Goal: Task Accomplishment & Management: Manage account settings

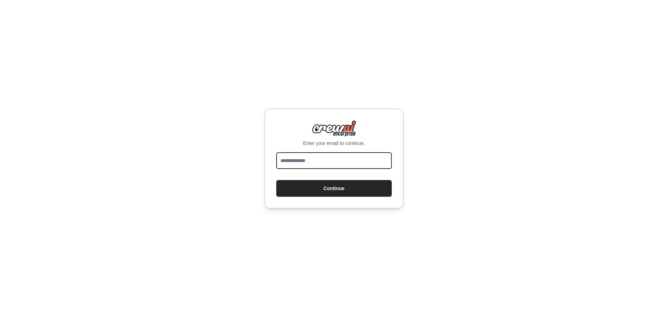
click at [325, 157] on input "email" at bounding box center [333, 160] width 115 height 17
click at [229, 167] on div "Enter your email to continue. Continue" at bounding box center [334, 158] width 668 height 317
click at [321, 164] on input "email" at bounding box center [333, 160] width 115 height 17
drag, startPoint x: 253, startPoint y: 171, endPoint x: 265, endPoint y: 174, distance: 12.0
click at [253, 171] on div "Enter your email to continue. Continue" at bounding box center [334, 158] width 668 height 317
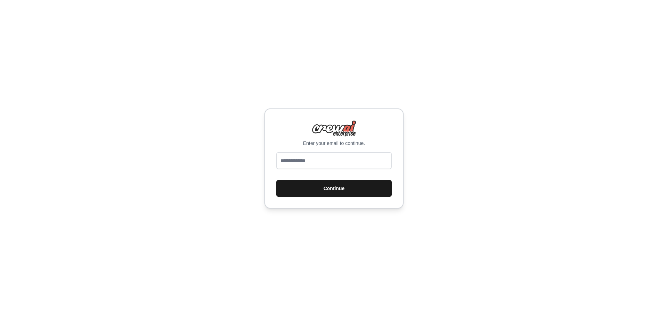
click at [335, 187] on button "Continue" at bounding box center [333, 188] width 115 height 17
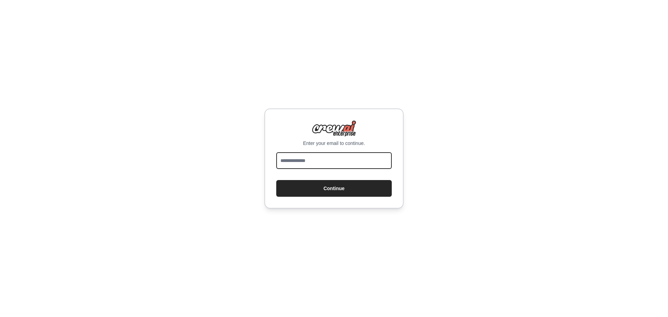
click at [294, 159] on input "email" at bounding box center [333, 160] width 115 height 17
type input "*"
type input "**********"
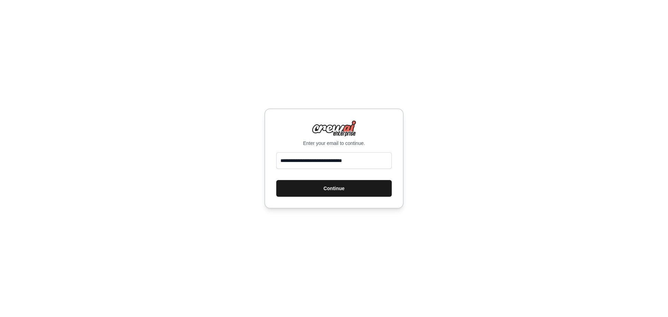
click at [323, 189] on button "Continue" at bounding box center [333, 188] width 115 height 17
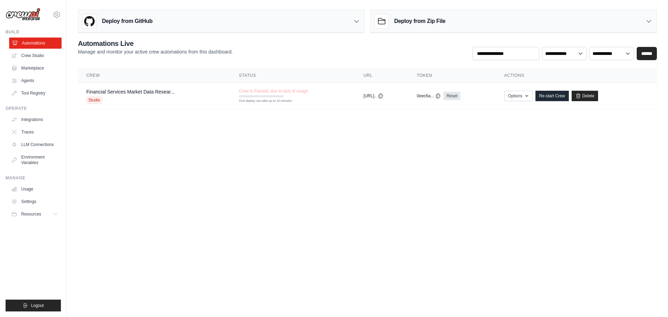
click at [33, 42] on link "Automations" at bounding box center [35, 43] width 53 height 11
click at [38, 55] on link "Crew Studio" at bounding box center [35, 55] width 53 height 11
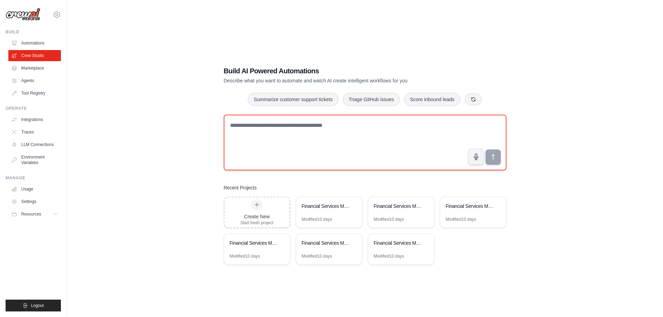
click at [239, 130] on textarea at bounding box center [365, 143] width 282 height 56
paste textarea "**********"
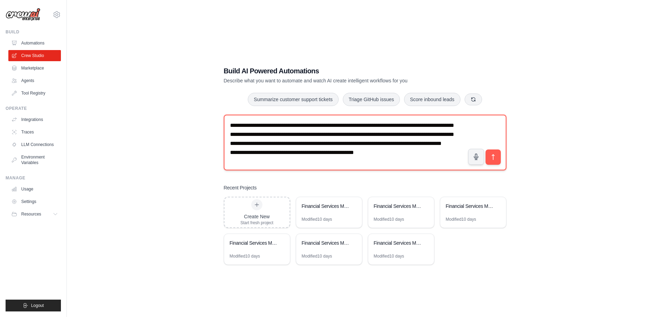
scroll to position [13, 0]
type textarea "**********"
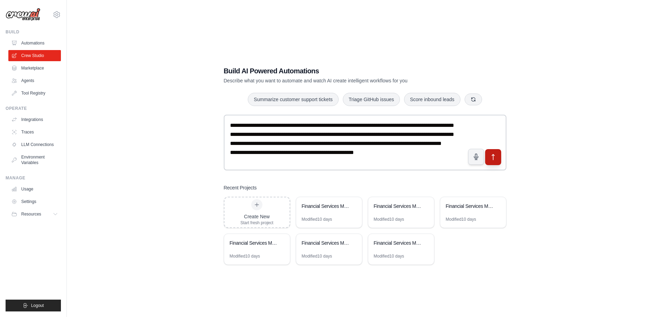
click at [493, 158] on icon "submit" at bounding box center [492, 157] width 7 height 7
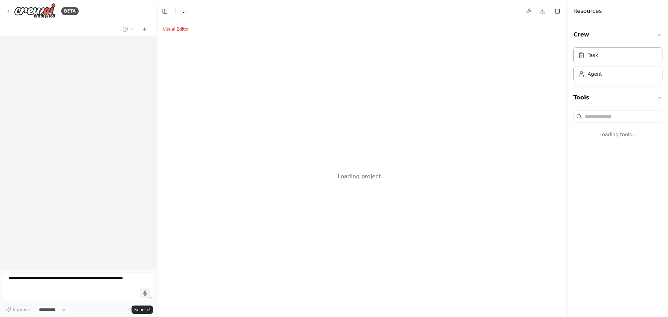
select select "****"
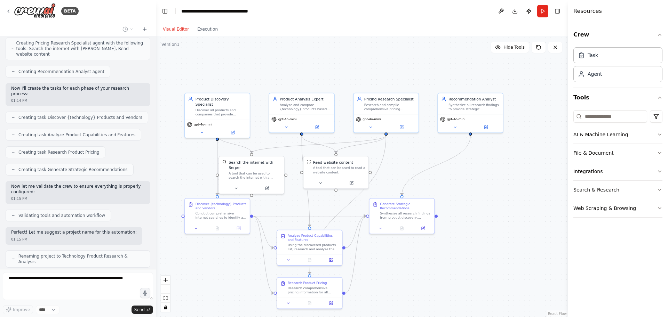
scroll to position [227, 0]
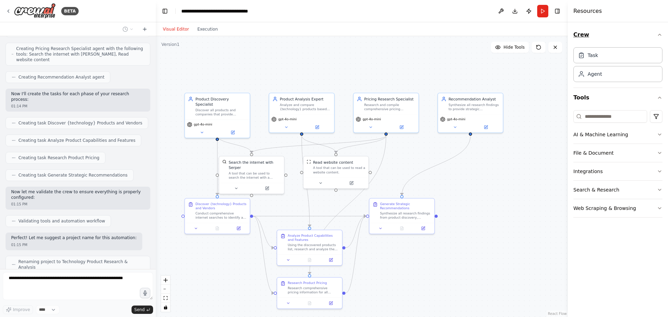
click at [659, 35] on icon "button" at bounding box center [660, 35] width 6 height 6
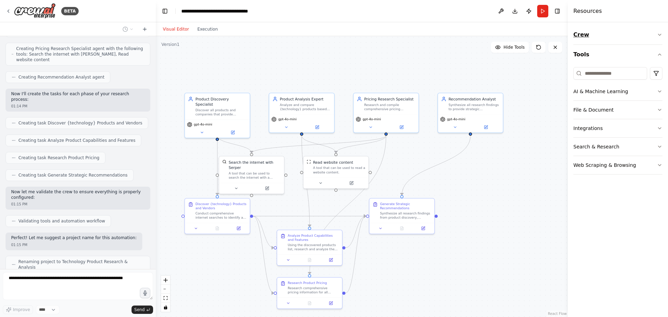
click at [659, 33] on icon "button" at bounding box center [660, 35] width 6 height 6
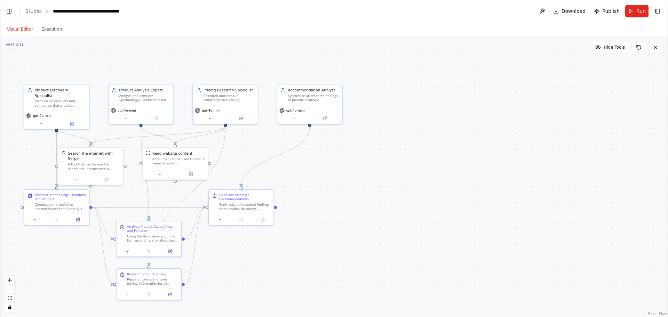
scroll to position [473, 0]
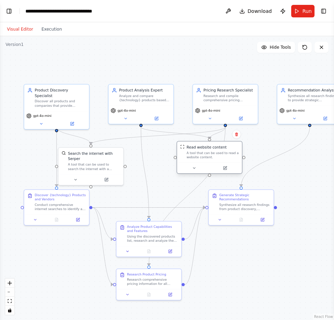
drag, startPoint x: 174, startPoint y: 160, endPoint x: 194, endPoint y: 152, distance: 21.4
click at [208, 155] on div "A tool that can be used to read a website content." at bounding box center [212, 155] width 52 height 8
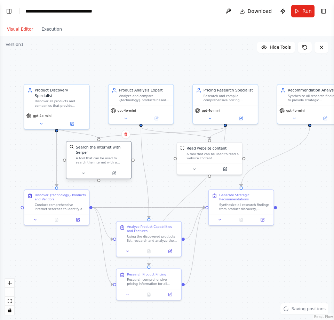
drag, startPoint x: 99, startPoint y: 156, endPoint x: 110, endPoint y: 148, distance: 13.5
click at [110, 148] on div "Search the internet with Serper A tool that can be used to search the internet …" at bounding box center [102, 155] width 52 height 20
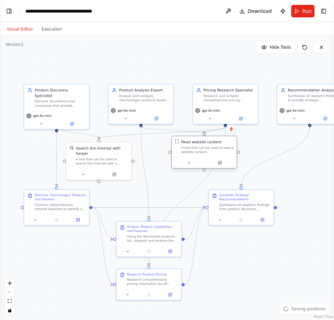
drag, startPoint x: 202, startPoint y: 153, endPoint x: 199, endPoint y: 149, distance: 4.9
click at [199, 149] on div "A tool that can be used to read a website content." at bounding box center [207, 150] width 52 height 8
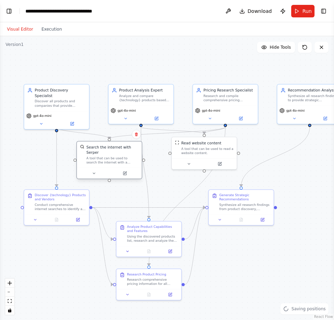
drag, startPoint x: 112, startPoint y: 158, endPoint x: 122, endPoint y: 155, distance: 10.8
click at [122, 156] on div "A tool that can be used to search the internet with a search_query. Supports di…" at bounding box center [112, 160] width 52 height 8
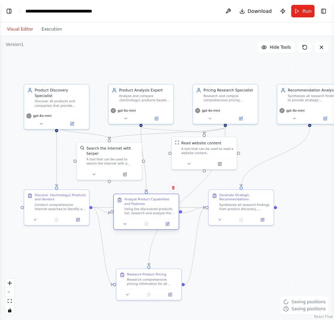
drag, startPoint x: 144, startPoint y: 230, endPoint x: 144, endPoint y: 202, distance: 28.5
click at [144, 202] on div "Analyze Product Capabilities and Features" at bounding box center [149, 201] width 51 height 8
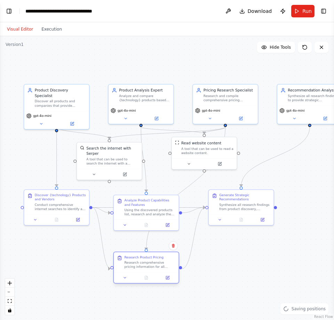
drag, startPoint x: 149, startPoint y: 281, endPoint x: 147, endPoint y: 264, distance: 17.1
click at [147, 264] on div "Research comprehensive pricing information for all identified {technology} prod…" at bounding box center [149, 264] width 51 height 8
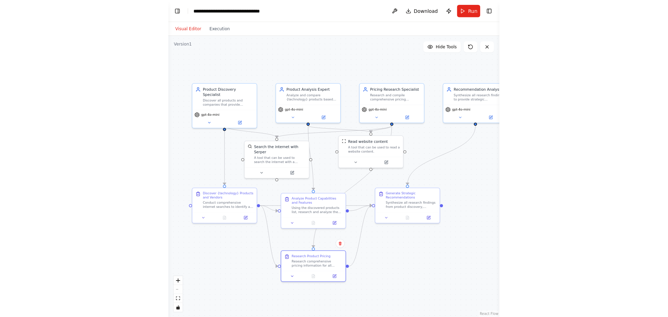
scroll to position [445, 0]
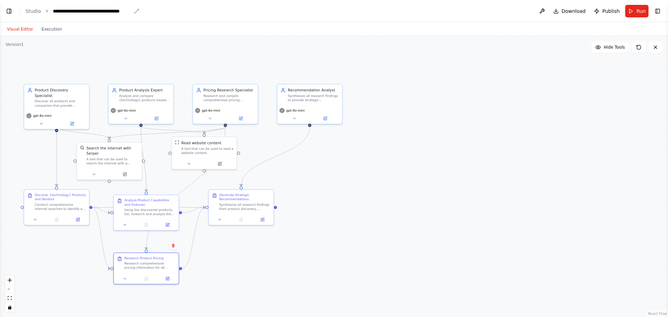
click at [67, 13] on div "**********" at bounding box center [92, 11] width 78 height 7
click at [22, 28] on button "Visual Editor" at bounding box center [20, 29] width 34 height 8
click at [9, 11] on button "Toggle Left Sidebar" at bounding box center [9, 11] width 10 height 10
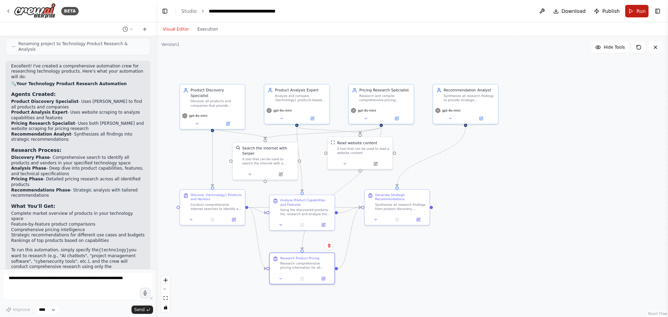
click at [638, 10] on span "Run" at bounding box center [640, 11] width 9 height 7
click at [207, 30] on button "Execution" at bounding box center [207, 29] width 29 height 8
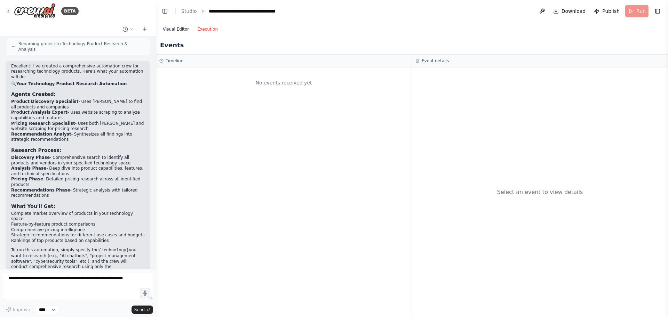
click at [174, 29] on button "Visual Editor" at bounding box center [176, 29] width 34 height 8
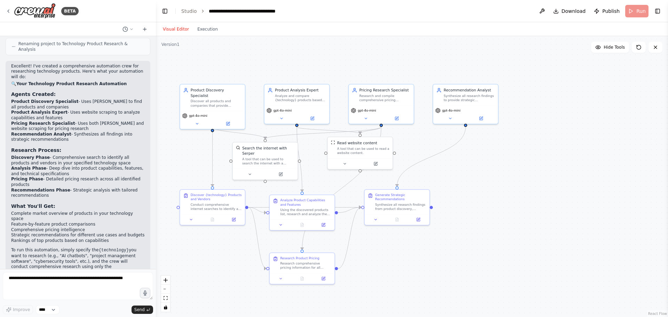
click at [367, 63] on div ".deletable-edge-delete-btn { width: 20px; height: 20px; border: 0px solid #ffff…" at bounding box center [412, 176] width 512 height 281
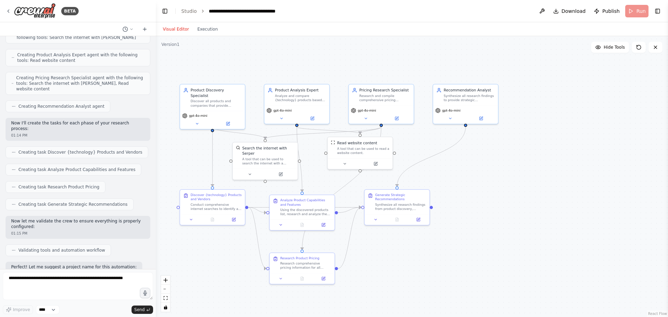
scroll to position [167, 0]
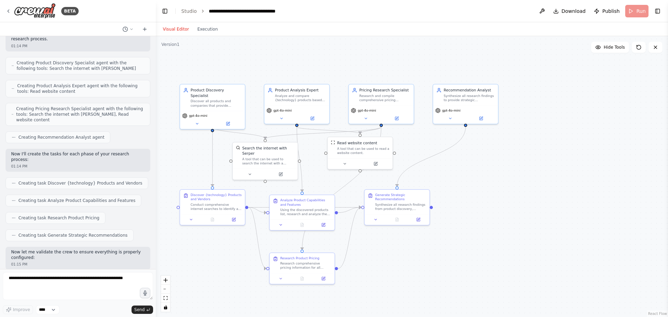
click at [247, 59] on div ".deletable-edge-delete-btn { width: 20px; height: 20px; border: 0px solid #ffff…" at bounding box center [412, 176] width 512 height 281
click at [611, 10] on span "Publish" at bounding box center [610, 11] width 17 height 7
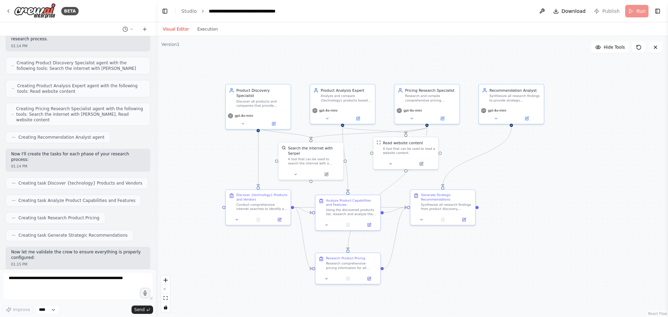
drag, startPoint x: 525, startPoint y: 115, endPoint x: 571, endPoint y: 146, distance: 55.4
click at [571, 146] on div ".deletable-edge-delete-btn { width: 20px; height: 20px; border: 0px solid #ffff…" at bounding box center [412, 176] width 512 height 281
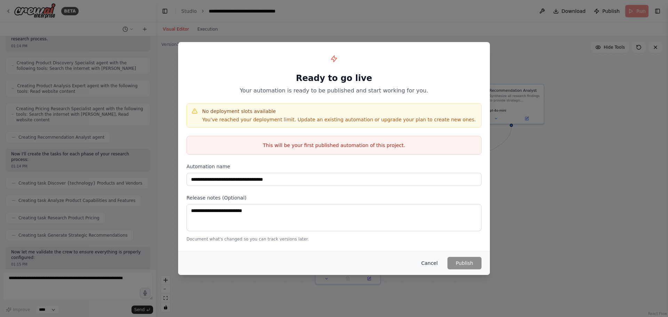
click at [428, 262] on button "Cancel" at bounding box center [429, 263] width 27 height 13
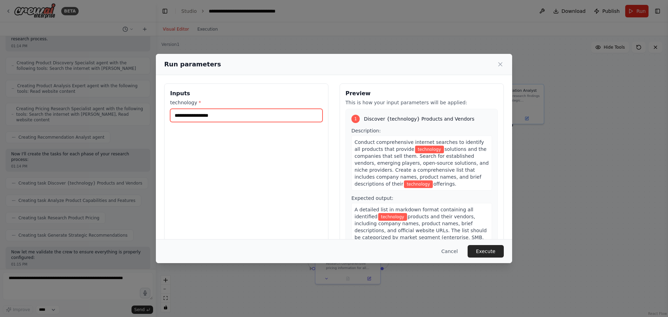
click at [216, 121] on input "technology *" at bounding box center [246, 115] width 152 height 13
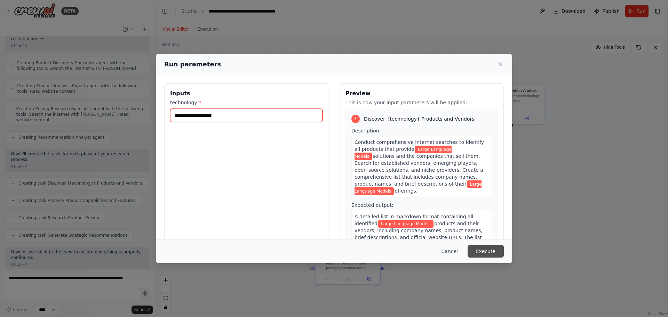
type input "**********"
click at [490, 252] on button "Execute" at bounding box center [485, 251] width 36 height 13
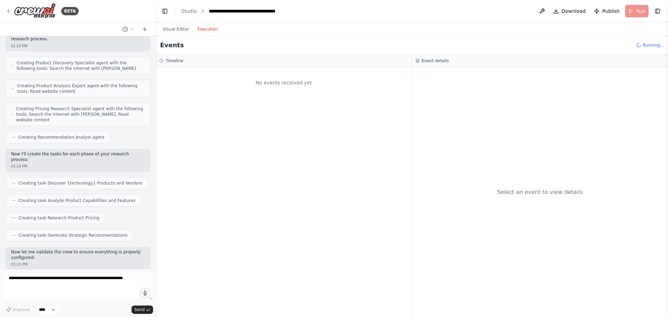
click at [200, 32] on button "Execution" at bounding box center [207, 29] width 29 height 8
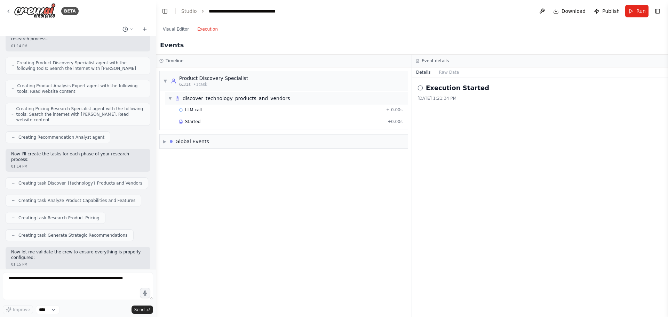
click at [170, 97] on span "▼" at bounding box center [170, 99] width 4 height 6
click at [170, 97] on span "▶" at bounding box center [170, 99] width 4 height 6
click at [166, 143] on span "▶" at bounding box center [164, 142] width 3 height 6
click at [166, 143] on span "▼" at bounding box center [164, 142] width 3 height 6
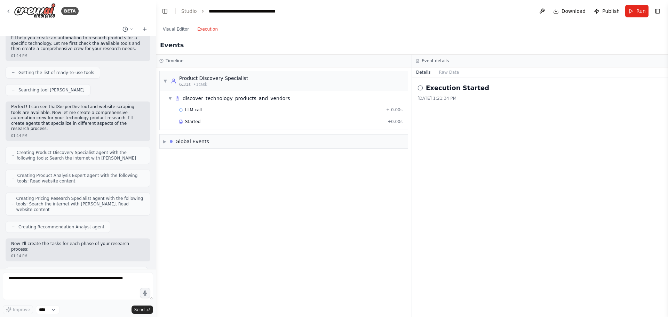
scroll to position [0, 0]
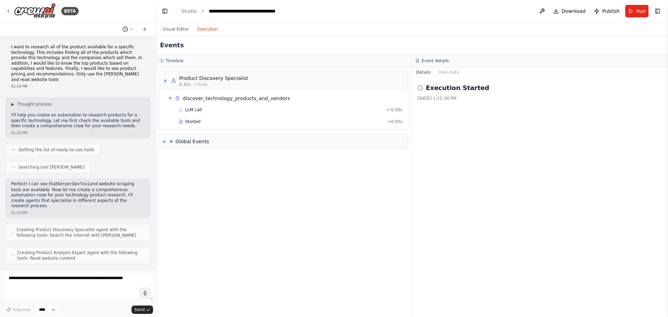
click at [132, 29] on icon at bounding box center [131, 29] width 2 height 1
click at [124, 8] on div at bounding box center [78, 158] width 156 height 317
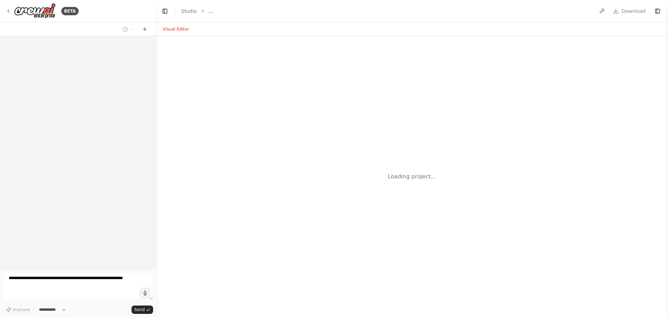
select select "****"
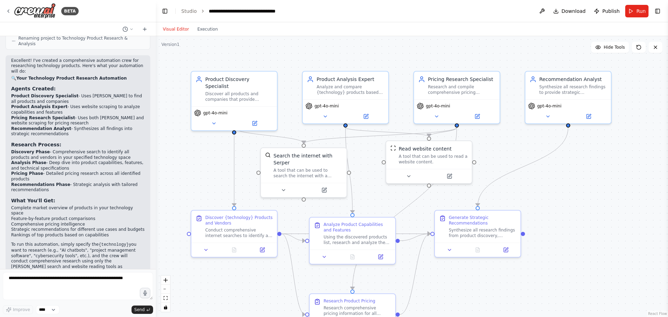
scroll to position [445, 0]
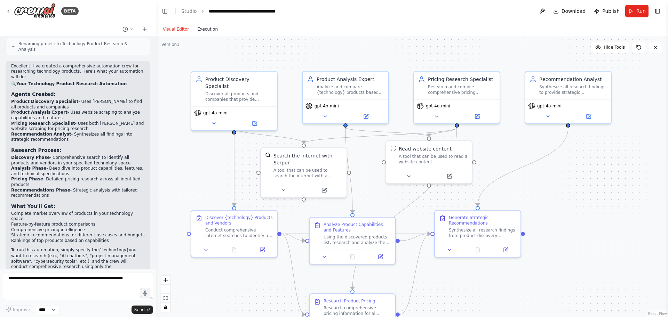
click at [197, 29] on button "Execution" at bounding box center [207, 29] width 29 height 8
click at [170, 30] on button "Visual Editor" at bounding box center [176, 29] width 34 height 8
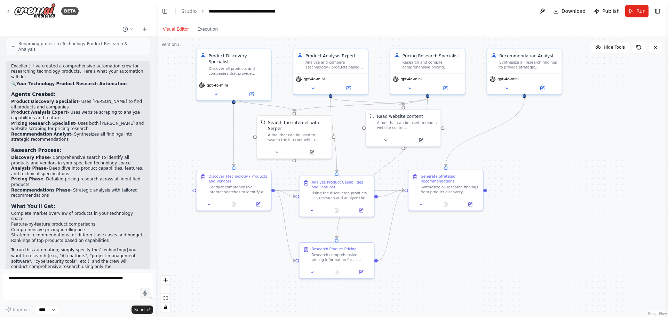
drag, startPoint x: 490, startPoint y: 191, endPoint x: 518, endPoint y: 167, distance: 37.0
click at [518, 167] on div ".deletable-edge-delete-btn { width: 20px; height: 20px; border: 0px solid #ffff…" at bounding box center [412, 176] width 512 height 281
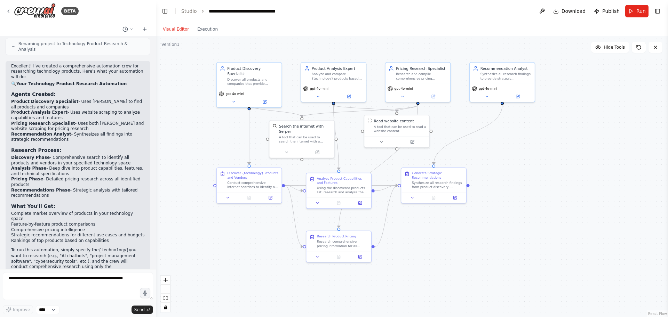
drag, startPoint x: 391, startPoint y: 170, endPoint x: 562, endPoint y: 134, distance: 175.2
click at [562, 134] on div ".deletable-edge-delete-btn { width: 20px; height: 20px; border: 0px solid #ffff…" at bounding box center [412, 176] width 512 height 281
click at [639, 11] on span "Run" at bounding box center [640, 11] width 9 height 7
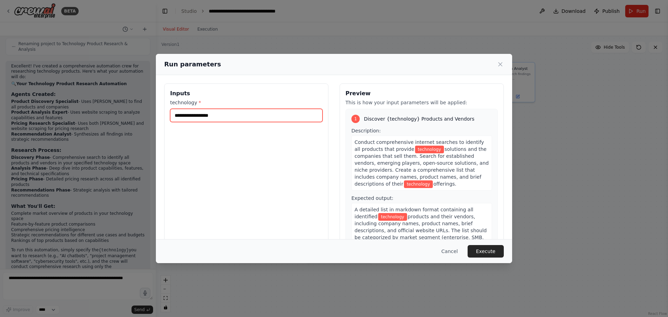
click at [213, 112] on input "technology *" at bounding box center [246, 115] width 152 height 13
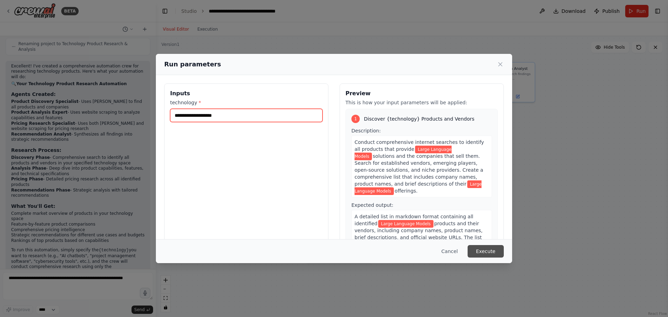
type input "**********"
click at [491, 251] on button "Execute" at bounding box center [485, 251] width 36 height 13
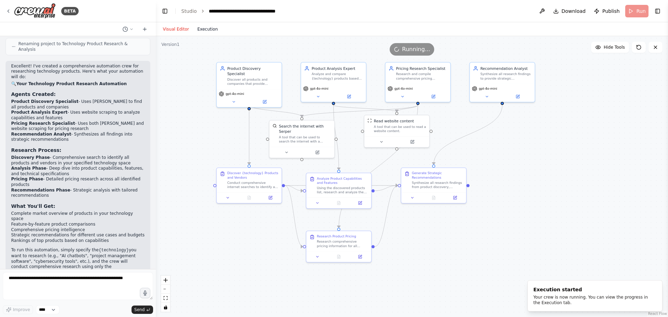
click at [209, 30] on button "Execution" at bounding box center [207, 29] width 29 height 8
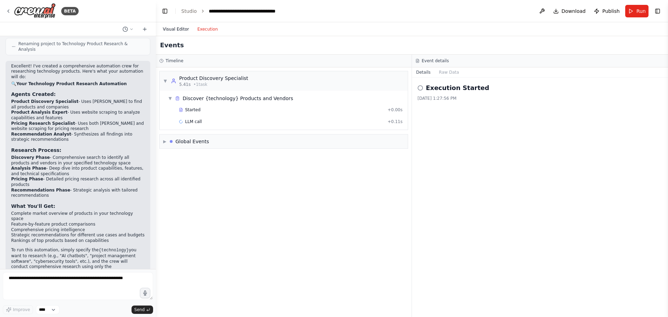
click at [181, 29] on button "Visual Editor" at bounding box center [176, 29] width 34 height 8
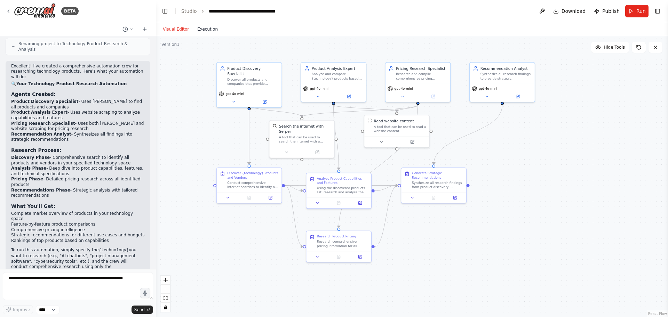
click at [201, 29] on button "Execution" at bounding box center [207, 29] width 29 height 8
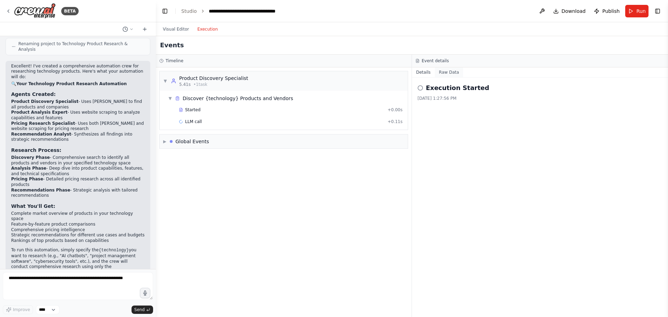
click at [450, 72] on button "Raw Data" at bounding box center [449, 72] width 29 height 10
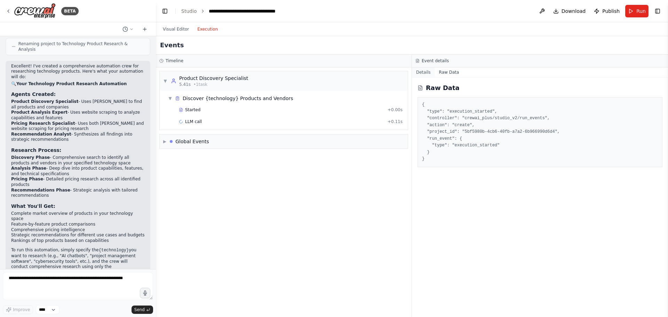
click at [426, 72] on button "Details" at bounding box center [423, 72] width 23 height 10
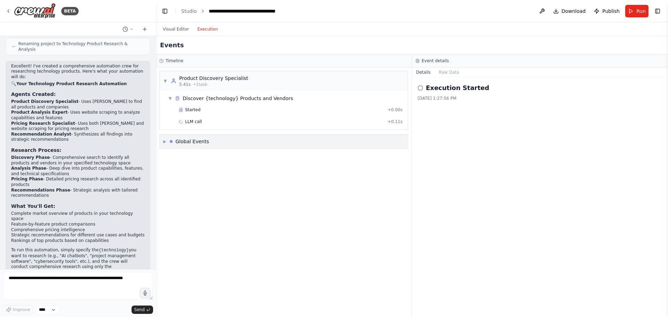
click at [188, 142] on div "Global Events" at bounding box center [192, 141] width 34 height 7
click at [168, 28] on button "Visual Editor" at bounding box center [176, 29] width 34 height 8
click at [205, 31] on button "Execution" at bounding box center [207, 29] width 29 height 8
click at [444, 70] on button "Raw Data" at bounding box center [449, 72] width 29 height 10
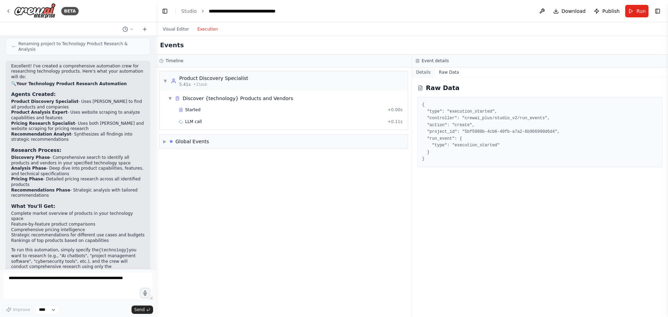
click at [420, 71] on button "Details" at bounding box center [423, 72] width 23 height 10
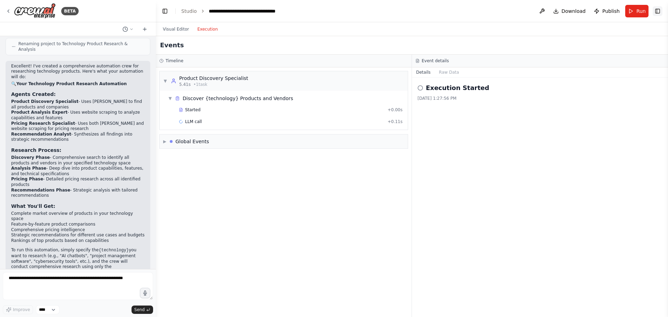
click at [655, 15] on button "Toggle Right Sidebar" at bounding box center [657, 11] width 10 height 10
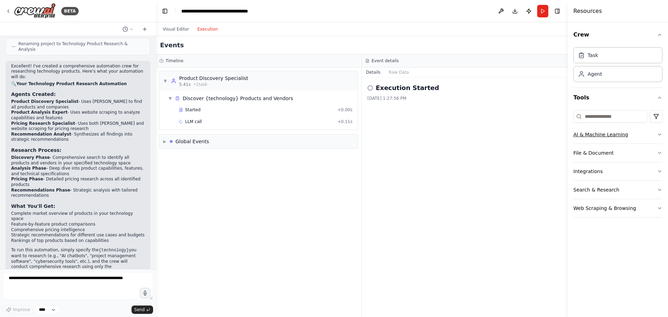
click at [658, 135] on icon "button" at bounding box center [660, 135] width 6 height 6
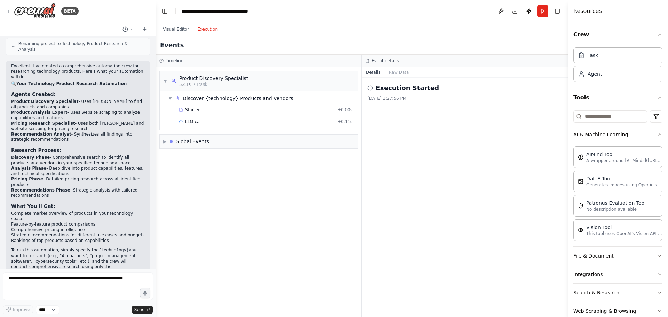
click at [652, 137] on button "AI & Machine Learning" at bounding box center [617, 135] width 89 height 18
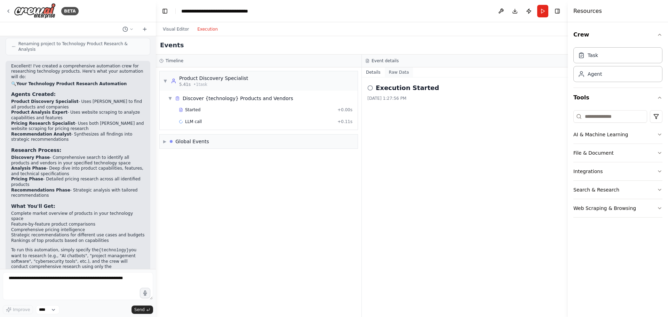
click at [392, 70] on button "Raw Data" at bounding box center [399, 72] width 29 height 10
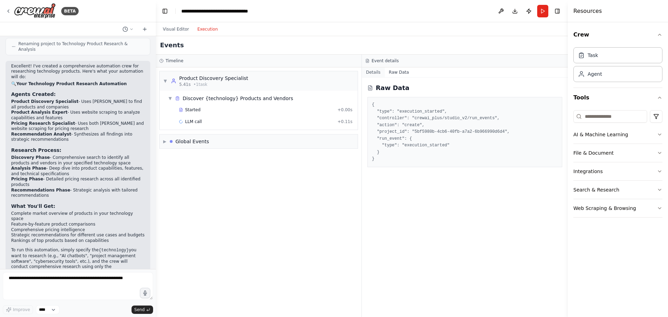
click at [374, 73] on button "Details" at bounding box center [373, 72] width 23 height 10
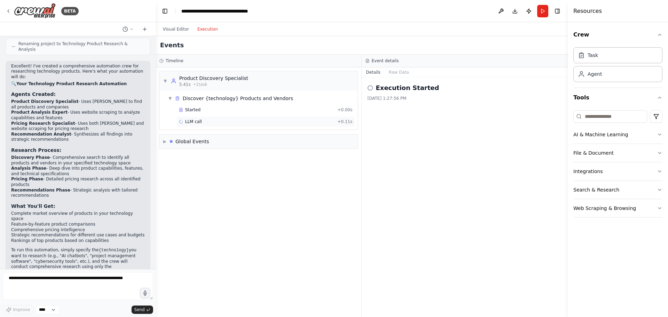
click at [190, 120] on span "LLM call" at bounding box center [193, 122] width 17 height 6
click at [402, 72] on button "Messages" at bounding box center [399, 72] width 29 height 10
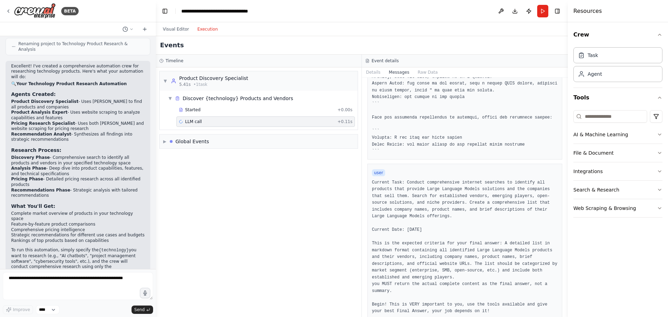
scroll to position [230, 0]
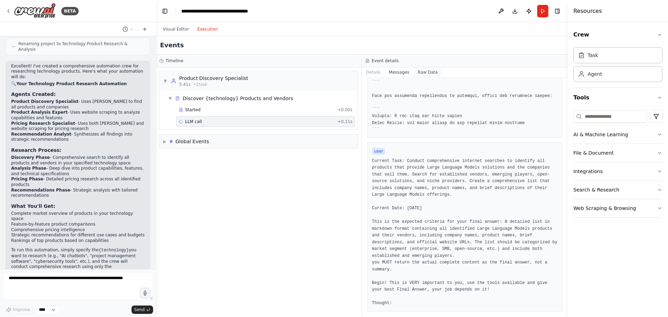
click at [420, 72] on button "Raw Data" at bounding box center [427, 72] width 29 height 10
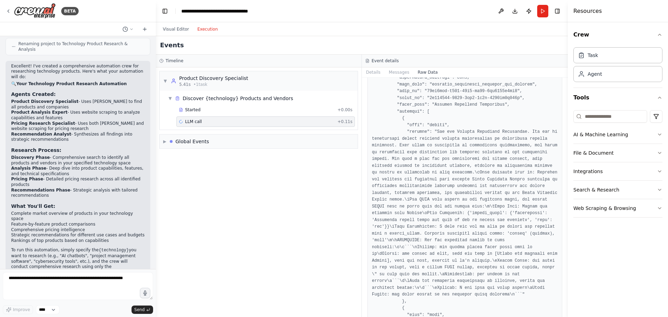
scroll to position [1490, 0]
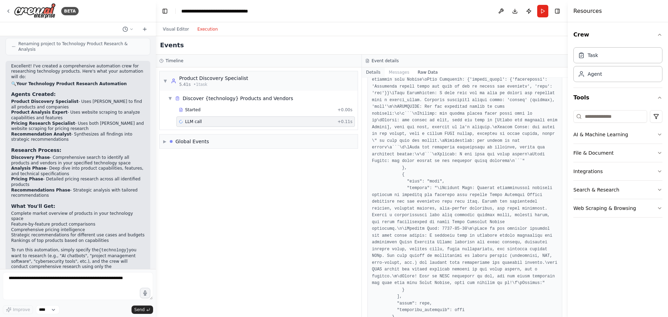
click at [375, 69] on button "Details" at bounding box center [373, 72] width 23 height 10
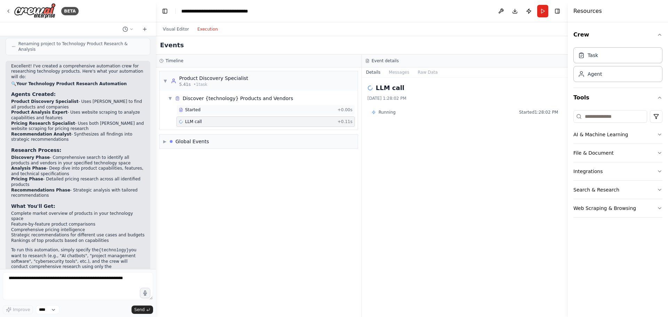
click at [187, 110] on span "Started" at bounding box center [192, 110] width 15 height 6
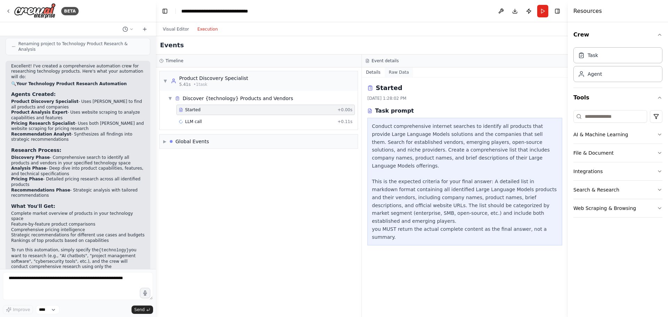
click at [399, 72] on button "Raw Data" at bounding box center [399, 72] width 29 height 10
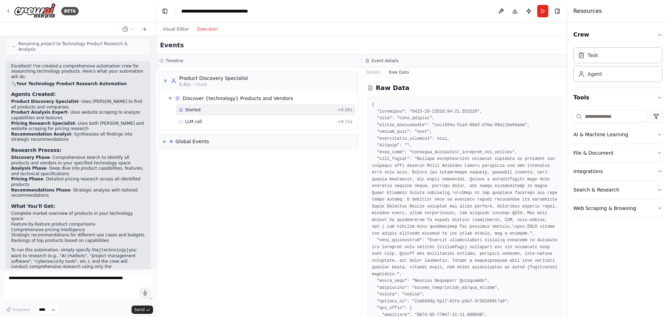
click at [253, 128] on div "Started + 0.00s LLM call + 0.11s" at bounding box center [261, 117] width 192 height 24
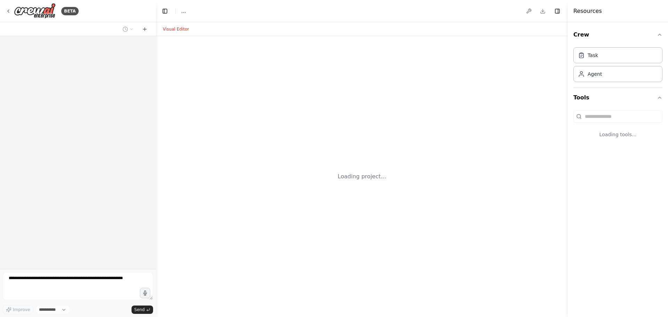
select select "****"
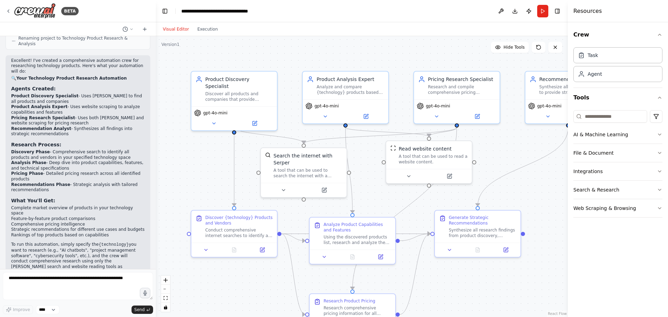
scroll to position [445, 0]
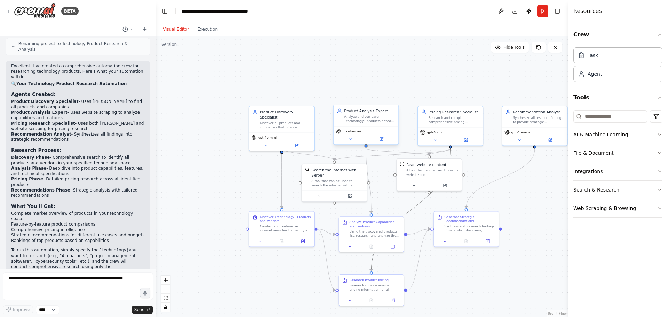
drag, startPoint x: 414, startPoint y: 205, endPoint x: 388, endPoint y: 135, distance: 74.7
click at [389, 138] on div ".deletable-edge-delete-btn { width: 20px; height: 20px; border: 0px solid #ffff…" at bounding box center [378, 185] width 312 height 213
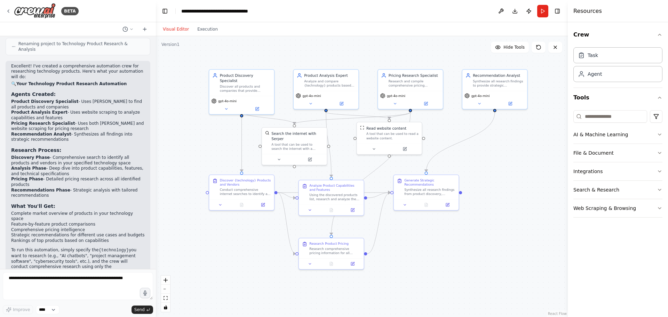
drag, startPoint x: 365, startPoint y: 92, endPoint x: 325, endPoint y: 56, distance: 54.2
click at [325, 56] on div ".deletable-edge-delete-btn { width: 20px; height: 20px; border: 0px solid #ffff…" at bounding box center [362, 176] width 412 height 281
click at [207, 32] on button "Execution" at bounding box center [207, 29] width 29 height 8
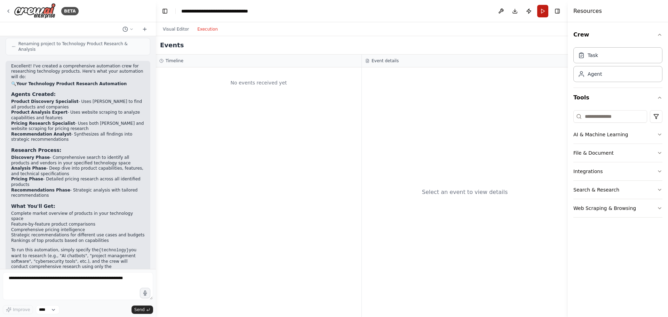
click at [540, 12] on button "Run" at bounding box center [542, 11] width 11 height 13
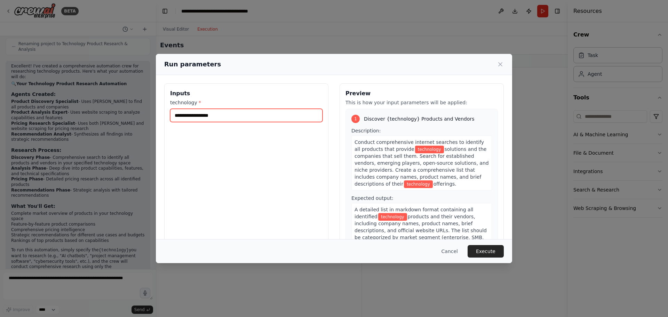
click at [227, 113] on input "technology *" at bounding box center [246, 115] width 152 height 13
type input "****"
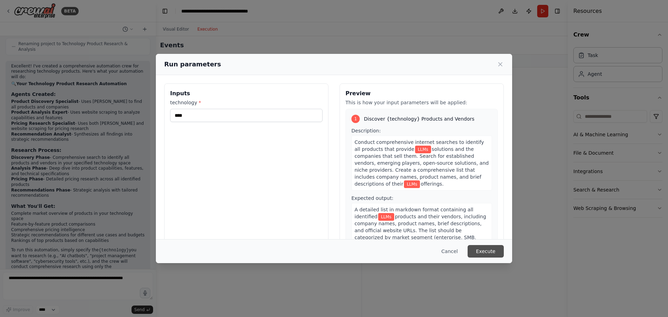
click at [493, 251] on button "Execute" at bounding box center [485, 251] width 36 height 13
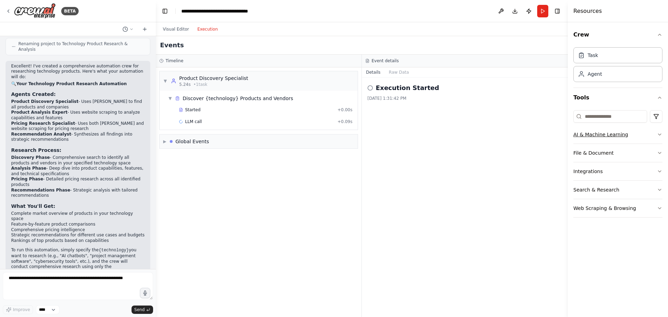
click at [658, 137] on icon "button" at bounding box center [660, 135] width 6 height 6
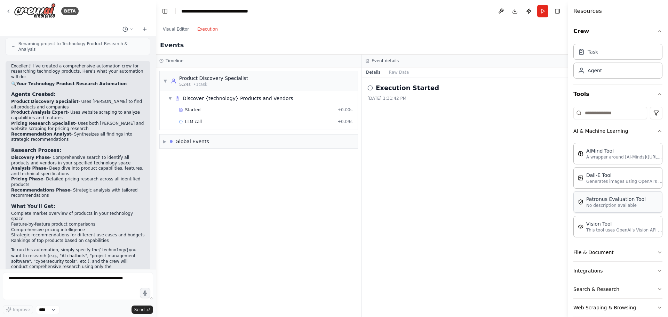
scroll to position [15, 0]
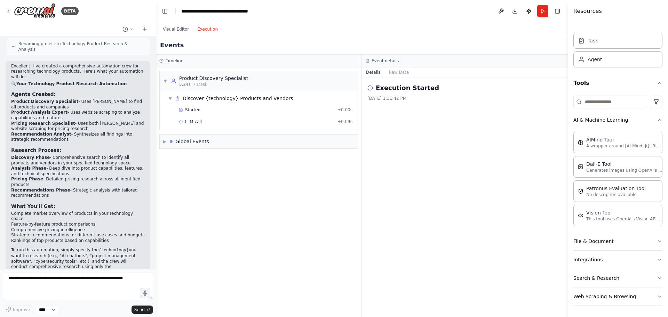
click at [642, 262] on button "Integrations" at bounding box center [617, 260] width 89 height 18
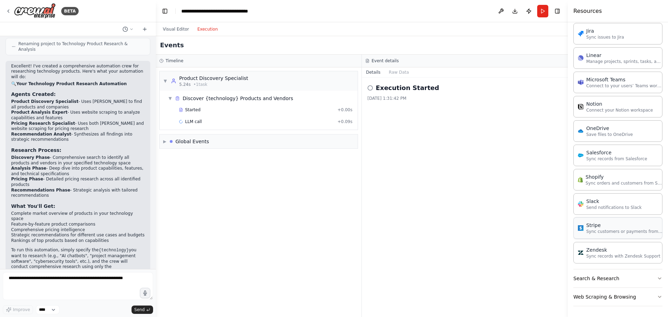
scroll to position [507, 0]
click at [594, 282] on button "Search & Research" at bounding box center [617, 278] width 89 height 18
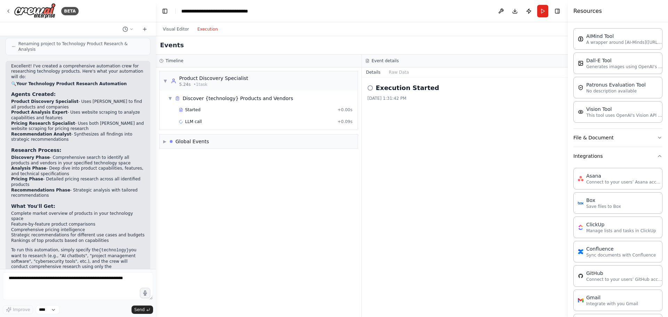
scroll to position [0, 0]
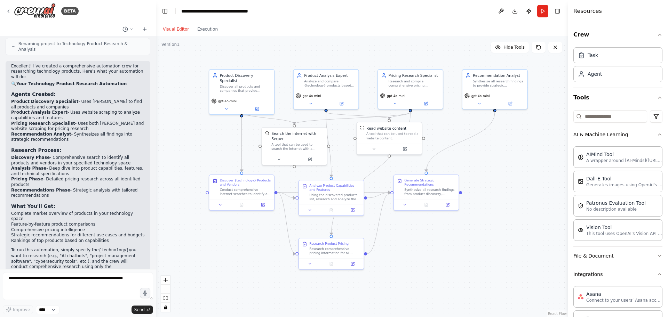
click at [167, 30] on button "Visual Editor" at bounding box center [176, 29] width 34 height 8
click at [8, 7] on div "BETA" at bounding box center [42, 11] width 73 height 16
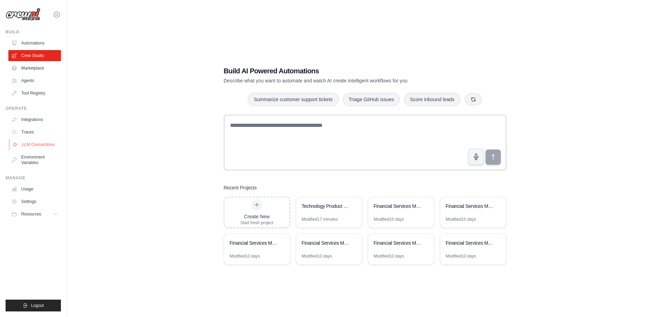
click at [32, 140] on link "LLM Connections" at bounding box center [35, 144] width 53 height 11
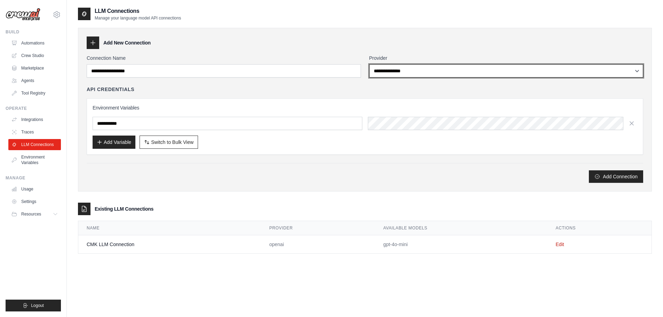
click at [433, 71] on select "**********" at bounding box center [506, 70] width 274 height 13
select select "******"
click at [369, 64] on select "**********" at bounding box center [506, 70] width 274 height 13
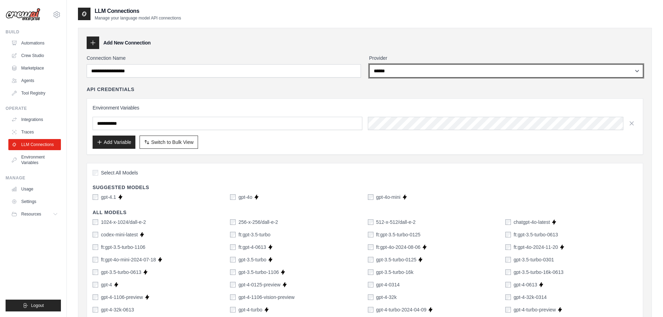
scroll to position [70, 0]
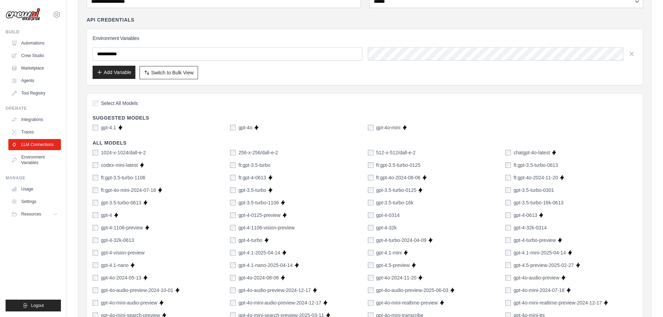
click at [116, 72] on button "Add Variable" at bounding box center [114, 72] width 43 height 13
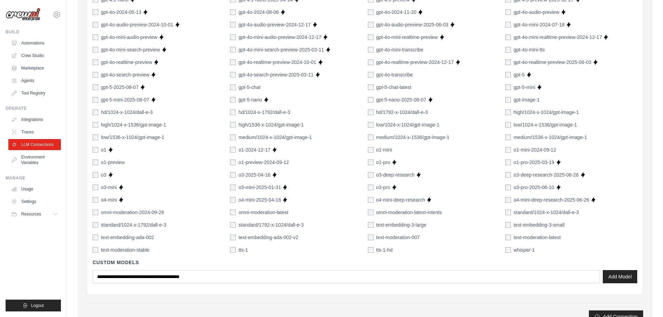
scroll to position [430, 0]
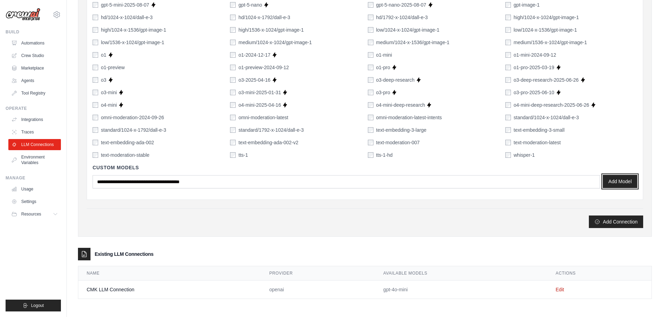
click at [616, 179] on button "Add Model" at bounding box center [619, 181] width 34 height 13
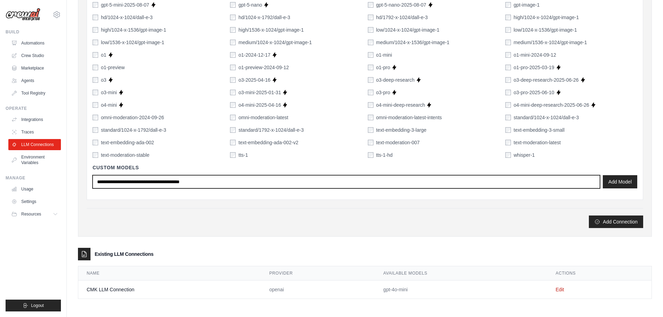
click at [137, 184] on input "text" at bounding box center [346, 181] width 507 height 13
type input "*********"
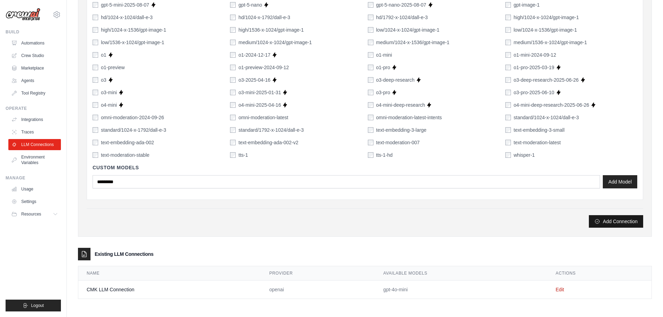
click at [606, 223] on button "Add Connection" at bounding box center [615, 221] width 54 height 13
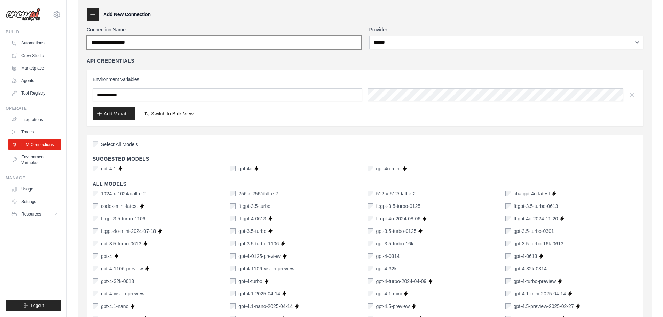
scroll to position [0, 0]
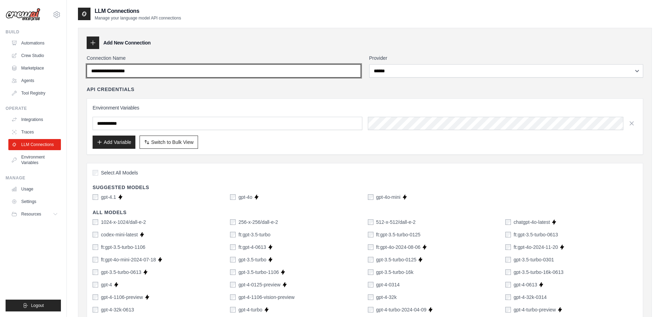
click at [172, 71] on input "Connection Name" at bounding box center [224, 70] width 274 height 13
drag, startPoint x: 161, startPoint y: 69, endPoint x: 81, endPoint y: 66, distance: 80.0
click at [160, 77] on input "Connection Name" at bounding box center [224, 70] width 274 height 13
click at [157, 69] on input "Connection Name" at bounding box center [224, 70] width 274 height 13
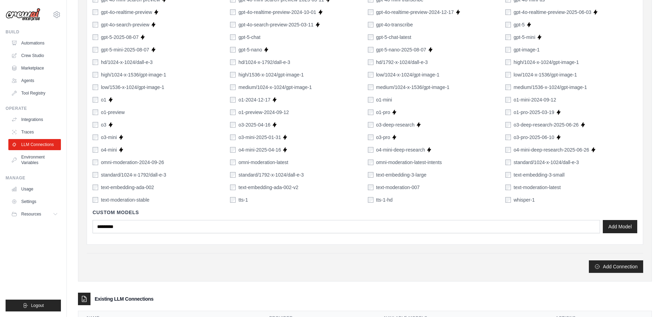
scroll to position [430, 0]
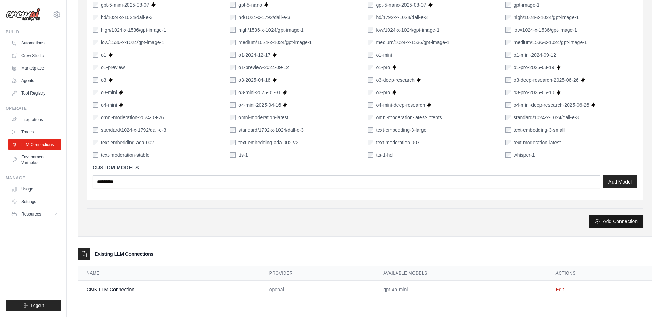
type input "**********"
click at [604, 224] on button "Add Connection" at bounding box center [615, 221] width 54 height 13
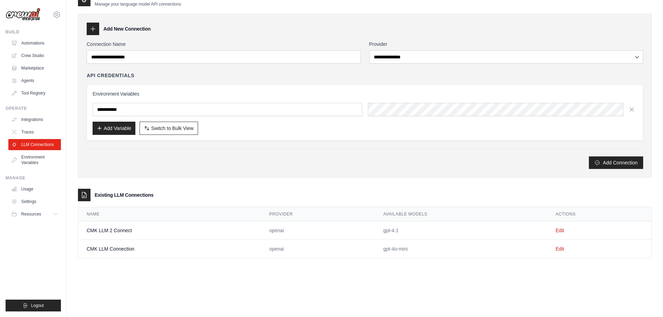
scroll to position [0, 0]
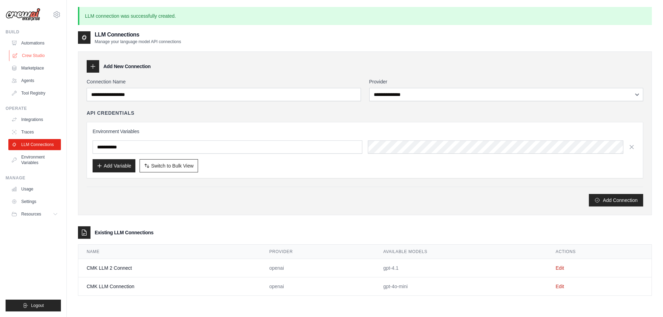
click at [26, 55] on link "Crew Studio" at bounding box center [35, 55] width 53 height 11
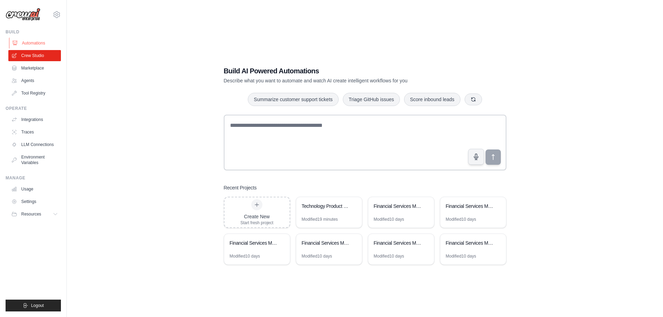
click at [26, 43] on link "Automations" at bounding box center [35, 43] width 53 height 11
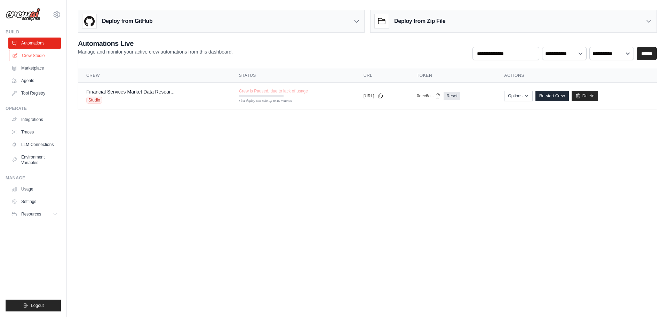
click at [26, 60] on link "Crew Studio" at bounding box center [35, 55] width 53 height 11
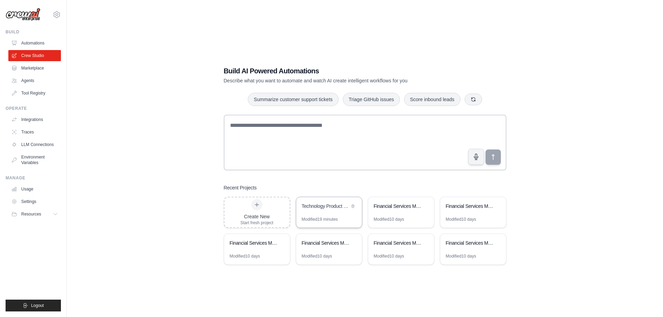
click at [320, 206] on div "Technology Product Research & Analysis" at bounding box center [326, 206] width 48 height 7
click at [28, 80] on link "Agents" at bounding box center [35, 80] width 53 height 11
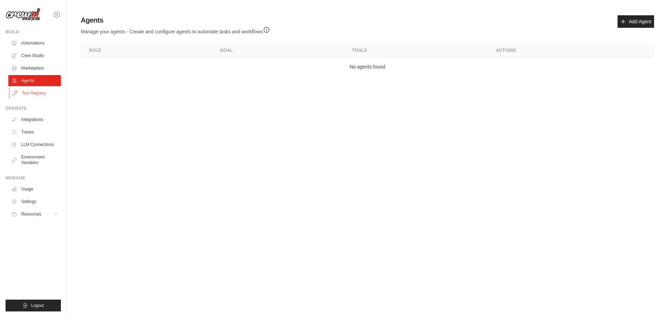
click at [31, 95] on link "Tool Registry" at bounding box center [35, 93] width 53 height 11
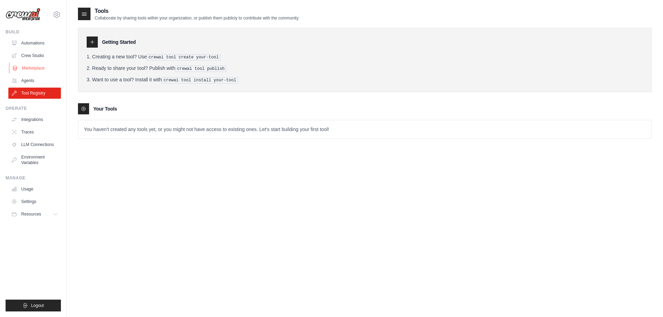
click at [30, 68] on link "Marketplace" at bounding box center [35, 68] width 53 height 11
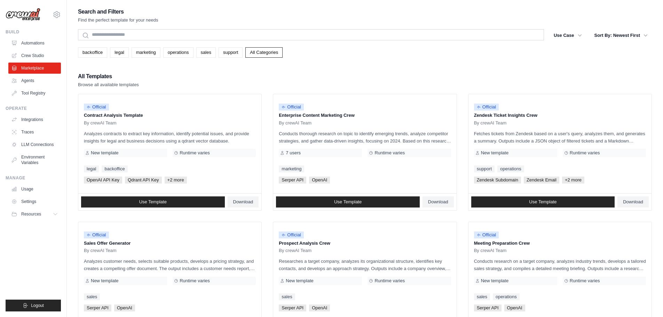
click at [30, 56] on link "Crew Studio" at bounding box center [34, 55] width 53 height 11
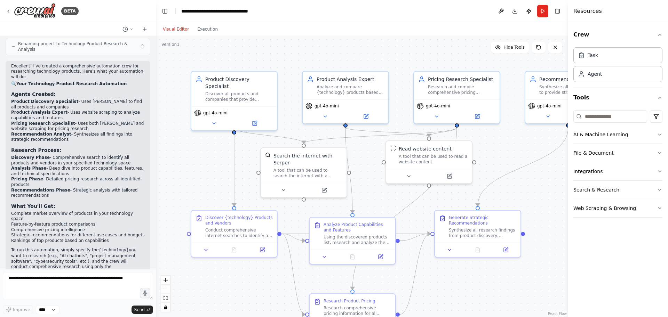
scroll to position [445, 0]
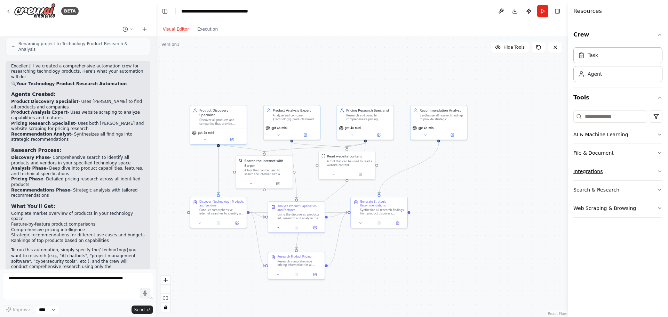
click at [606, 171] on button "Integrations" at bounding box center [617, 171] width 89 height 18
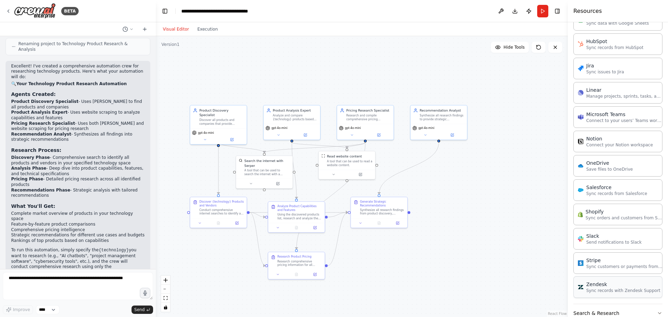
scroll to position [404, 0]
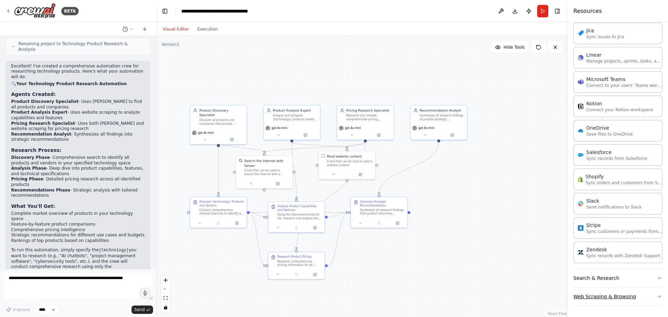
click at [620, 302] on button "Web Scraping & Browsing" at bounding box center [617, 297] width 89 height 18
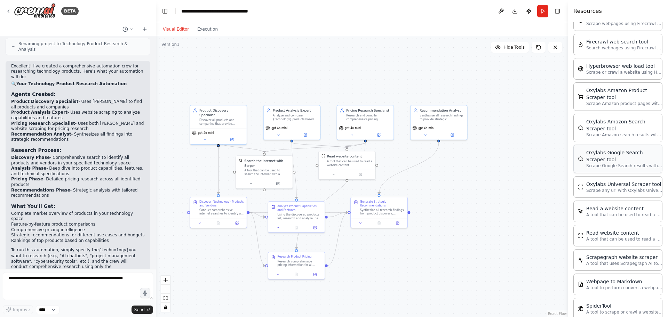
scroll to position [771, 0]
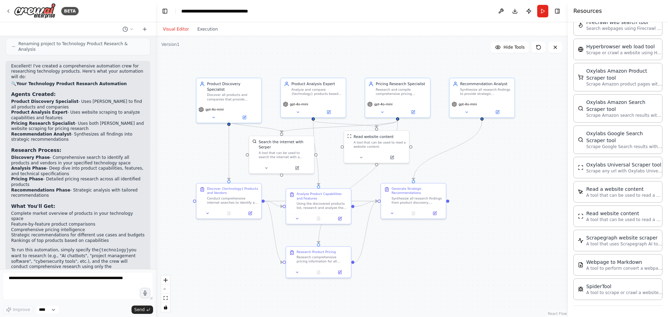
drag, startPoint x: 474, startPoint y: 208, endPoint x: 551, endPoint y: 205, distance: 76.9
click at [551, 205] on div ".deletable-edge-delete-btn { width: 20px; height: 20px; border: 0px solid #ffff…" at bounding box center [362, 176] width 412 height 281
click at [201, 28] on button "Execution" at bounding box center [207, 29] width 29 height 8
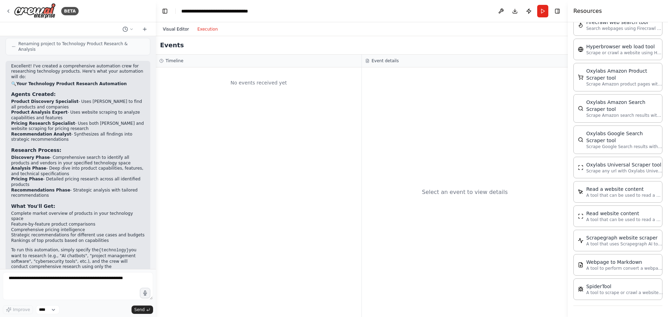
click at [172, 29] on button "Visual Editor" at bounding box center [176, 29] width 34 height 8
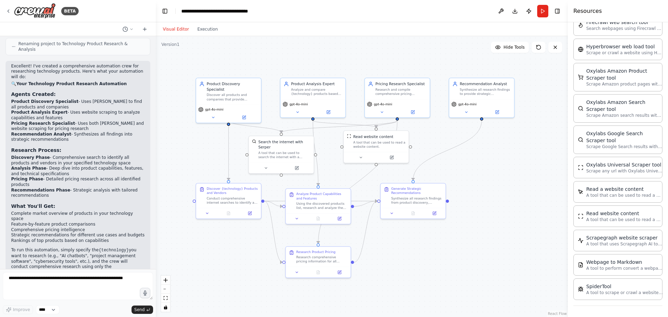
click at [153, 222] on div at bounding box center [154, 158] width 3 height 317
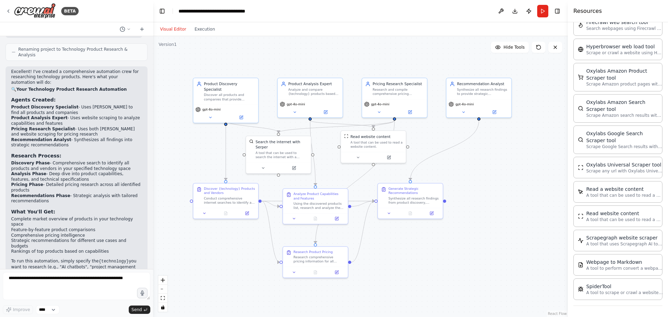
scroll to position [0, 0]
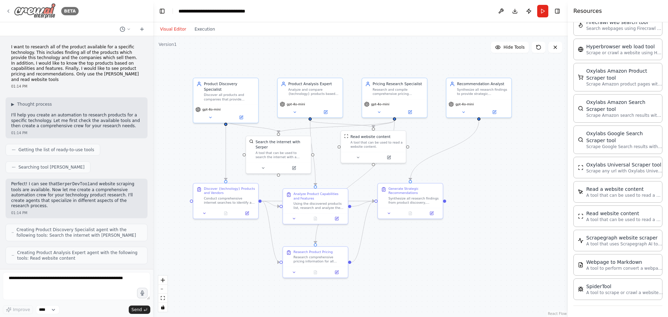
click at [7, 10] on icon at bounding box center [9, 11] width 6 height 6
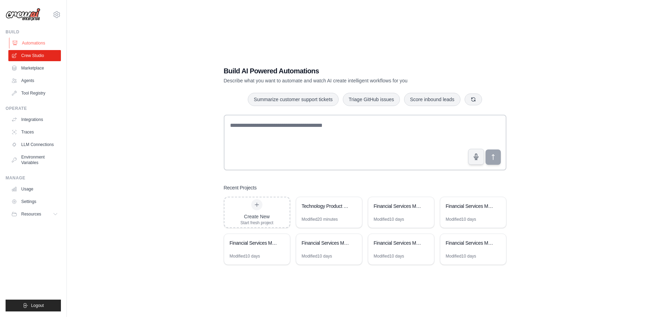
click at [33, 42] on link "Automations" at bounding box center [35, 43] width 53 height 11
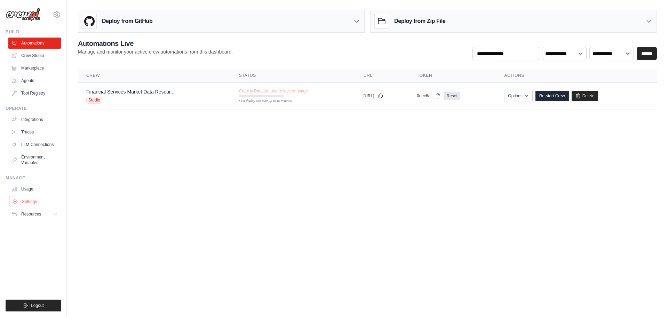
click at [23, 200] on link "Settings" at bounding box center [35, 201] width 53 height 11
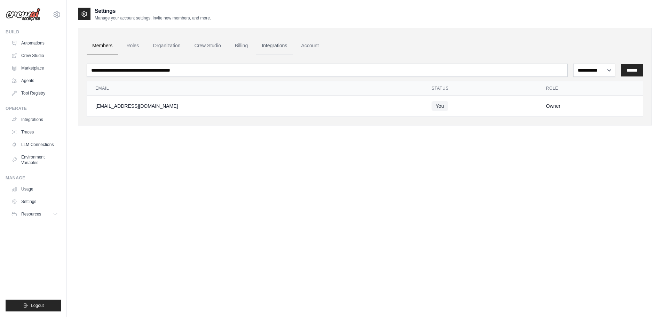
click at [272, 45] on link "Integrations" at bounding box center [274, 46] width 37 height 19
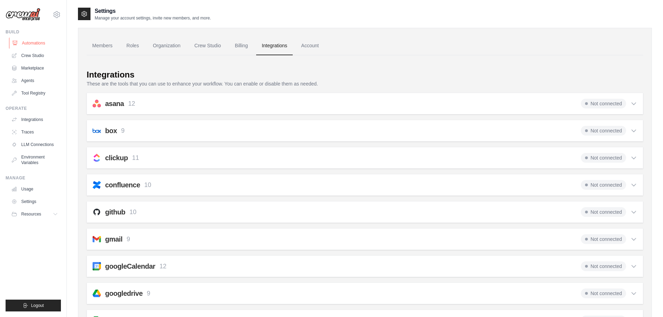
click at [33, 43] on link "Automations" at bounding box center [35, 43] width 53 height 11
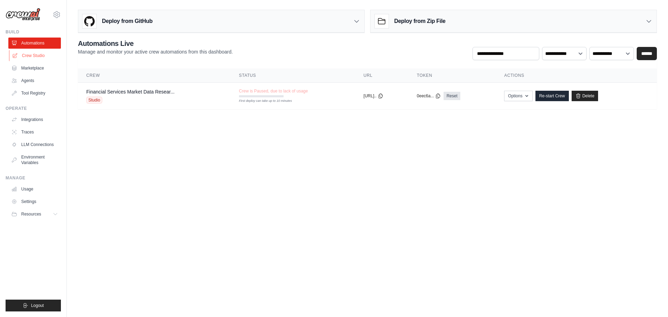
click at [30, 51] on link "Crew Studio" at bounding box center [35, 55] width 53 height 11
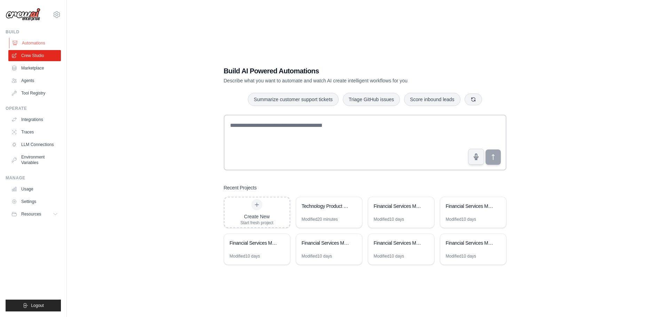
click at [31, 42] on link "Automations" at bounding box center [35, 43] width 53 height 11
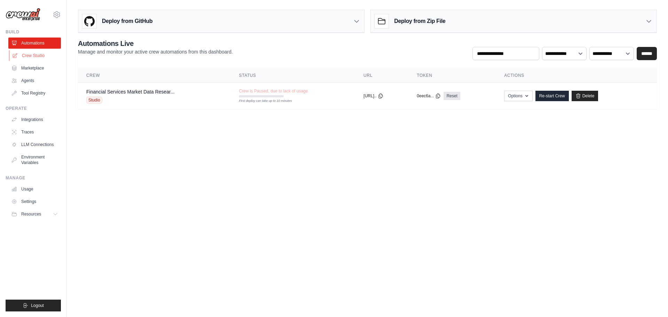
click at [35, 56] on link "Crew Studio" at bounding box center [35, 55] width 53 height 11
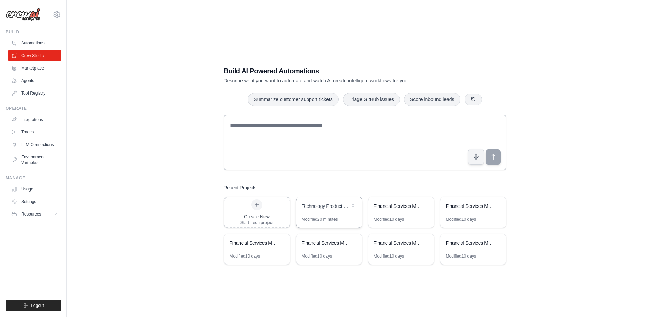
click at [330, 206] on div "Technology Product Research & Analysis" at bounding box center [326, 206] width 48 height 7
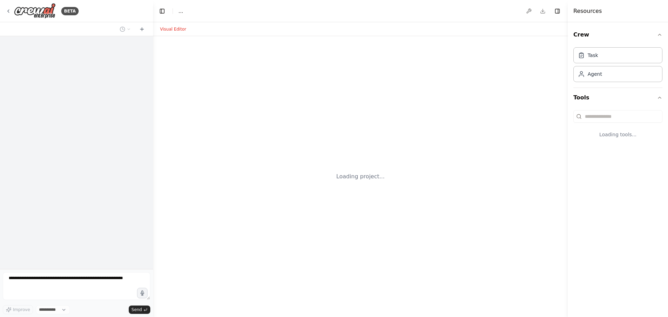
select select "****"
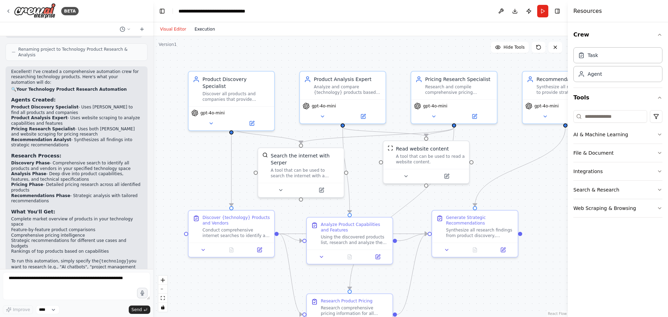
click at [203, 31] on button "Execution" at bounding box center [204, 29] width 29 height 8
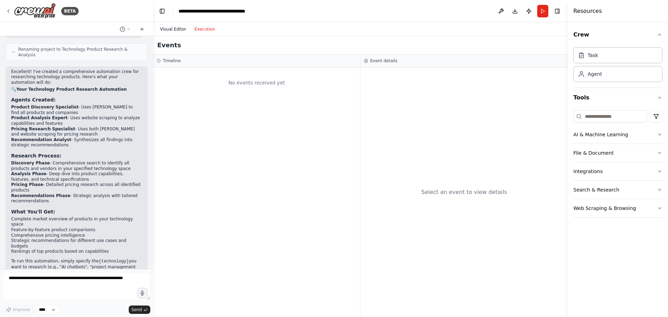
click at [173, 29] on button "Visual Editor" at bounding box center [173, 29] width 34 height 8
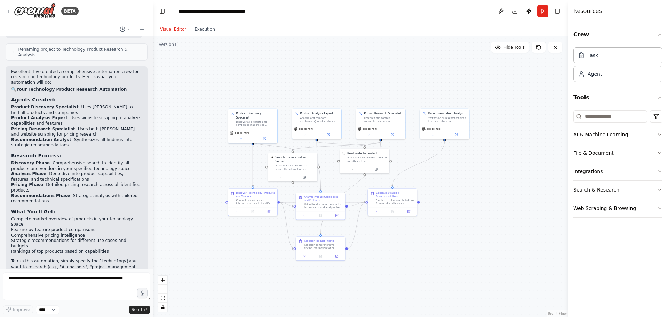
drag, startPoint x: 426, startPoint y: 260, endPoint x: 417, endPoint y: 266, distance: 10.8
click at [417, 266] on div ".deletable-edge-delete-btn { width: 20px; height: 20px; border: 0px solid #ffff…" at bounding box center [360, 176] width 415 height 281
click at [500, 11] on button at bounding box center [500, 11] width 11 height 13
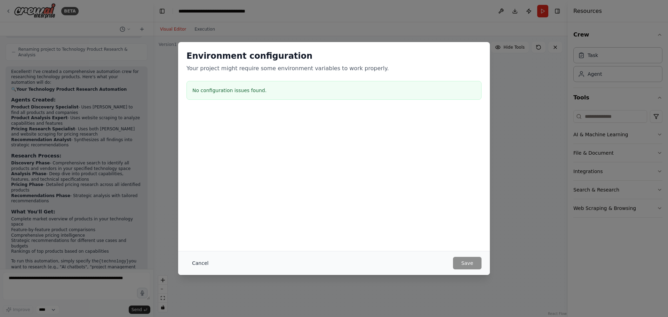
click at [201, 263] on button "Cancel" at bounding box center [199, 263] width 27 height 13
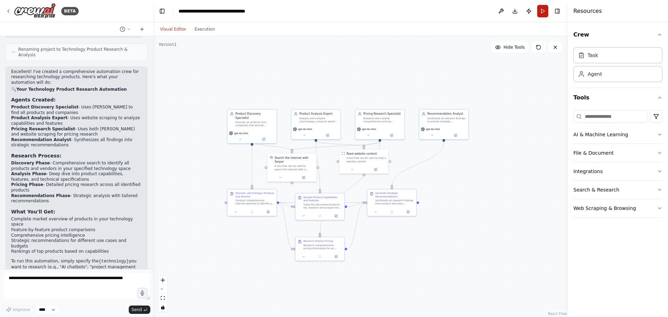
click at [542, 9] on button "Run" at bounding box center [542, 11] width 11 height 13
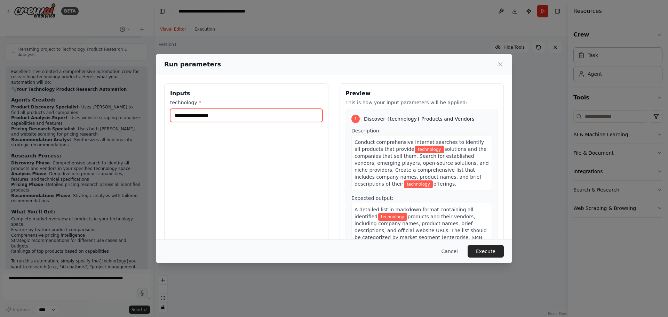
click at [294, 119] on input "technology *" at bounding box center [246, 115] width 152 height 13
type input "***"
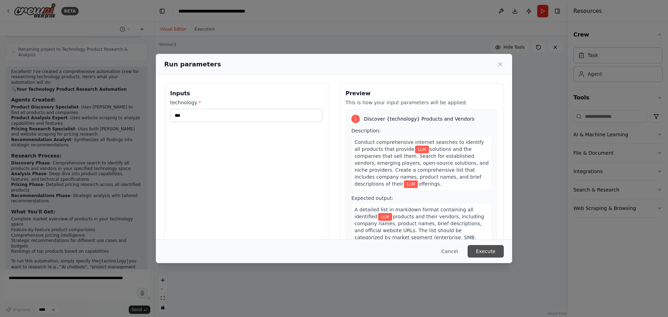
click at [485, 252] on button "Execute" at bounding box center [485, 251] width 36 height 13
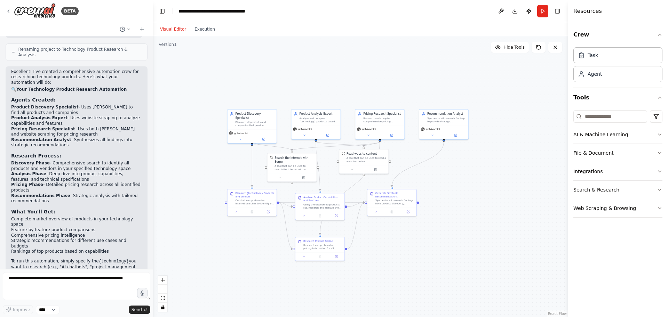
click at [173, 28] on button "Visual Editor" at bounding box center [173, 29] width 34 height 8
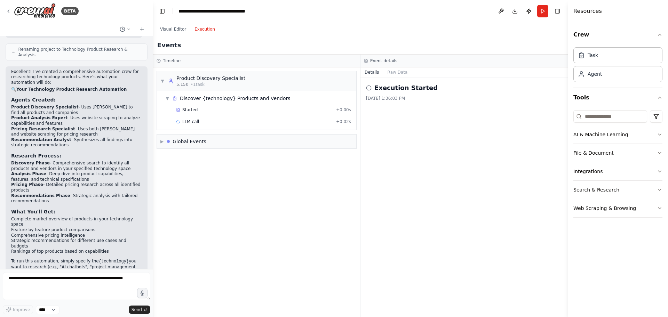
click at [194, 25] on button "Execution" at bounding box center [204, 29] width 29 height 8
click at [587, 74] on div "Agent" at bounding box center [594, 73] width 14 height 7
click at [600, 59] on div "Task" at bounding box center [617, 55] width 89 height 16
click at [661, 33] on icon "button" at bounding box center [660, 35] width 6 height 6
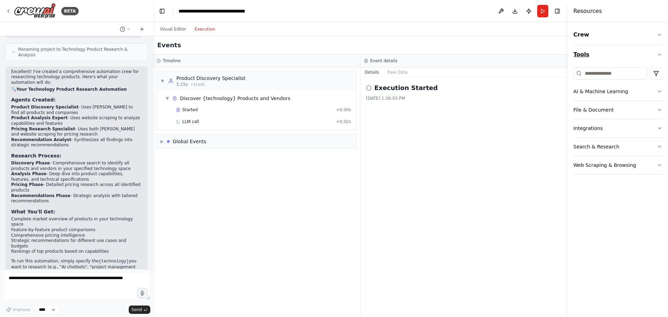
click at [658, 54] on icon "button" at bounding box center [660, 55] width 6 height 6
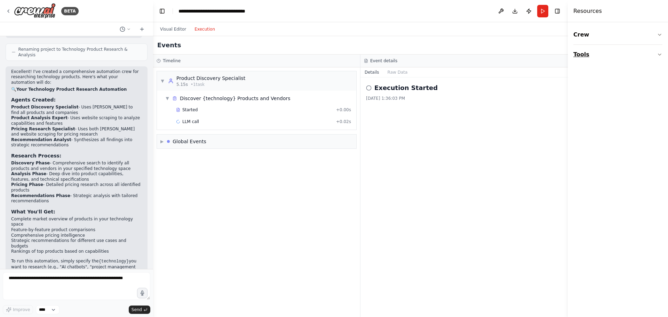
click at [658, 54] on icon "button" at bounding box center [659, 54] width 3 height 1
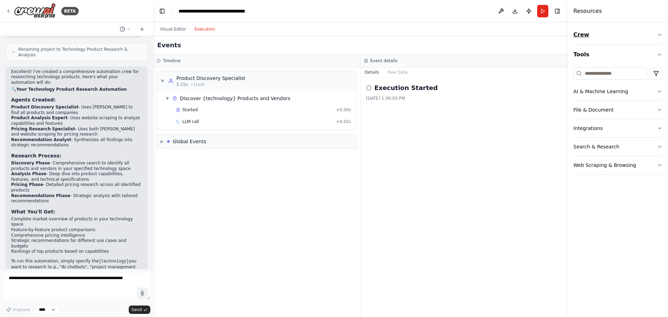
click at [661, 36] on icon "button" at bounding box center [660, 35] width 6 height 6
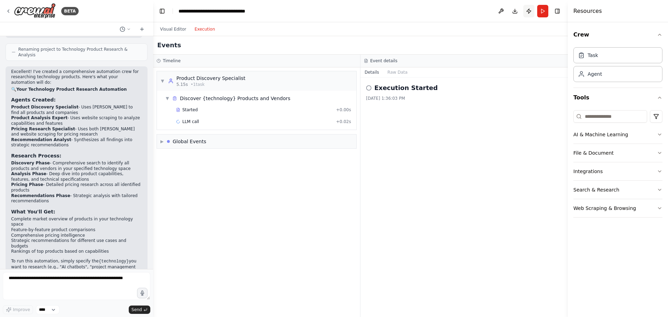
click at [528, 12] on button "Publish" at bounding box center [528, 11] width 11 height 13
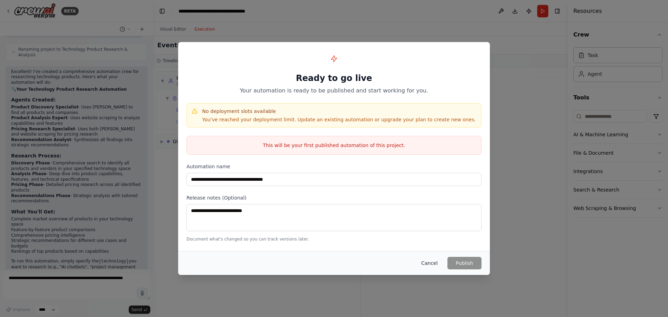
click at [431, 264] on button "Cancel" at bounding box center [429, 263] width 27 height 13
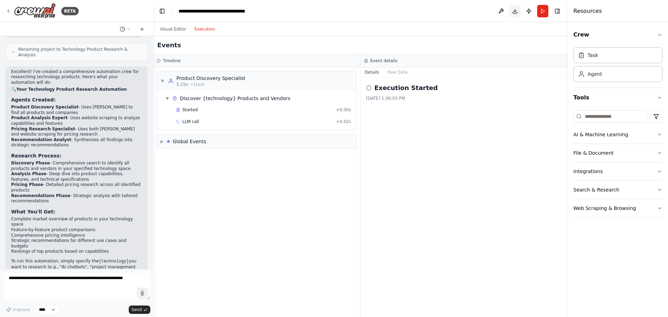
click at [516, 15] on button "Download" at bounding box center [514, 11] width 11 height 13
click at [412, 9] on header "**********" at bounding box center [360, 11] width 415 height 22
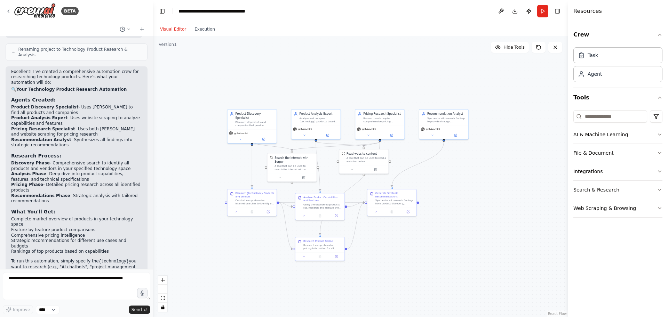
click at [173, 28] on button "Visual Editor" at bounding box center [173, 29] width 34 height 8
click at [128, 30] on icon at bounding box center [129, 29] width 4 height 4
click at [97, 12] on div at bounding box center [76, 158] width 153 height 317
click at [165, 308] on button "toggle interactivity" at bounding box center [162, 307] width 9 height 9
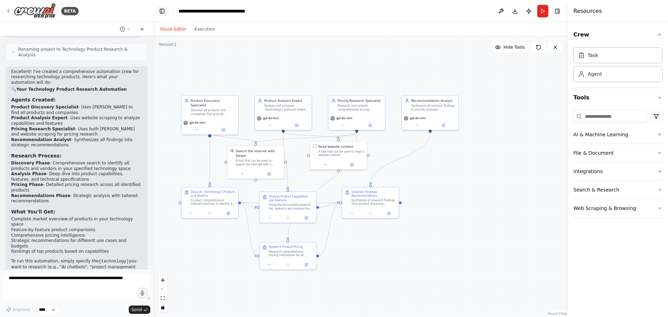
click at [161, 12] on button "Toggle Left Sidebar" at bounding box center [162, 11] width 10 height 10
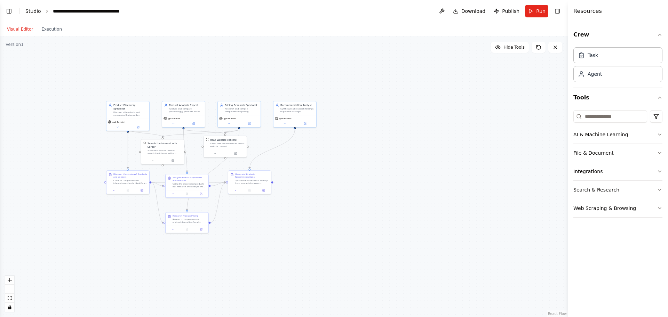
click at [33, 11] on link "Studio" at bounding box center [33, 11] width 16 height 6
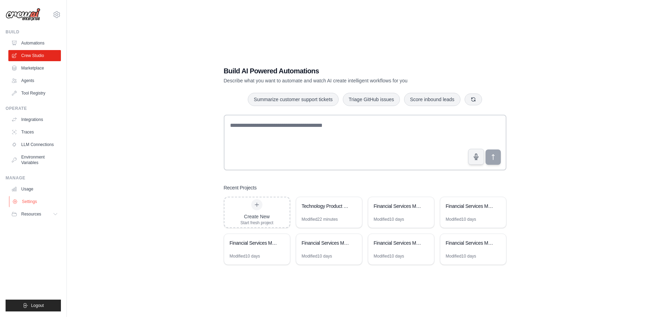
click at [30, 205] on link "Settings" at bounding box center [35, 201] width 53 height 11
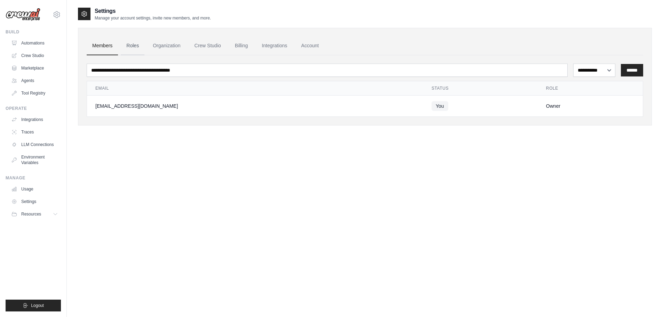
click at [129, 46] on link "Roles" at bounding box center [133, 46] width 24 height 19
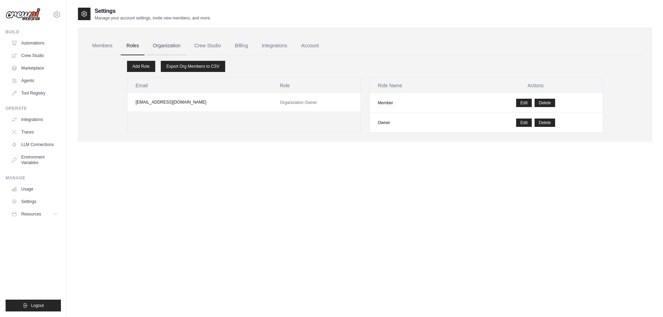
click at [168, 45] on link "Organization" at bounding box center [166, 46] width 39 height 19
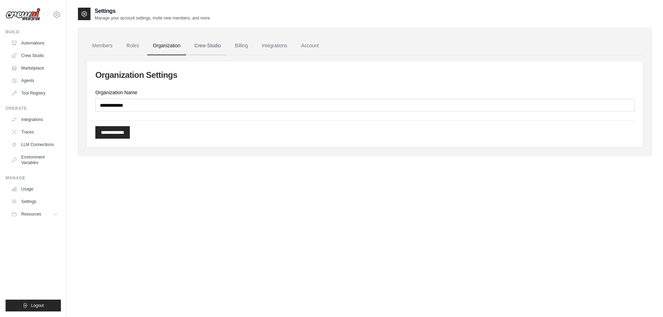
click at [199, 44] on link "Crew Studio" at bounding box center [208, 46] width 38 height 19
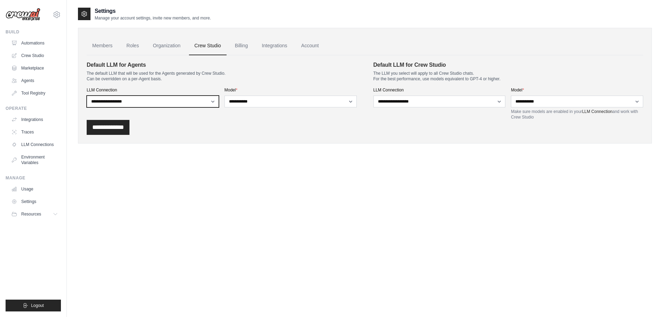
click at [207, 103] on select "**********" at bounding box center [153, 102] width 132 height 12
select select "******"
click at [87, 96] on select "**********" at bounding box center [153, 102] width 132 height 12
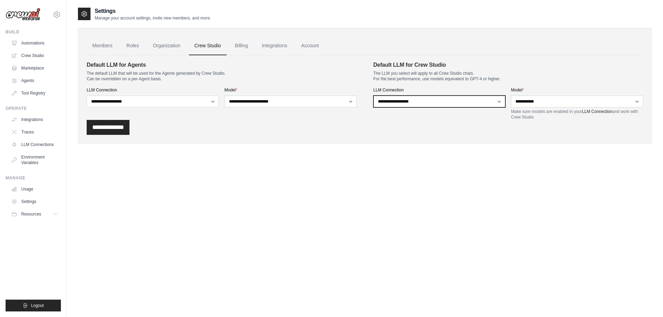
click at [427, 102] on select "**********" at bounding box center [439, 102] width 132 height 12
select select "******"
click at [373, 96] on select "**********" at bounding box center [439, 102] width 132 height 12
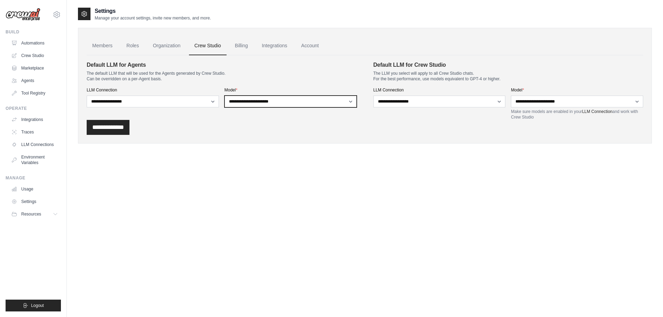
click at [327, 100] on select "**********" at bounding box center [290, 102] width 132 height 12
select select "*******"
click at [224, 96] on select "**********" at bounding box center [290, 102] width 132 height 12
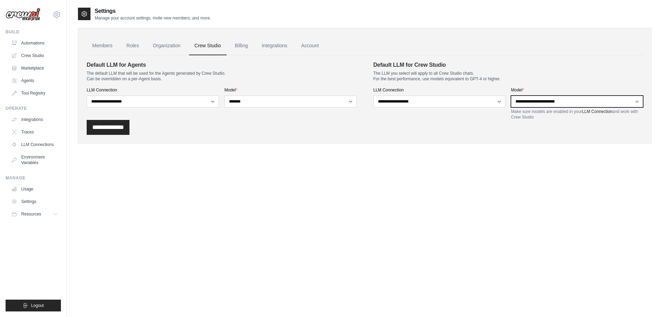
click at [535, 104] on select "**********" at bounding box center [577, 102] width 132 height 12
select select "*******"
click at [511, 96] on select "**********" at bounding box center [577, 102] width 132 height 12
click at [366, 140] on div "**********" at bounding box center [364, 86] width 573 height 116
click at [104, 130] on input "**********" at bounding box center [108, 127] width 43 height 15
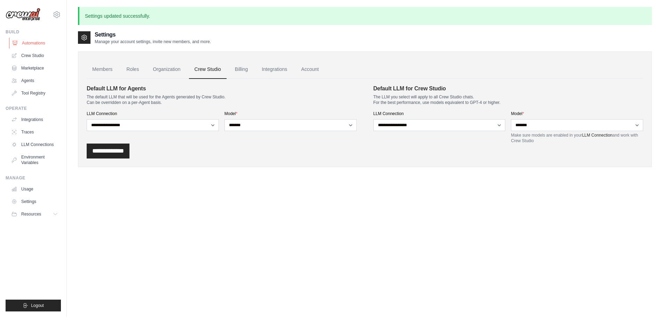
click at [32, 40] on link "Automations" at bounding box center [35, 43] width 53 height 11
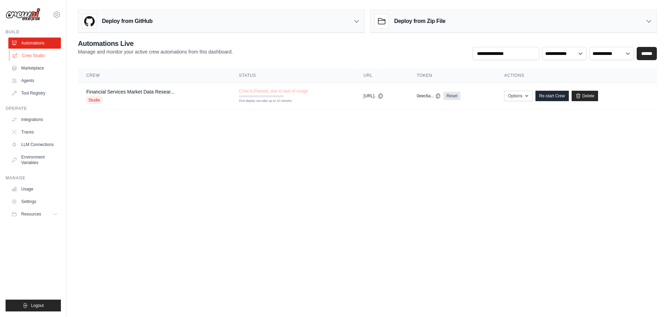
click at [30, 55] on link "Crew Studio" at bounding box center [35, 55] width 53 height 11
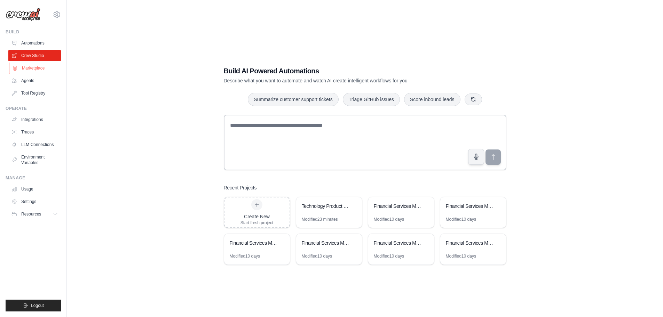
click at [35, 67] on link "Marketplace" at bounding box center [35, 68] width 53 height 11
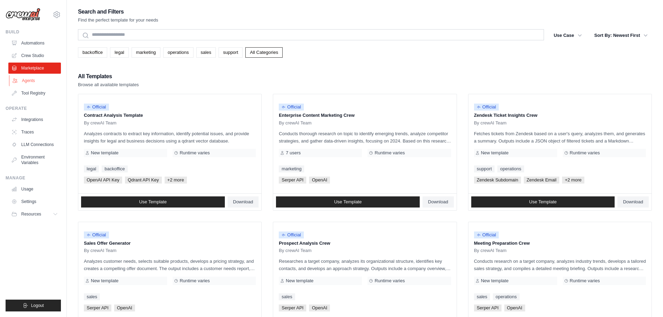
click at [26, 78] on link "Agents" at bounding box center [35, 80] width 53 height 11
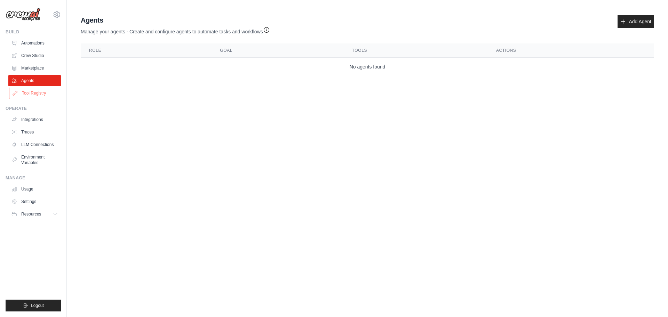
click at [28, 92] on link "Tool Registry" at bounding box center [35, 93] width 53 height 11
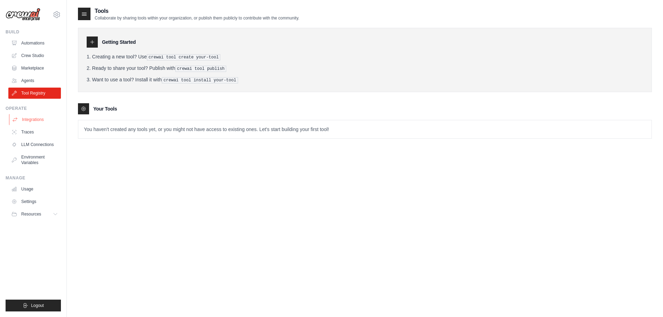
click at [29, 121] on link "Integrations" at bounding box center [35, 119] width 53 height 11
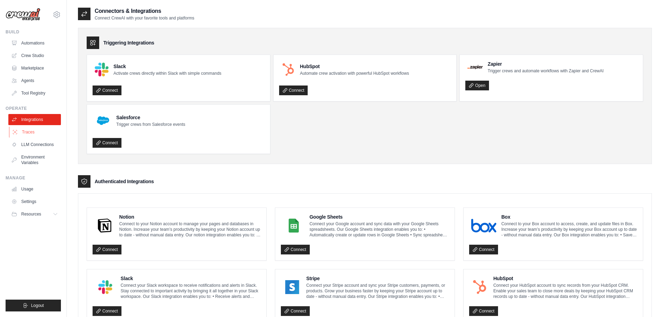
click at [32, 131] on link "Traces" at bounding box center [35, 132] width 53 height 11
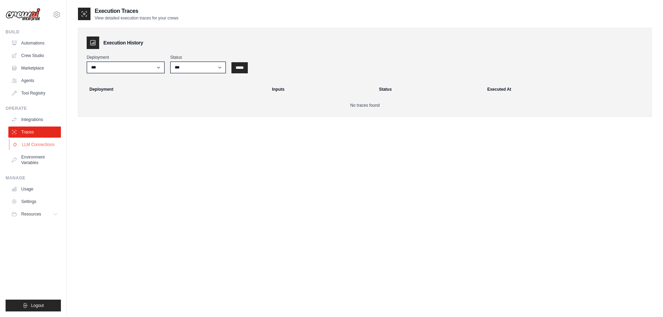
click at [39, 143] on link "LLM Connections" at bounding box center [35, 144] width 53 height 11
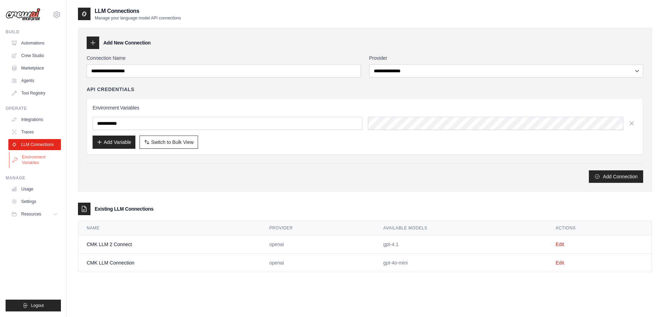
click at [32, 158] on link "Environment Variables" at bounding box center [35, 160] width 53 height 17
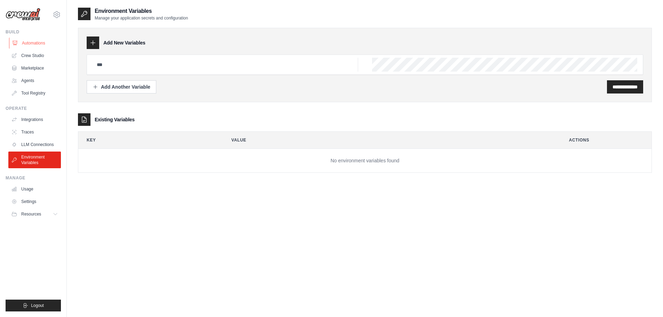
click at [32, 44] on link "Automations" at bounding box center [35, 43] width 53 height 11
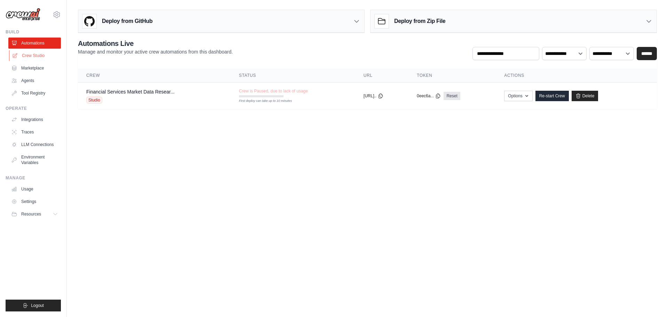
click at [38, 54] on link "Crew Studio" at bounding box center [35, 55] width 53 height 11
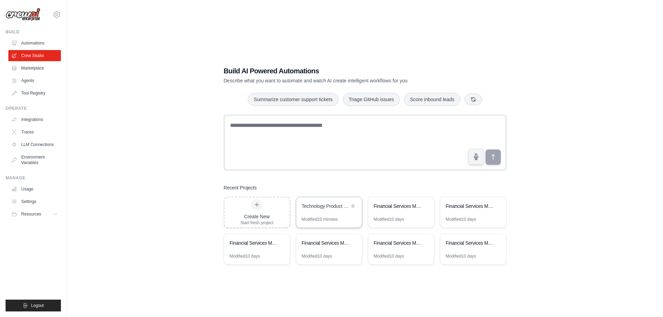
click at [331, 213] on div "Technology Product Research & Analysis" at bounding box center [329, 206] width 66 height 19
click at [47, 145] on link "LLM Connections" at bounding box center [35, 144] width 53 height 11
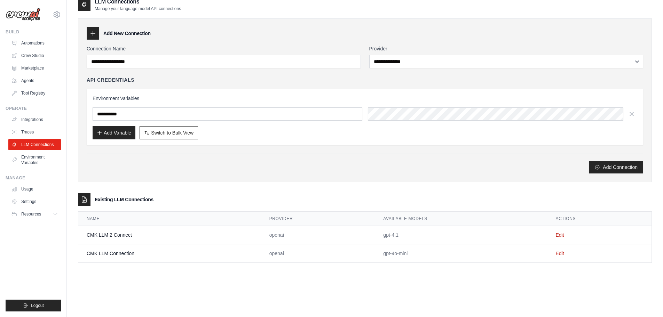
scroll to position [14, 0]
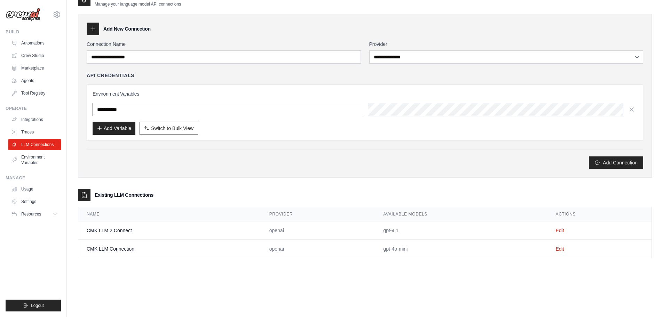
click at [222, 106] on input "text" at bounding box center [228, 109] width 270 height 13
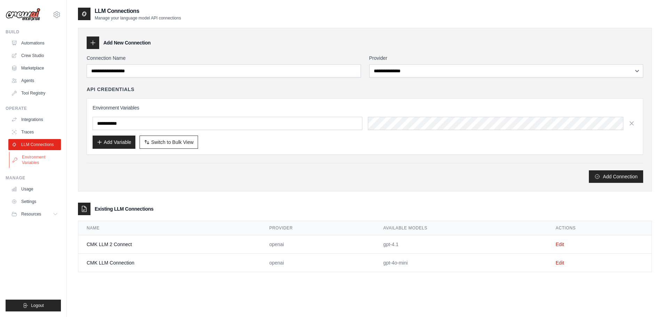
click at [26, 162] on link "Environment Variables" at bounding box center [35, 160] width 53 height 17
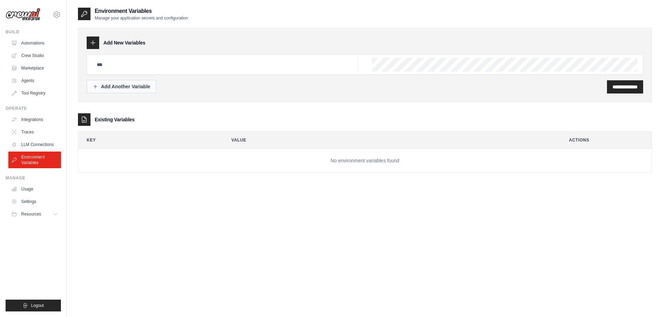
click at [121, 89] on div "Add Another Variable" at bounding box center [122, 86] width 58 height 7
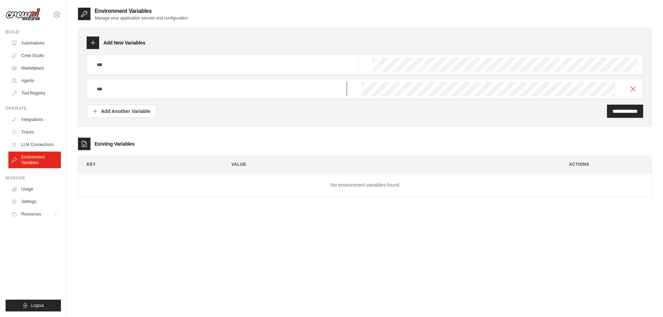
click at [121, 72] on input "text" at bounding box center [225, 65] width 265 height 14
click at [126, 63] on input "text" at bounding box center [225, 65] width 265 height 14
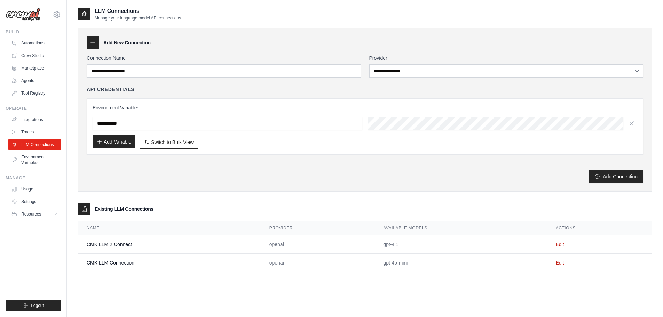
click at [114, 142] on button "Add Variable" at bounding box center [114, 141] width 43 height 13
click at [146, 124] on input "text" at bounding box center [228, 123] width 270 height 13
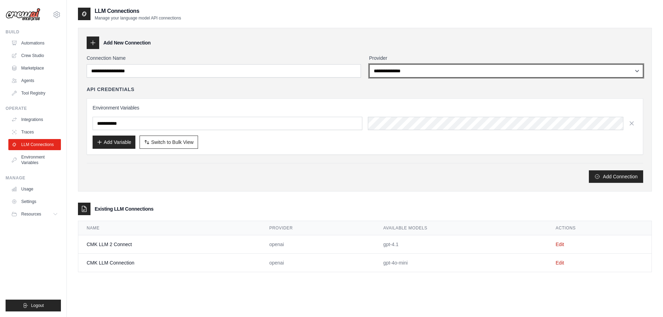
click at [399, 72] on select "**********" at bounding box center [506, 70] width 274 height 13
select select "******"
click at [369, 64] on select "**********" at bounding box center [506, 70] width 274 height 13
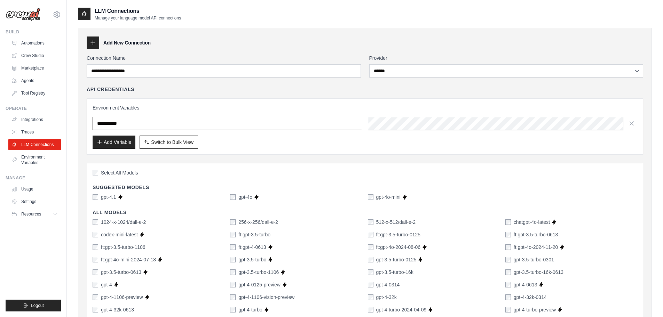
click at [262, 121] on input "text" at bounding box center [228, 123] width 270 height 13
drag, startPoint x: 126, startPoint y: 122, endPoint x: 86, endPoint y: 123, distance: 40.7
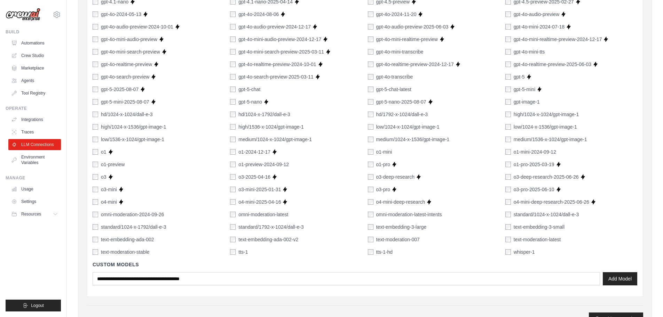
scroll to position [449, 0]
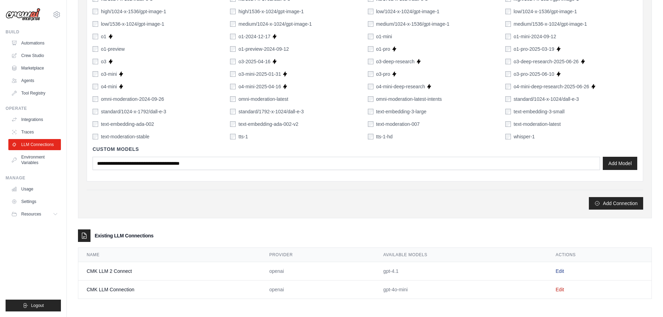
click at [560, 271] on link "Edit" at bounding box center [559, 271] width 8 height 6
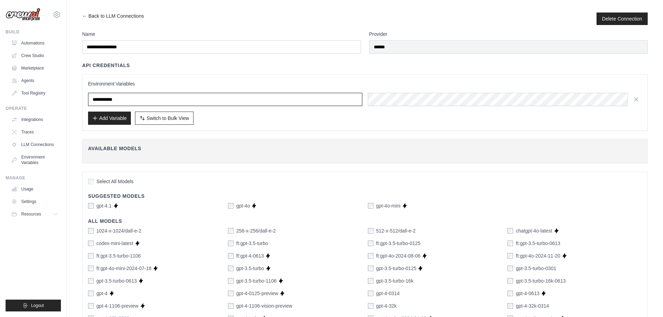
click at [144, 102] on input "text" at bounding box center [225, 99] width 274 height 13
paste input "**********"
type input "**********"
click at [112, 117] on button "Add Variable" at bounding box center [109, 117] width 43 height 13
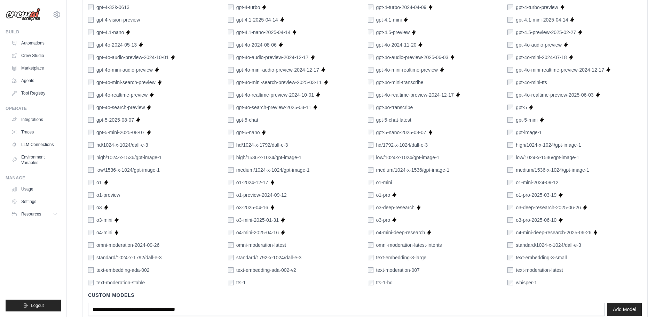
scroll to position [374, 0]
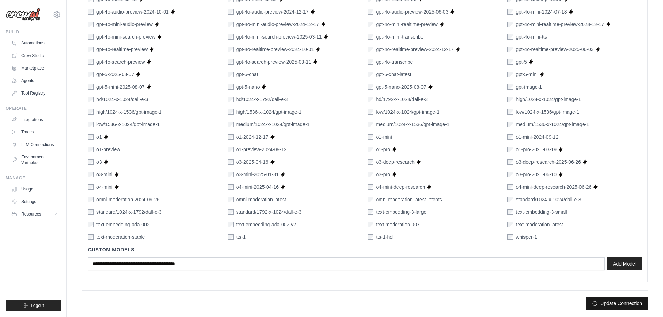
click at [629, 304] on button "Update Connection" at bounding box center [616, 303] width 61 height 13
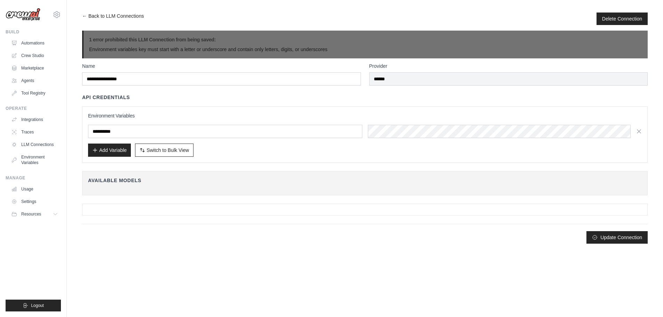
scroll to position [0, 0]
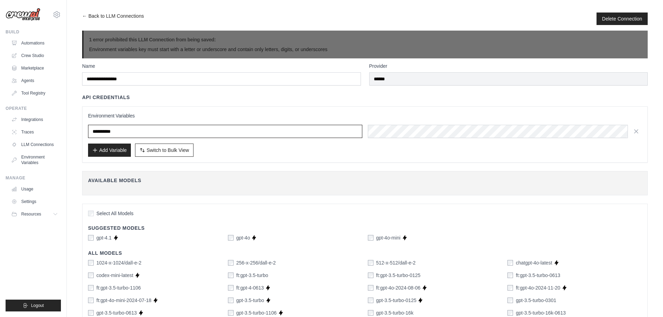
drag, startPoint x: 142, startPoint y: 131, endPoint x: 84, endPoint y: 128, distance: 57.5
click at [84, 128] on div "**********" at bounding box center [364, 134] width 565 height 56
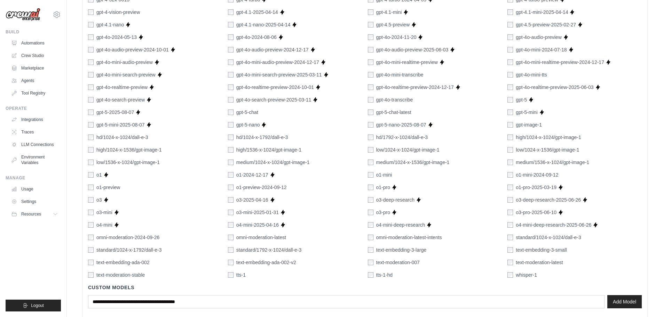
scroll to position [389, 0]
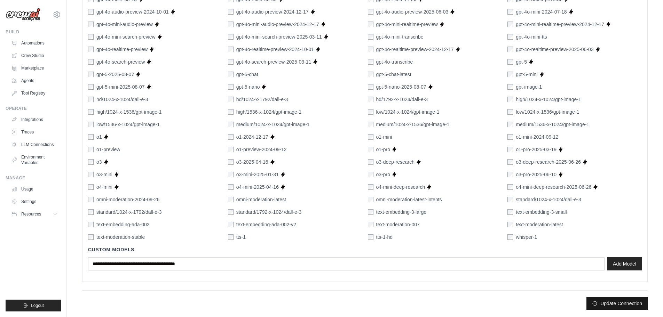
click at [613, 305] on button "Update Connection" at bounding box center [616, 303] width 61 height 13
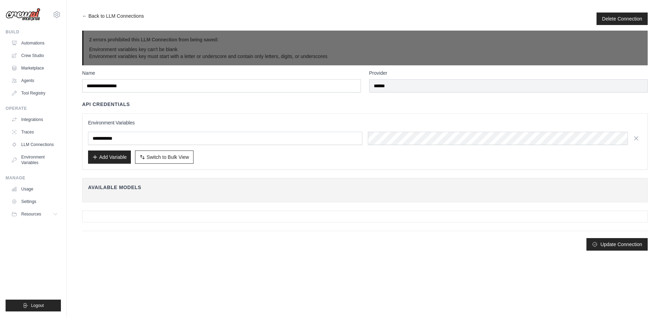
scroll to position [0, 0]
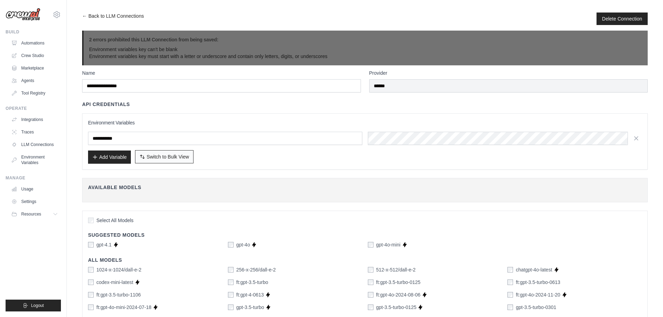
click at [173, 156] on span "Switch to Bulk View" at bounding box center [167, 156] width 42 height 7
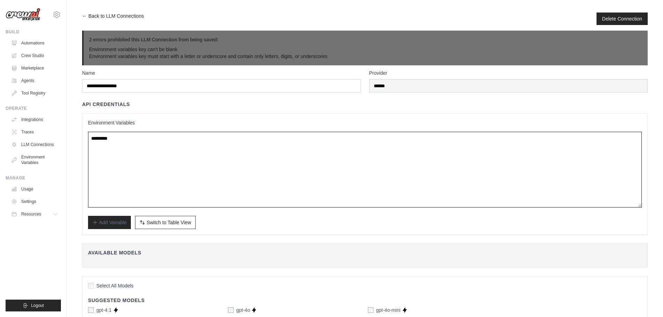
click at [117, 137] on textarea at bounding box center [364, 170] width 553 height 76
click at [128, 136] on textarea at bounding box center [364, 170] width 553 height 76
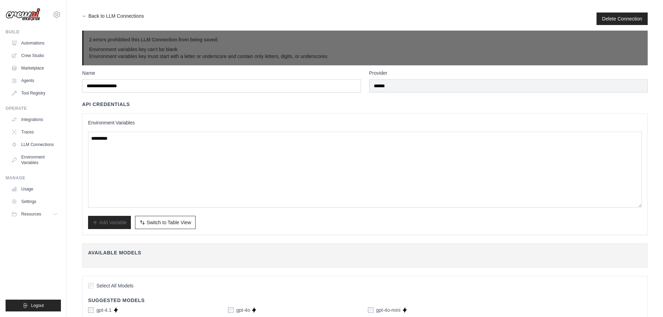
click at [152, 219] on span "Switch to Table View" at bounding box center [168, 222] width 45 height 7
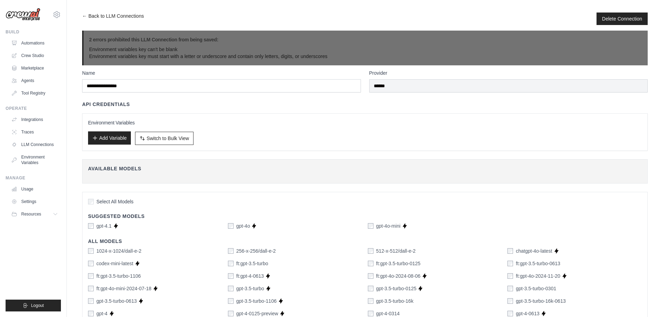
click at [102, 139] on button "Add Variable" at bounding box center [109, 137] width 43 height 13
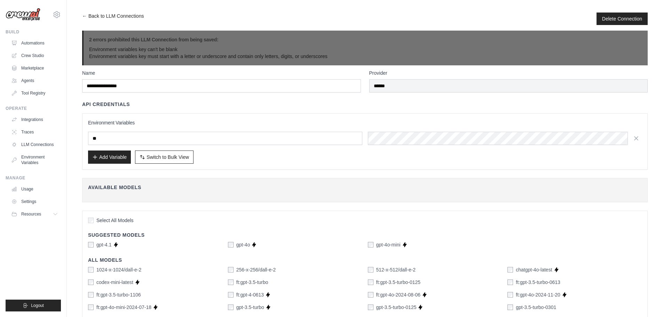
type input "*"
click at [28, 79] on link "Agents" at bounding box center [35, 80] width 53 height 11
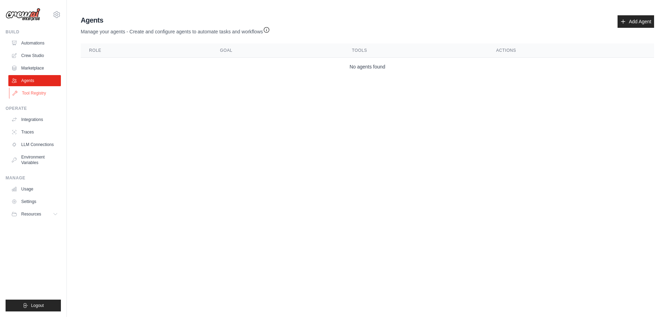
click at [31, 90] on link "Tool Registry" at bounding box center [35, 93] width 53 height 11
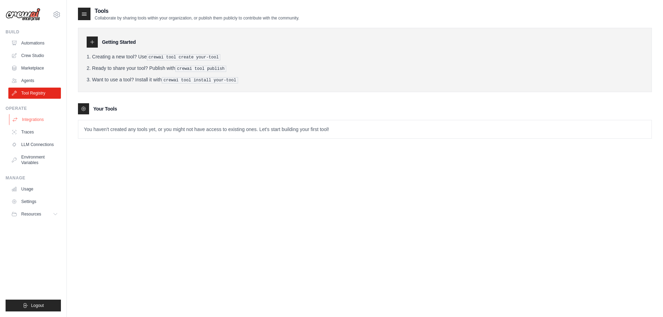
click at [29, 122] on link "Integrations" at bounding box center [35, 119] width 53 height 11
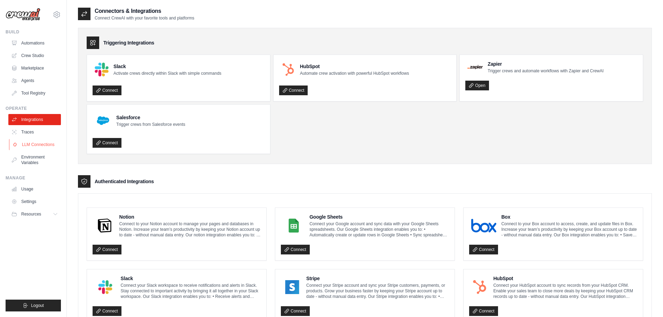
click at [34, 145] on link "LLM Connections" at bounding box center [35, 144] width 53 height 11
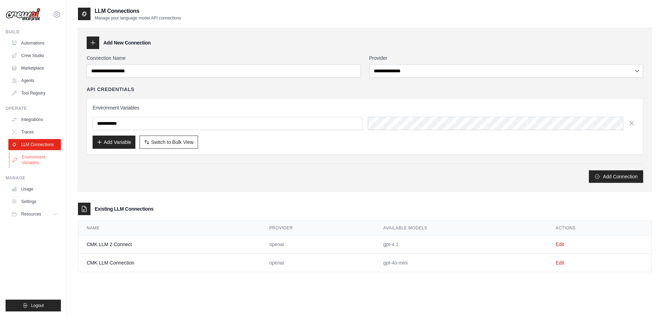
click at [35, 160] on link "Environment Variables" at bounding box center [35, 160] width 53 height 17
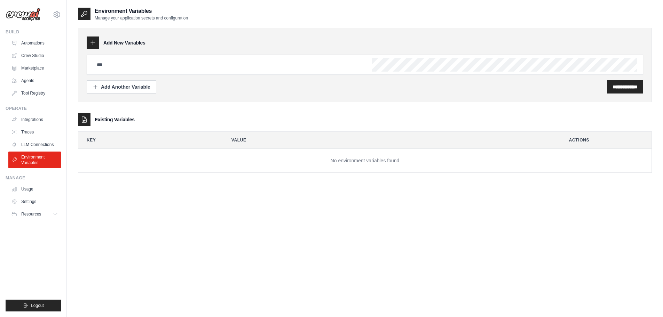
click at [120, 66] on input "text" at bounding box center [225, 65] width 265 height 14
type input "**********"
click at [612, 89] on input "**********" at bounding box center [624, 86] width 25 height 7
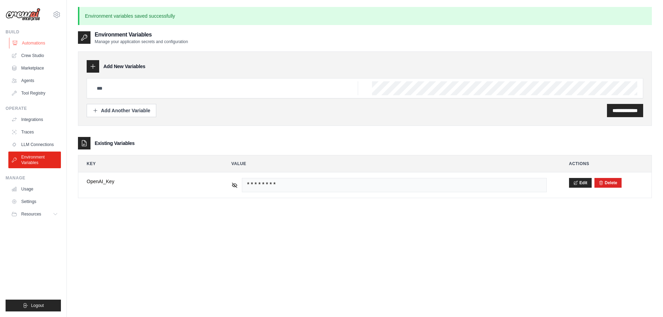
click at [30, 46] on link "Automations" at bounding box center [35, 43] width 53 height 11
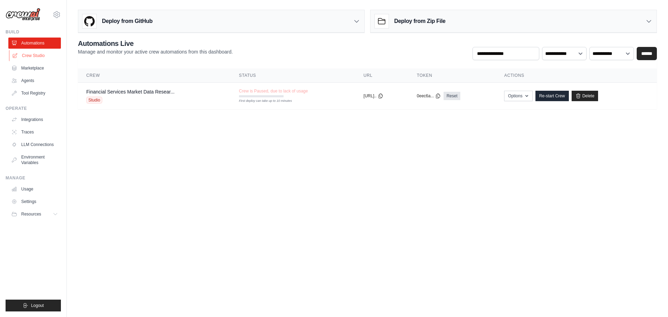
click at [33, 54] on link "Crew Studio" at bounding box center [35, 55] width 53 height 11
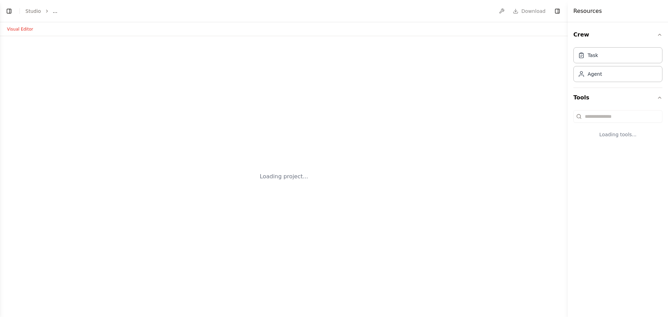
select select "****"
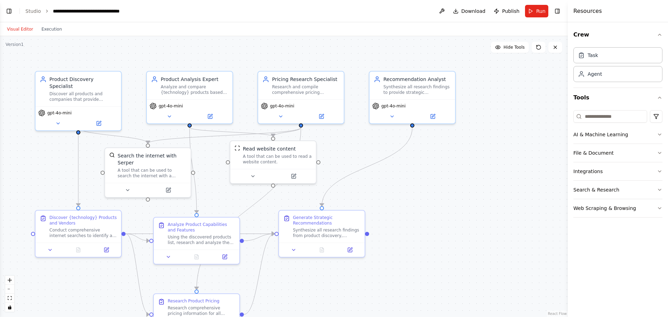
scroll to position [445, 0]
click at [9, 10] on button "Toggle Left Sidebar" at bounding box center [9, 11] width 10 height 10
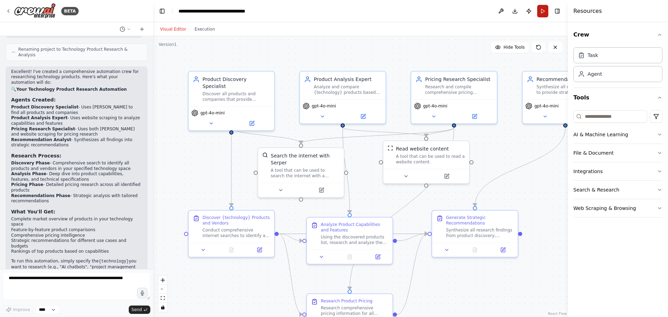
click at [543, 12] on button "Run" at bounding box center [542, 11] width 11 height 13
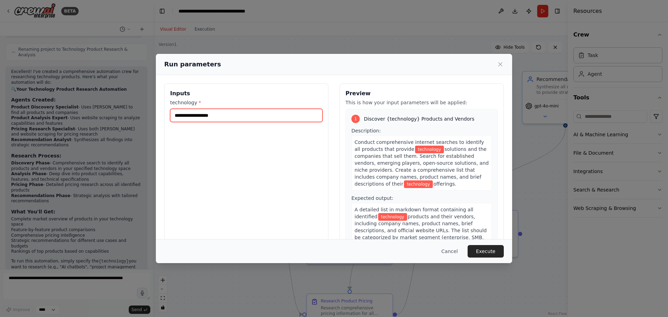
click at [254, 113] on input "technology *" at bounding box center [246, 115] width 152 height 13
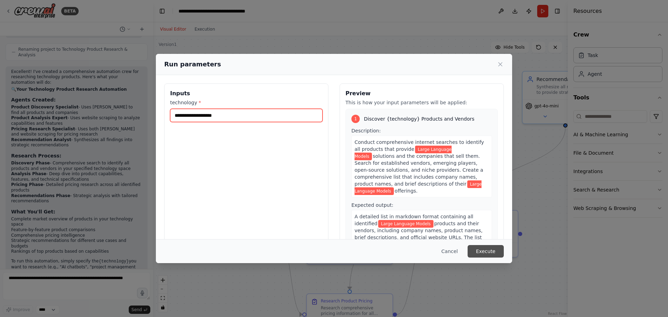
type input "**********"
click at [494, 250] on button "Execute" at bounding box center [485, 251] width 36 height 13
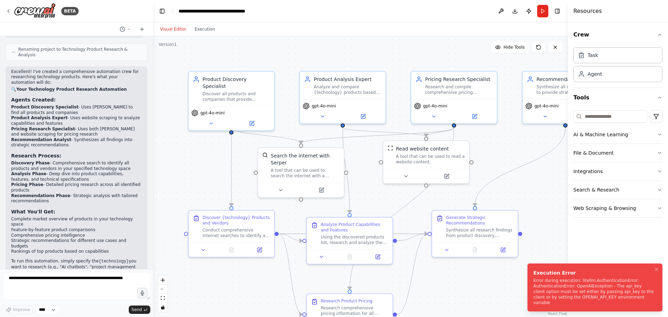
drag, startPoint x: 539, startPoint y: 281, endPoint x: 348, endPoint y: 288, distance: 190.7
click at [533, 276] on div "Execution Error" at bounding box center [593, 273] width 120 height 7
drag, startPoint x: 613, startPoint y: 303, endPoint x: 547, endPoint y: 284, distance: 68.5
click at [547, 284] on div "Error during execution: litellm.AuthenticationError: AuthenticationError: OpenA…" at bounding box center [593, 292] width 120 height 28
drag, startPoint x: 595, startPoint y: 288, endPoint x: 622, endPoint y: 295, distance: 27.7
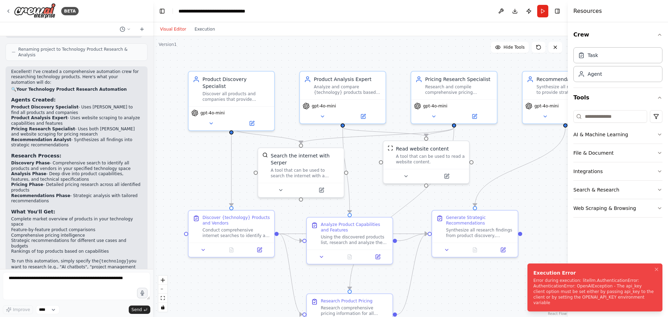
click at [622, 295] on div "Error during execution: litellm.AuthenticationError: AuthenticationError: OpenA…" at bounding box center [593, 292] width 120 height 28
drag, startPoint x: 613, startPoint y: 303, endPoint x: 556, endPoint y: 284, distance: 60.6
click at [556, 284] on div "Error during execution: litellm.AuthenticationError: AuthenticationError: OpenA…" at bounding box center [593, 292] width 120 height 28
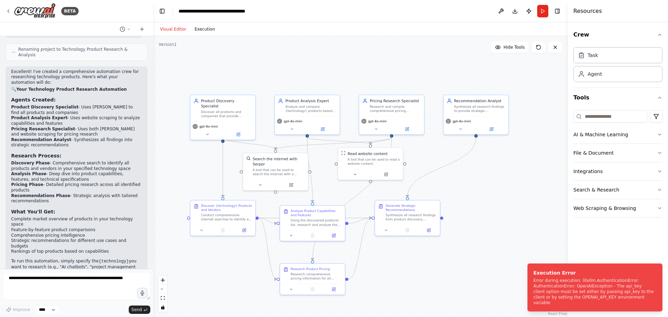
click at [202, 27] on button "Execution" at bounding box center [204, 29] width 29 height 8
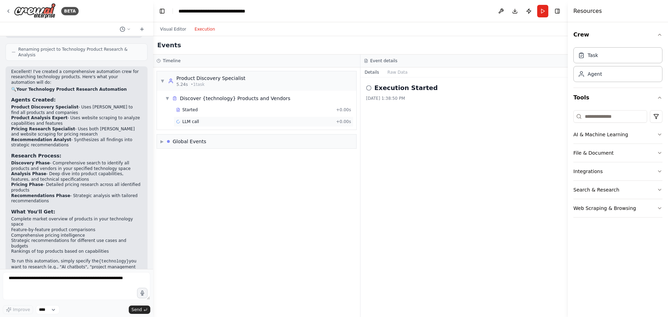
click at [181, 121] on div "LLM call" at bounding box center [187, 122] width 23 height 6
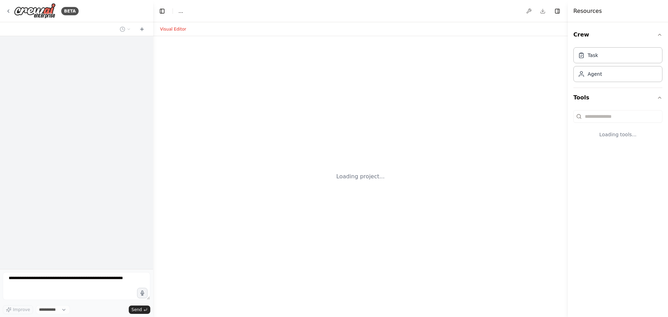
select select "****"
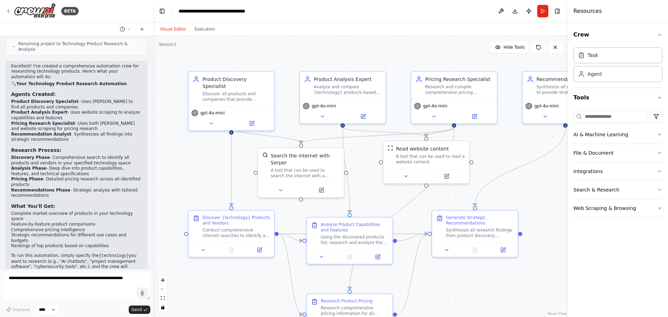
scroll to position [445, 0]
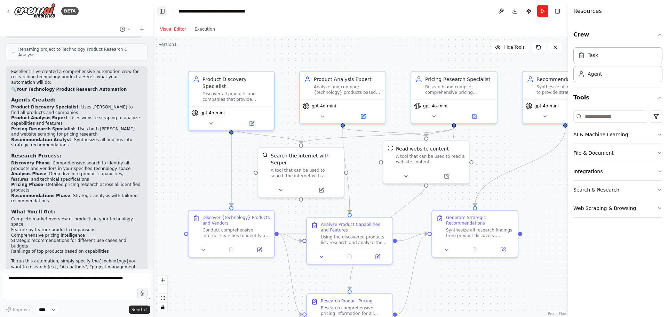
click at [164, 11] on button "Toggle Left Sidebar" at bounding box center [162, 11] width 10 height 10
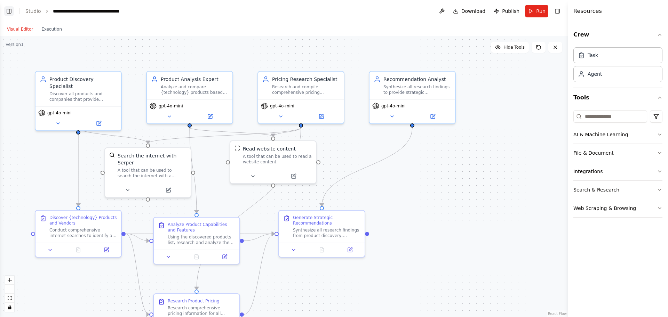
click at [10, 13] on button "Toggle Left Sidebar" at bounding box center [9, 11] width 10 height 10
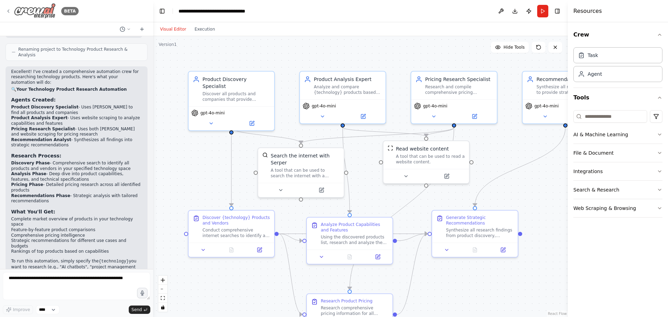
click at [7, 11] on icon at bounding box center [9, 11] width 6 height 6
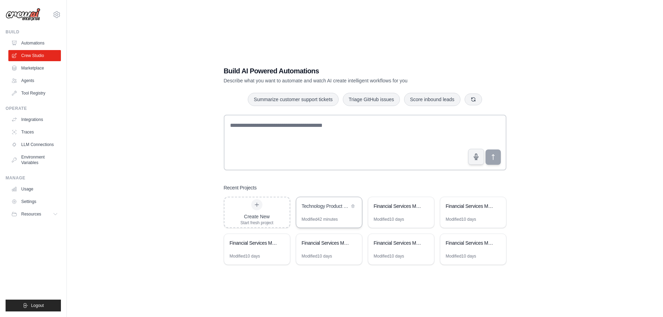
click at [316, 203] on div "Technology Product Research & Analysis" at bounding box center [326, 206] width 48 height 7
click at [30, 157] on link "Environment Variables" at bounding box center [35, 160] width 53 height 17
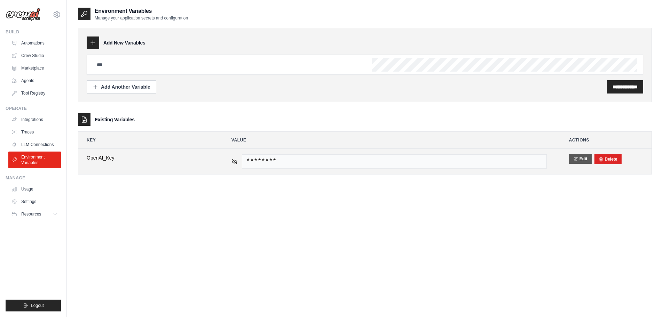
click at [579, 160] on button "Edit" at bounding box center [580, 159] width 23 height 10
click at [129, 159] on input "**********" at bounding box center [148, 161] width 122 height 15
type input "*"
type input "**********"
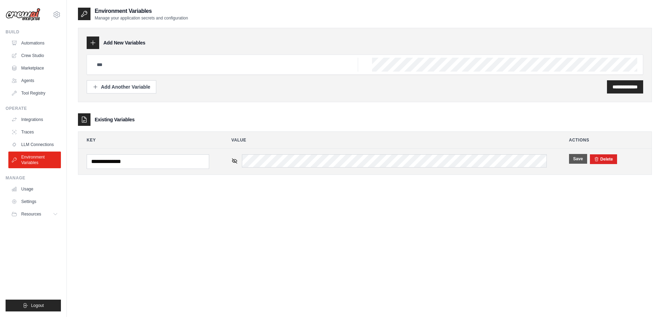
click at [576, 160] on button "Save" at bounding box center [578, 159] width 18 height 10
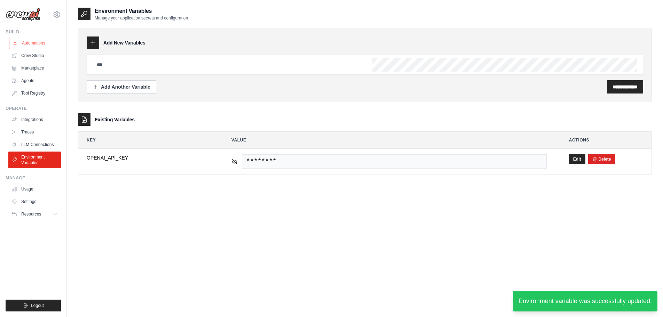
click at [34, 42] on link "Automations" at bounding box center [35, 43] width 53 height 11
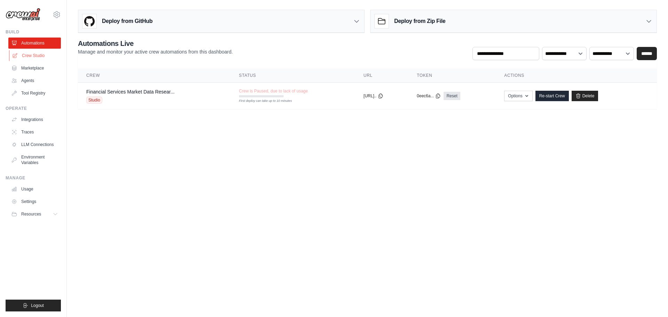
click at [27, 53] on link "Crew Studio" at bounding box center [35, 55] width 53 height 11
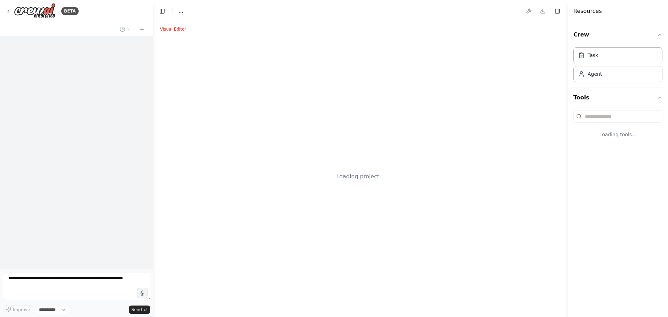
select select "****"
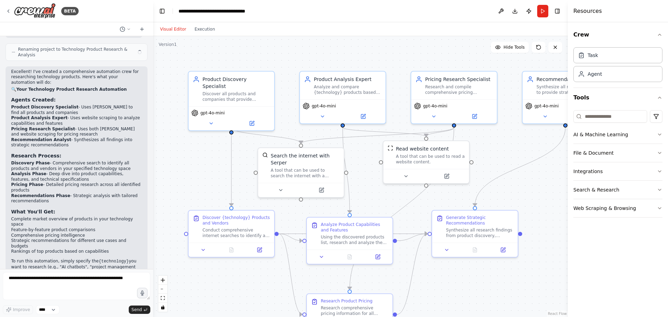
scroll to position [445, 0]
click at [8, 8] on div "BETA" at bounding box center [42, 11] width 73 height 16
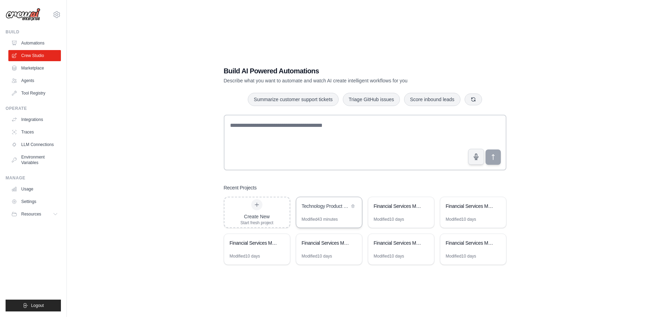
click at [320, 207] on div "Technology Product Research & Analysis" at bounding box center [326, 206] width 48 height 7
click at [29, 157] on link "Environment Variables" at bounding box center [35, 160] width 53 height 17
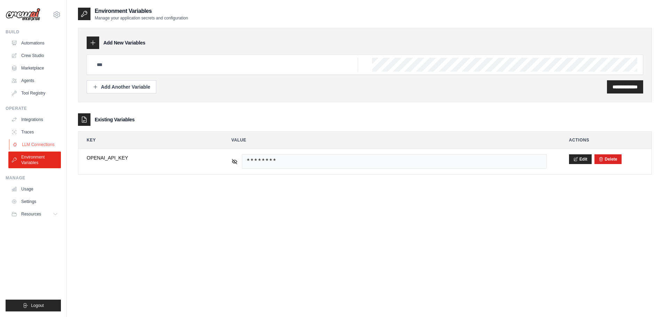
click at [31, 143] on link "LLM Connections" at bounding box center [35, 144] width 53 height 11
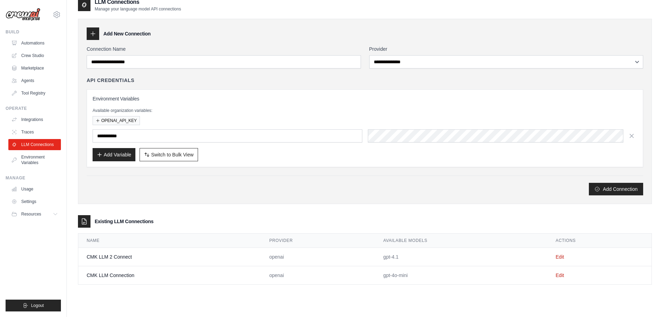
scroll to position [14, 0]
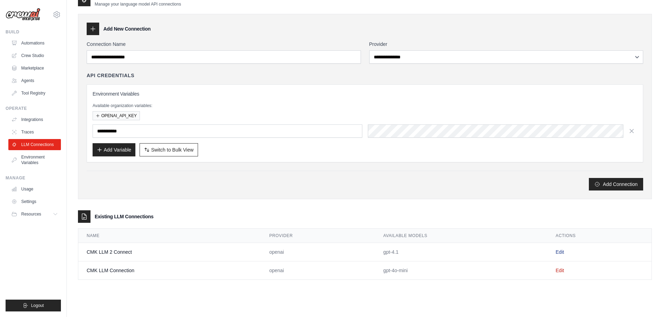
click at [563, 252] on link "Edit" at bounding box center [559, 252] width 8 height 6
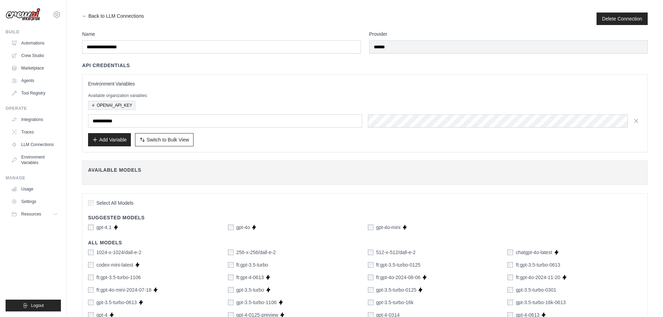
click at [119, 106] on button "OPENAI_API_KEY" at bounding box center [111, 105] width 47 height 9
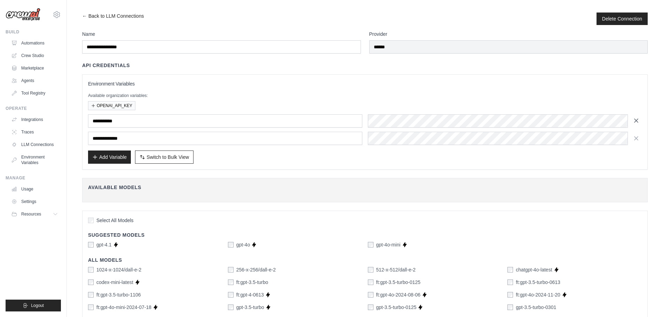
click at [636, 121] on icon "button" at bounding box center [635, 120] width 3 height 3
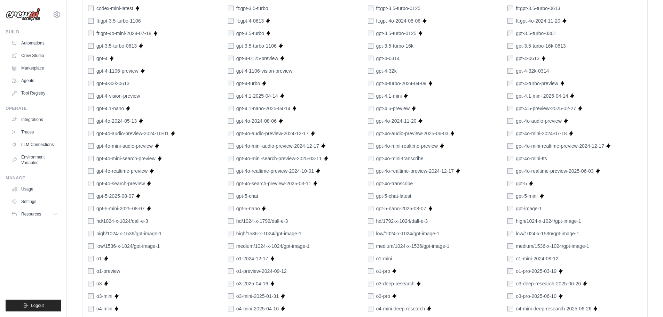
scroll to position [378, 0]
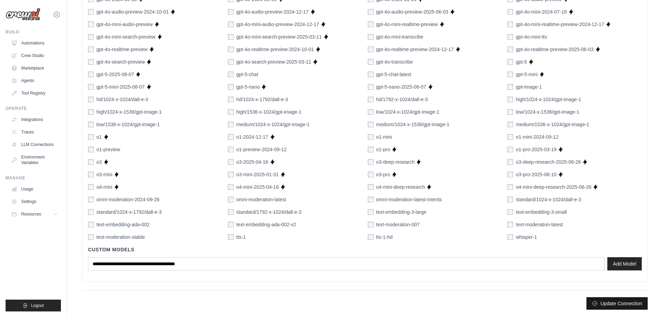
click at [612, 302] on button "Update Connection" at bounding box center [616, 303] width 61 height 13
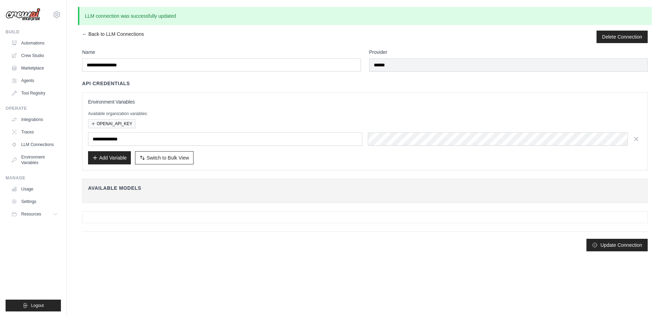
scroll to position [0, 0]
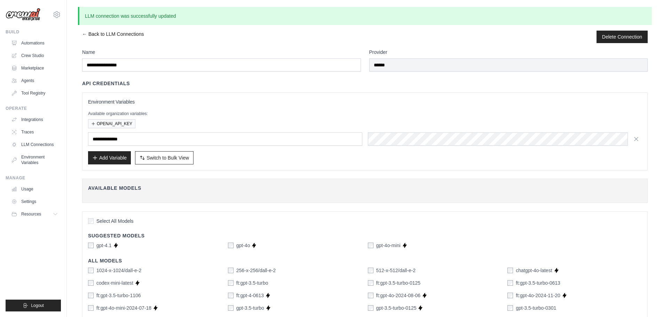
click at [98, 34] on link "← Back to LLM Connections" at bounding box center [113, 37] width 62 height 13
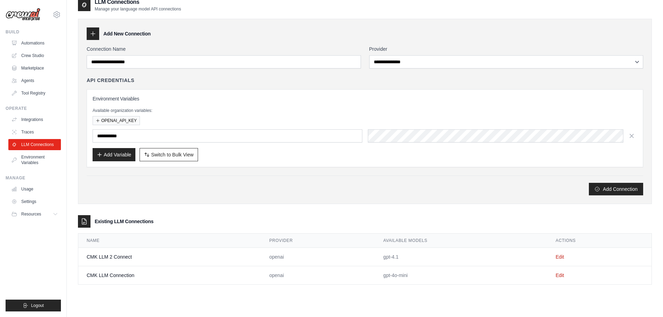
scroll to position [14, 0]
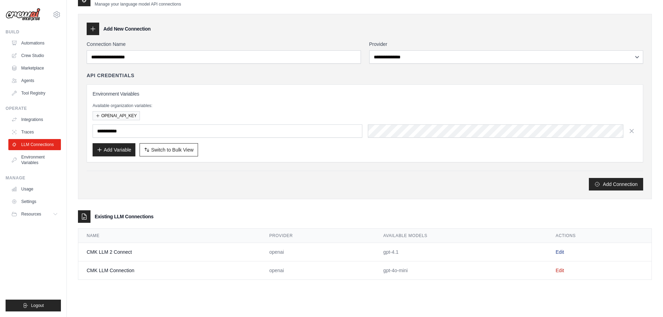
click at [558, 252] on link "Edit" at bounding box center [559, 252] width 8 height 6
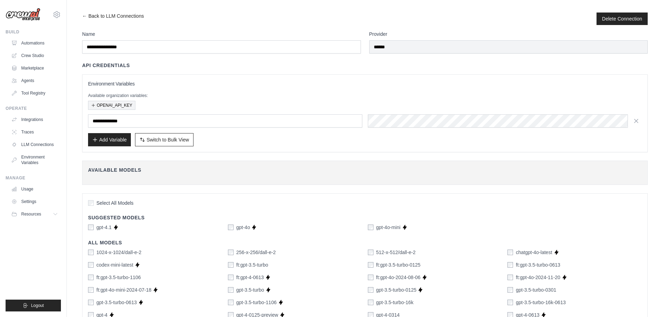
click at [128, 106] on button "OPENAI_API_KEY" at bounding box center [111, 105] width 47 height 9
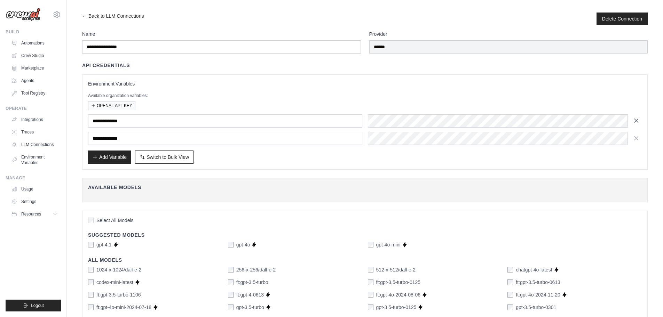
click at [637, 120] on icon "button" at bounding box center [635, 120] width 7 height 7
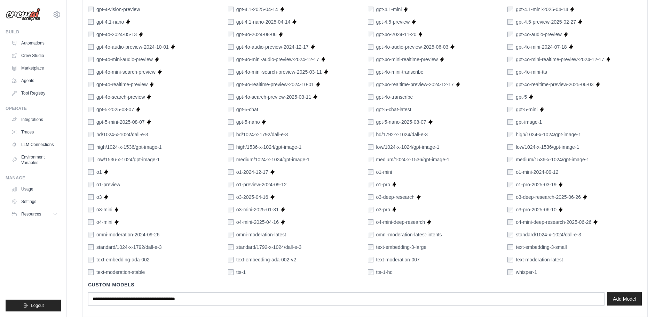
scroll to position [378, 0]
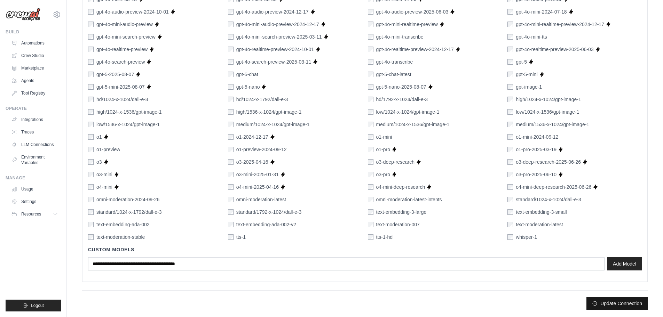
click at [607, 305] on button "Update Connection" at bounding box center [616, 303] width 61 height 13
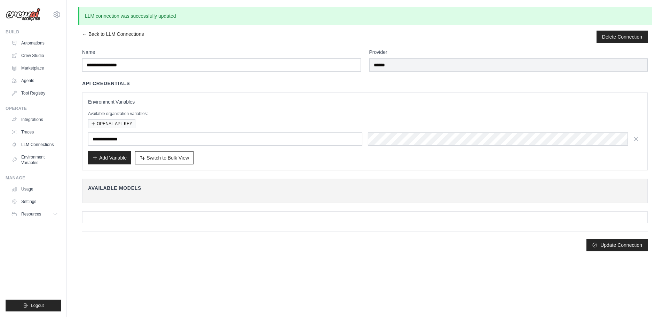
scroll to position [0, 0]
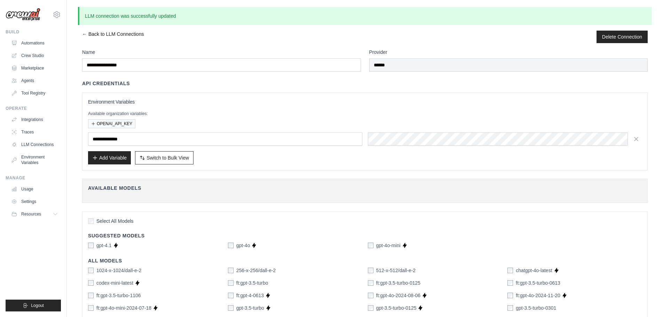
click at [84, 35] on link "← Back to LLM Connections" at bounding box center [113, 37] width 62 height 13
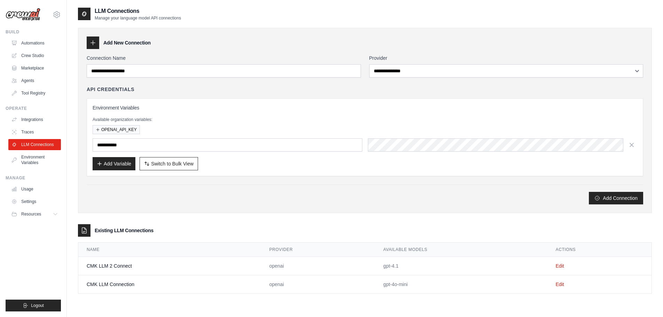
click at [564, 287] on td "Edit" at bounding box center [599, 284] width 104 height 18
click at [561, 283] on link "Edit" at bounding box center [559, 285] width 8 height 6
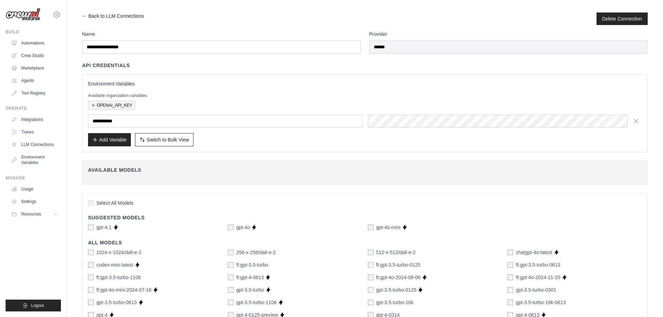
click at [123, 109] on button "OPENAI_API_KEY" at bounding box center [111, 105] width 47 height 9
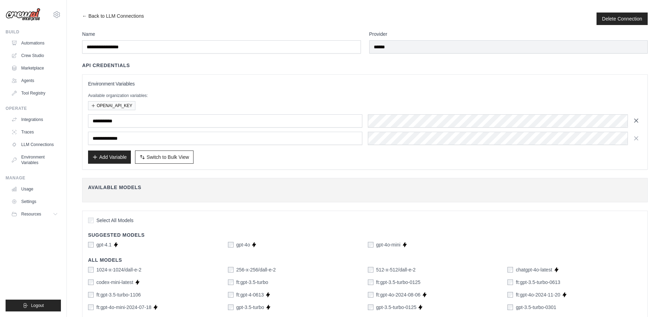
click at [639, 121] on icon "button" at bounding box center [635, 120] width 7 height 7
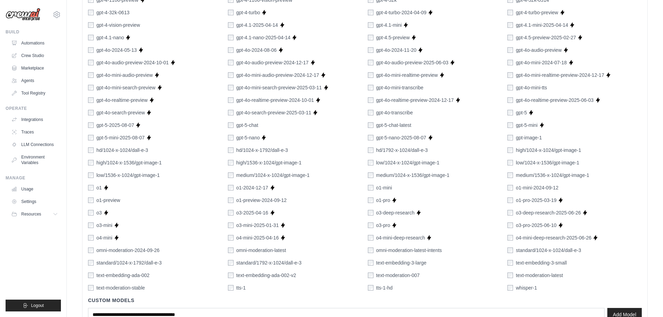
scroll to position [378, 0]
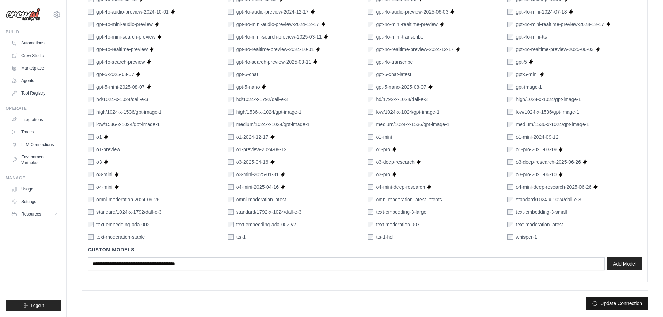
click at [600, 306] on button "Update Connection" at bounding box center [616, 303] width 61 height 13
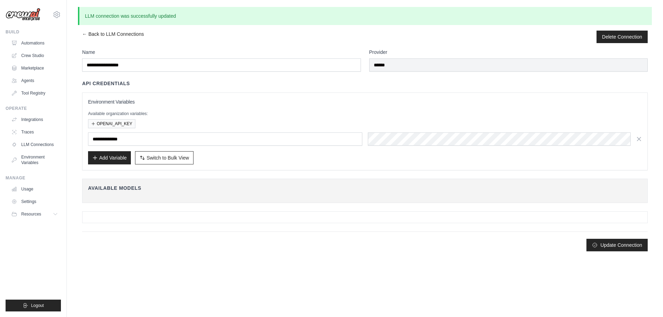
scroll to position [0, 0]
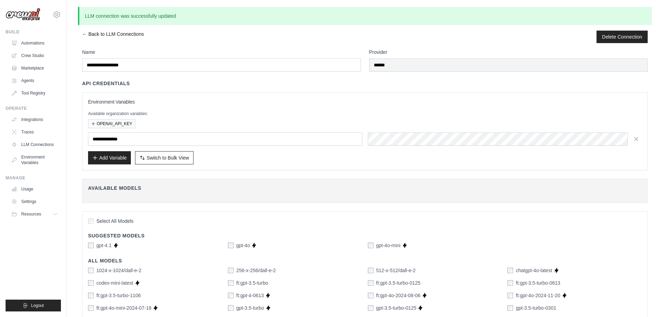
click at [86, 32] on link "← Back to LLM Connections" at bounding box center [113, 37] width 62 height 13
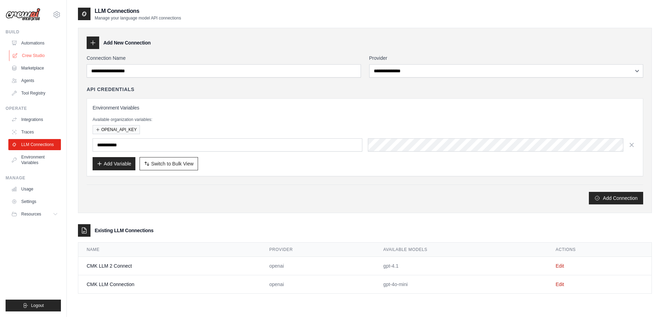
click at [32, 56] on link "Crew Studio" at bounding box center [35, 55] width 53 height 11
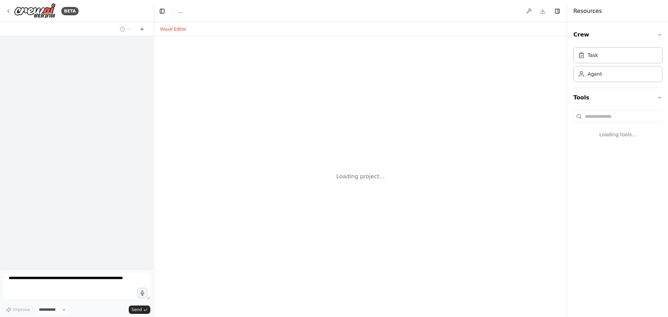
select select "****"
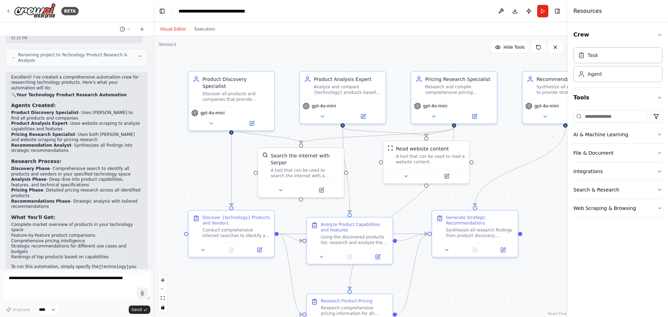
scroll to position [445, 0]
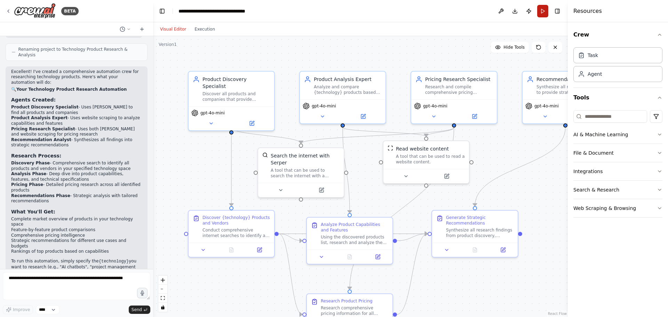
click at [542, 13] on button "Run" at bounding box center [542, 11] width 11 height 13
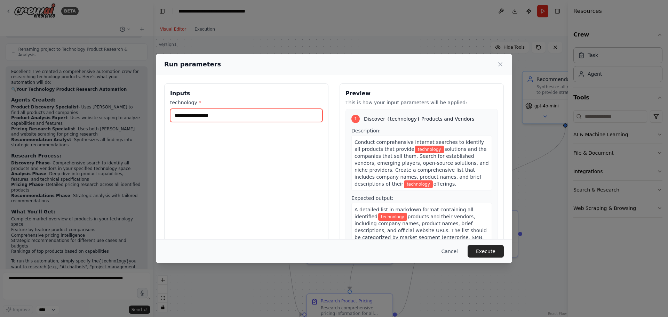
click at [211, 113] on input "technology *" at bounding box center [246, 115] width 152 height 13
type input "*"
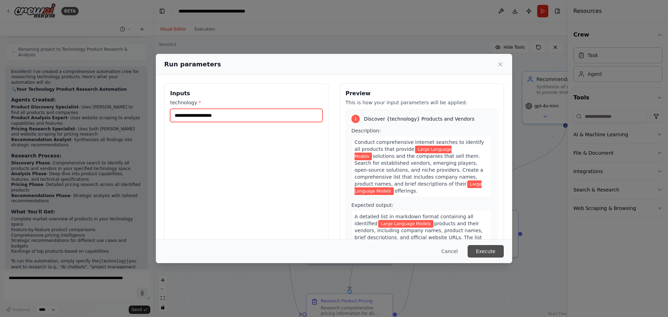
type input "**********"
click at [489, 252] on button "Execute" at bounding box center [485, 251] width 36 height 13
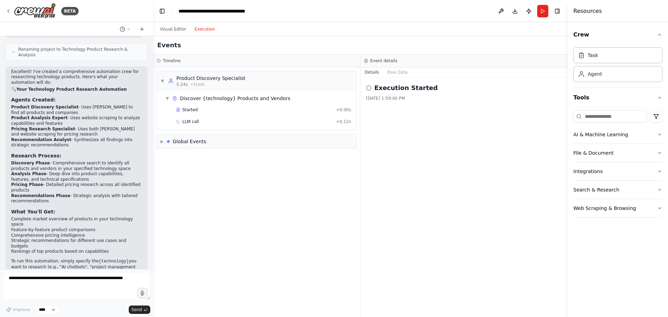
click at [199, 31] on button "Execution" at bounding box center [204, 29] width 29 height 8
click at [397, 73] on button "Raw Data" at bounding box center [397, 72] width 29 height 10
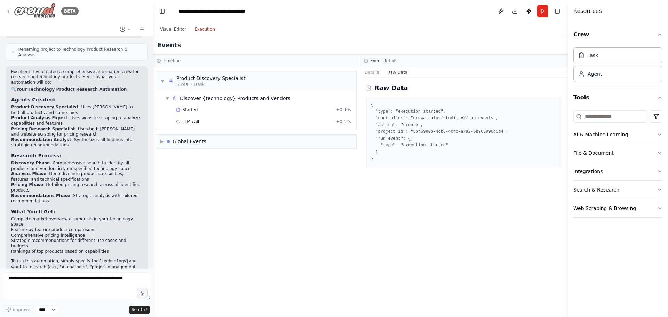
click at [9, 13] on icon at bounding box center [9, 11] width 6 height 6
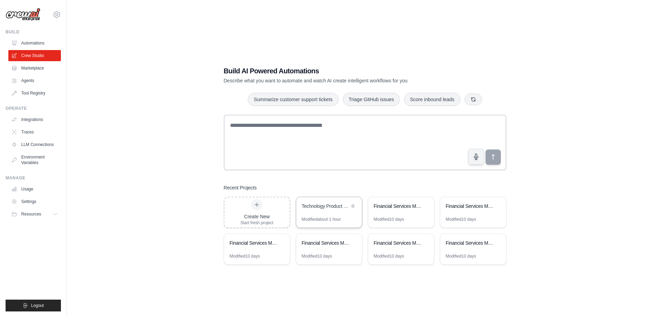
click at [322, 211] on div "Technology Product Research & Analysis" at bounding box center [326, 207] width 48 height 8
click at [31, 156] on link "Environment Variables" at bounding box center [35, 160] width 53 height 17
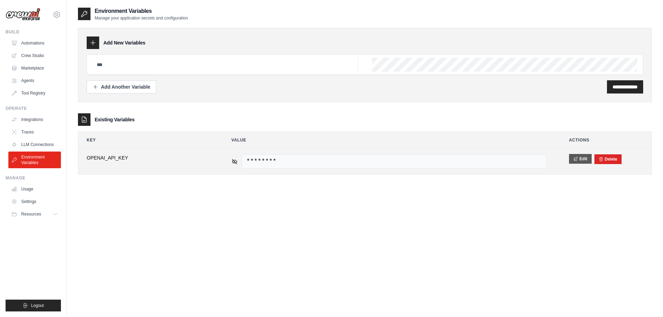
click at [581, 160] on button "Edit" at bounding box center [580, 159] width 23 height 10
click at [71, 161] on div "**********" at bounding box center [365, 165] width 596 height 317
paste input "text"
type input "********"
click at [575, 160] on button "Save" at bounding box center [578, 159] width 18 height 10
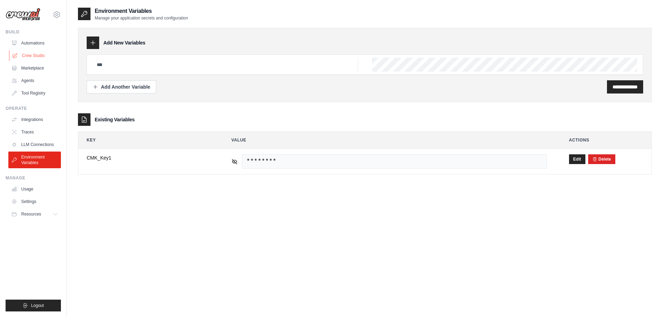
click at [31, 57] on link "Crew Studio" at bounding box center [35, 55] width 53 height 11
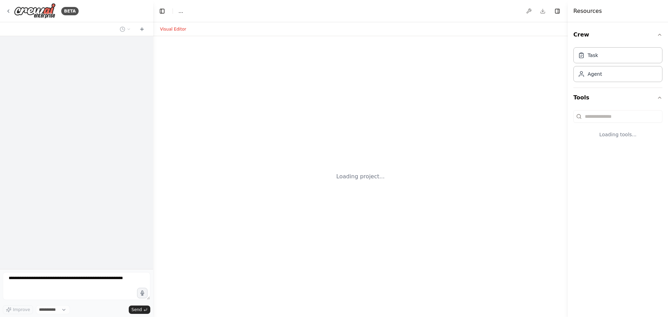
select select "****"
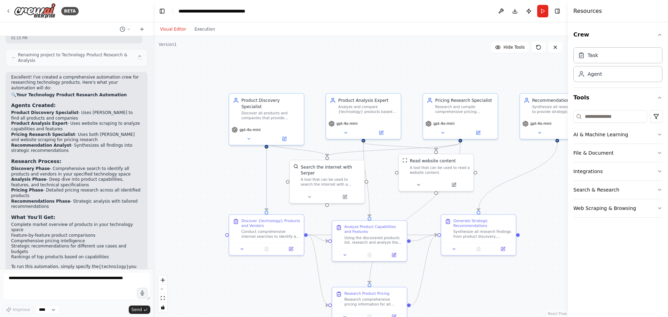
scroll to position [445, 0]
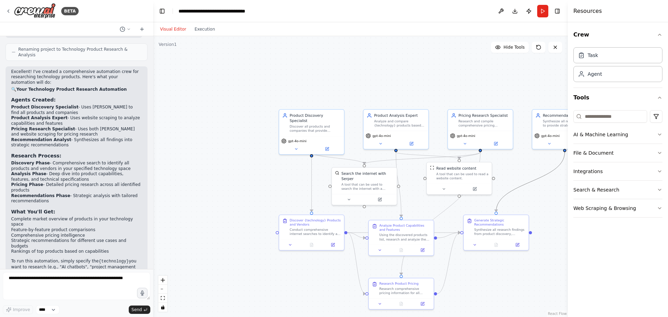
drag, startPoint x: 494, startPoint y: 181, endPoint x: 397, endPoint y: 155, distance: 100.1
click at [252, 83] on div ".deletable-edge-delete-btn { width: 20px; height: 20px; border: 0px solid #ffff…" at bounding box center [252, 83] width 0 height 0
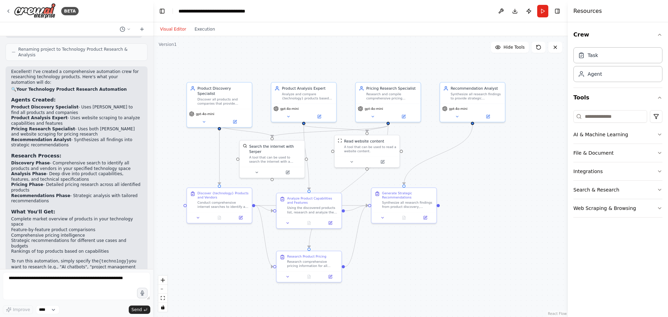
drag, startPoint x: 391, startPoint y: 85, endPoint x: 299, endPoint y: 58, distance: 96.1
click at [299, 58] on div ".deletable-edge-delete-btn { width: 20px; height: 20px; border: 0px solid #ffff…" at bounding box center [360, 176] width 415 height 281
click at [538, 13] on button "Run" at bounding box center [542, 11] width 11 height 13
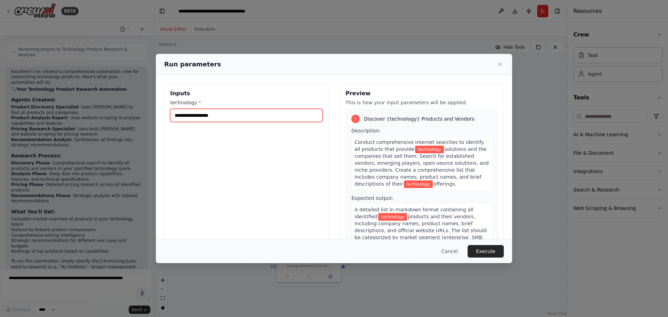
drag, startPoint x: 271, startPoint y: 118, endPoint x: 271, endPoint y: 114, distance: 3.5
click at [271, 118] on input "technology *" at bounding box center [246, 115] width 152 height 13
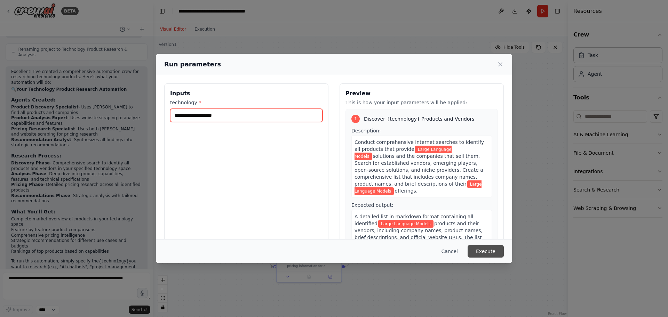
type input "**********"
click at [492, 248] on button "Execute" at bounding box center [485, 251] width 36 height 13
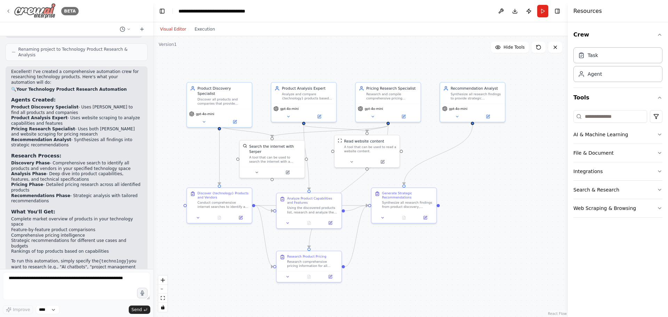
click at [9, 11] on icon at bounding box center [9, 11] width 6 height 6
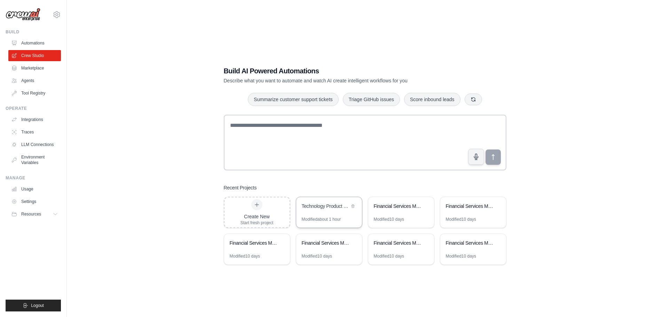
click at [312, 211] on div "Technology Product Research & Analysis" at bounding box center [329, 206] width 66 height 19
click at [28, 161] on link "Environment Variables" at bounding box center [35, 160] width 53 height 17
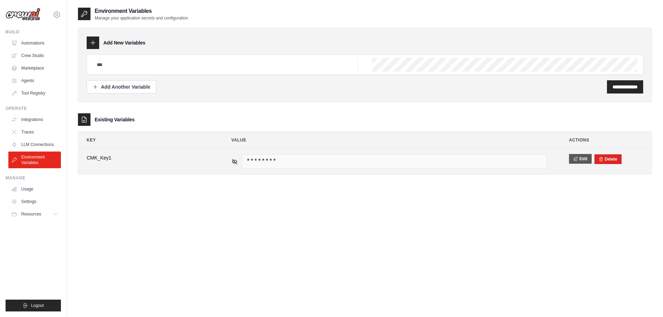
click at [583, 158] on button "Edit" at bounding box center [580, 159] width 23 height 10
drag, startPoint x: 136, startPoint y: 163, endPoint x: 62, endPoint y: 163, distance: 74.1
click at [62, 163] on div "[EMAIL_ADDRESS][DOMAIN_NAME] Settings Build Automations Crew Studio Resources B…" at bounding box center [331, 165] width 663 height 331
type input "**********"
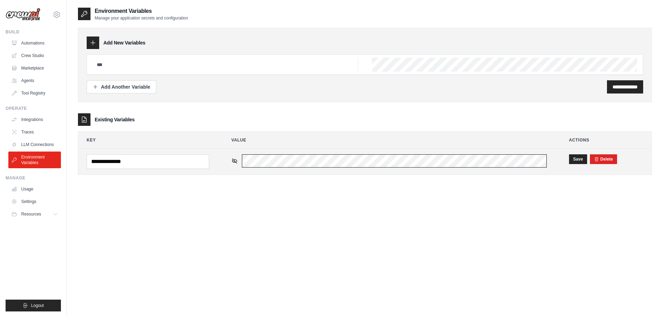
click at [239, 154] on td "********" at bounding box center [389, 162] width 332 height 26
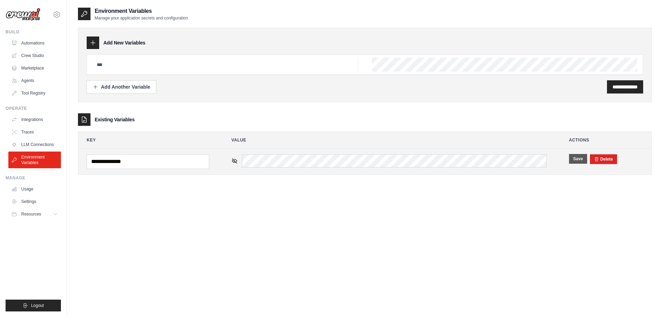
click at [576, 159] on button "Save" at bounding box center [578, 159] width 18 height 10
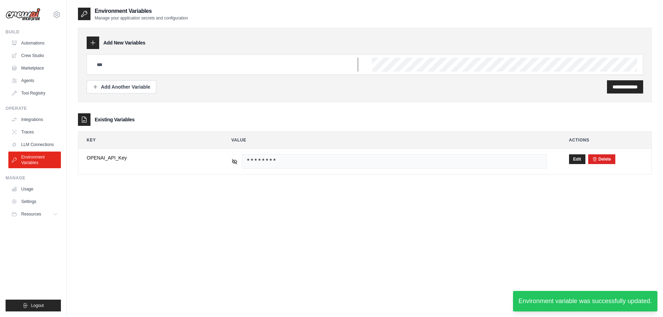
type input "**********"
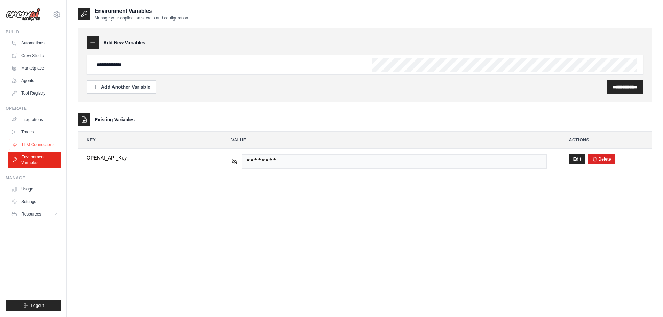
click at [29, 142] on link "LLM Connections" at bounding box center [35, 144] width 53 height 11
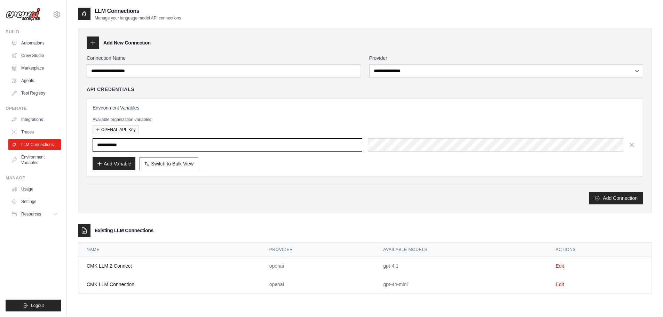
type input "**********"
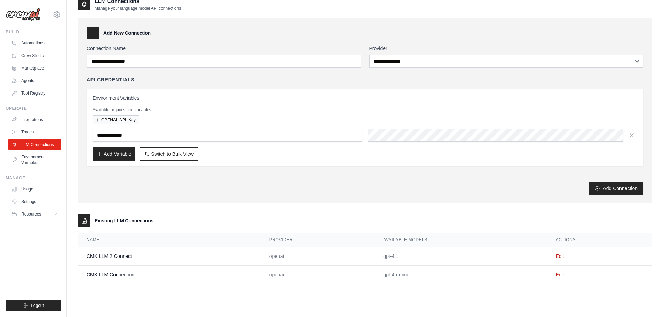
scroll to position [14, 0]
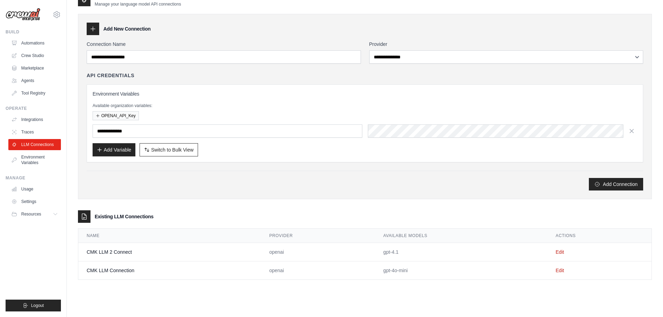
click at [125, 251] on td "CMK LLM 2 Connect" at bounding box center [169, 252] width 183 height 18
click at [562, 250] on link "Edit" at bounding box center [559, 252] width 8 height 6
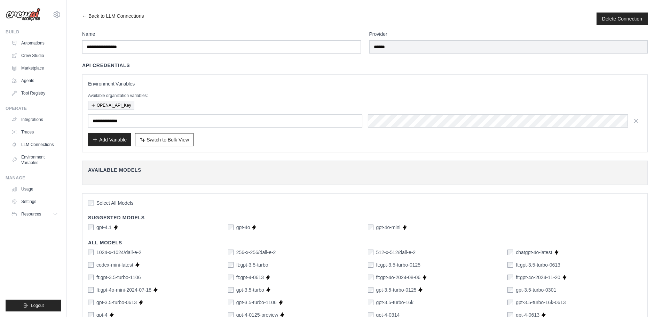
click at [112, 104] on button "OPENAI_API_Key" at bounding box center [111, 105] width 46 height 9
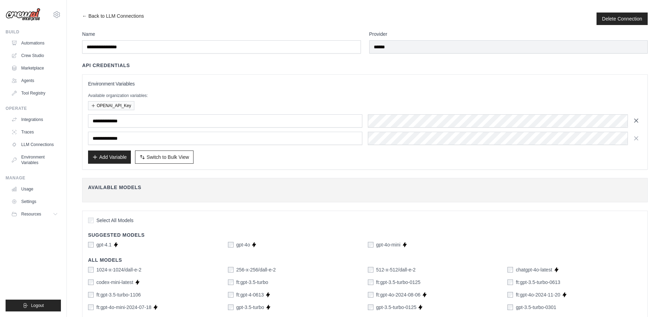
click at [636, 117] on icon "button" at bounding box center [635, 120] width 7 height 7
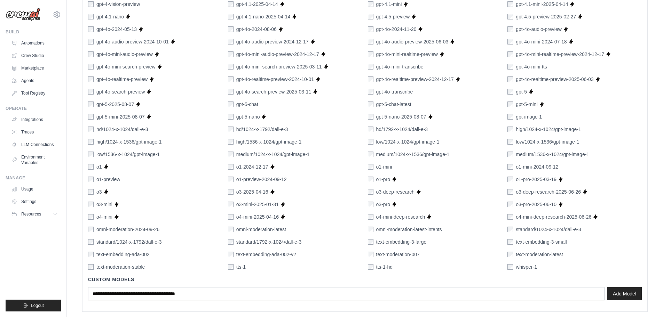
scroll to position [378, 0]
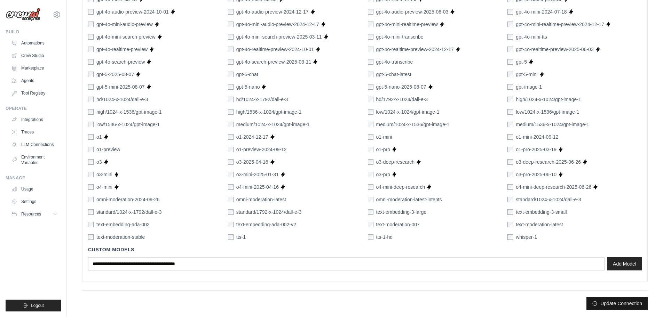
click at [613, 304] on button "Update Connection" at bounding box center [616, 303] width 61 height 13
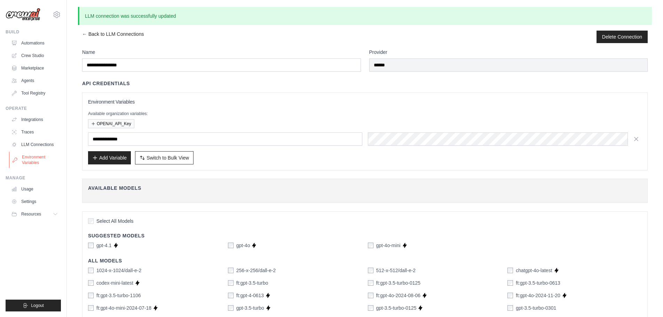
click at [28, 159] on link "Environment Variables" at bounding box center [35, 160] width 53 height 17
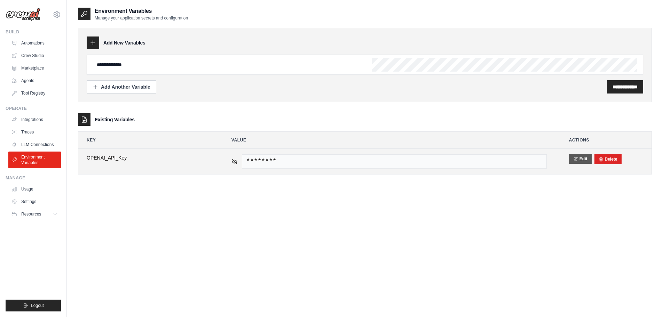
click at [583, 158] on button "Edit" at bounding box center [580, 159] width 23 height 10
click at [163, 161] on input "**********" at bounding box center [148, 161] width 122 height 15
type input "**********"
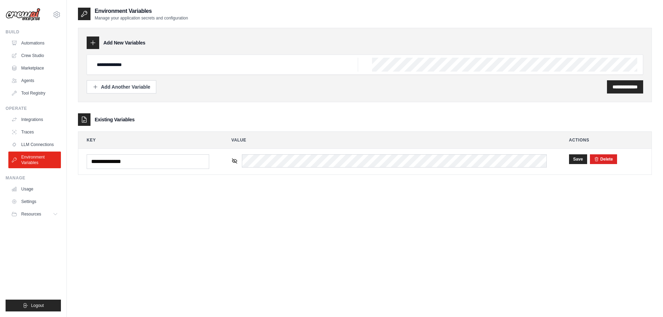
click at [193, 111] on div "**********" at bounding box center [364, 98] width 573 height 154
click at [576, 162] on button "Save" at bounding box center [578, 159] width 18 height 10
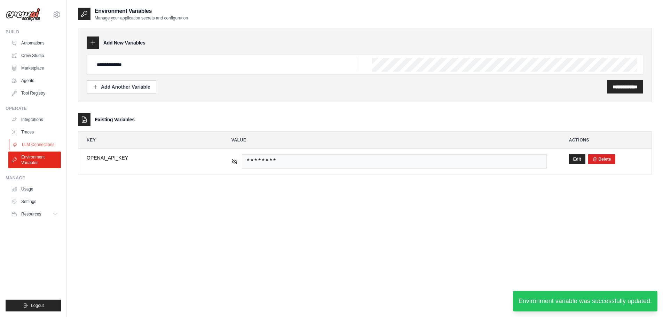
click at [41, 144] on link "LLM Connections" at bounding box center [35, 144] width 53 height 11
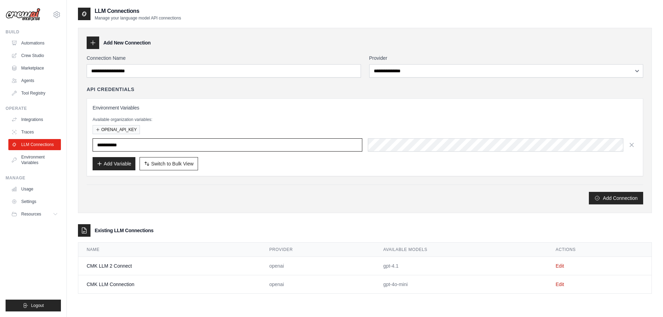
type input "**********"
click at [106, 130] on button "OPENAI_API_KEY" at bounding box center [116, 129] width 47 height 9
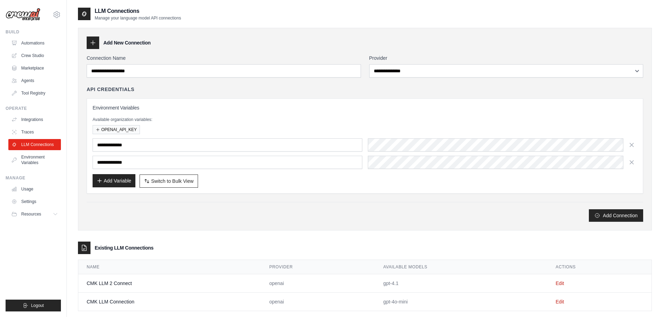
click at [109, 181] on button "Add Variable" at bounding box center [114, 180] width 43 height 13
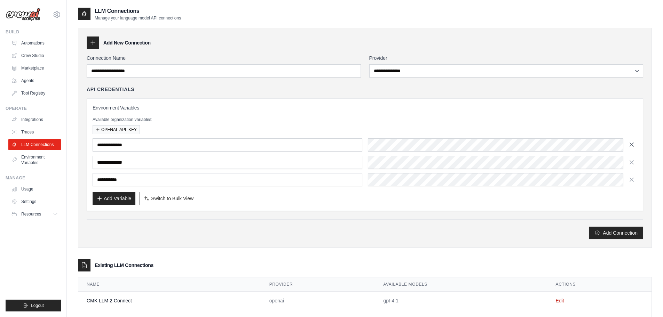
click at [634, 145] on icon "button" at bounding box center [631, 144] width 7 height 7
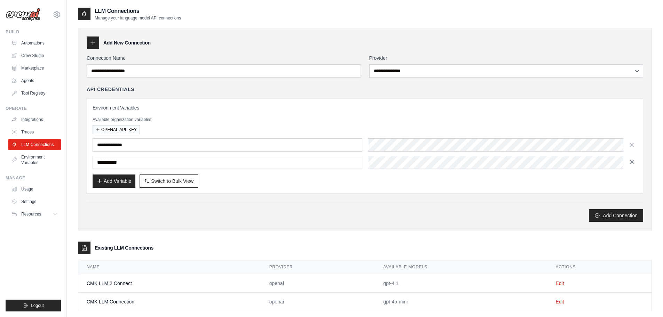
click at [631, 162] on icon "button" at bounding box center [630, 161] width 3 height 3
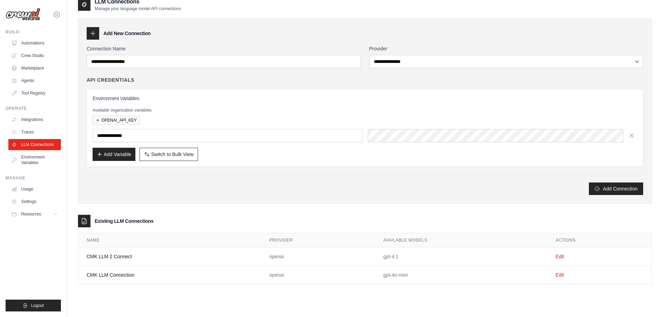
scroll to position [14, 0]
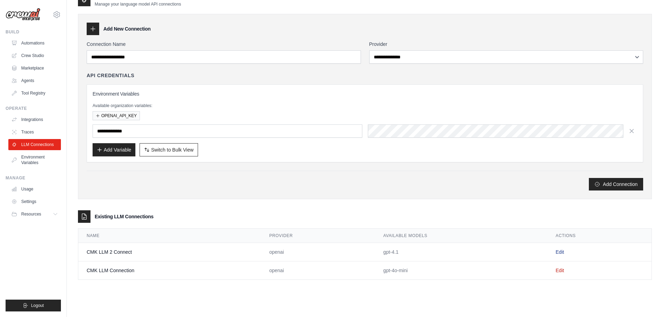
click at [559, 250] on link "Edit" at bounding box center [559, 252] width 8 height 6
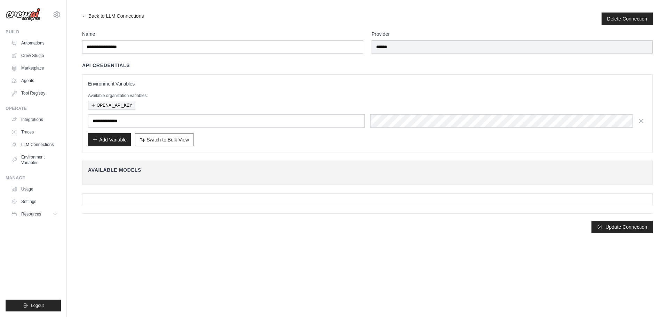
click at [117, 104] on button "OPENAI_API_KEY" at bounding box center [111, 105] width 47 height 9
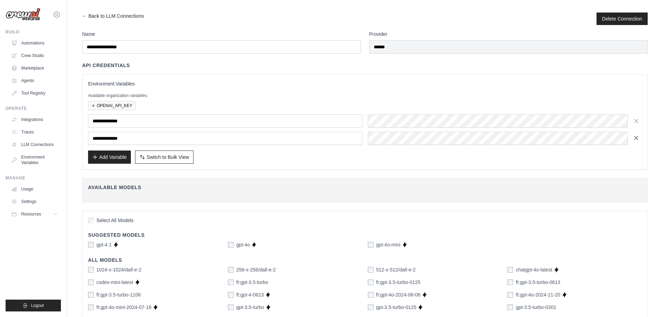
click at [635, 138] on icon "button" at bounding box center [635, 137] width 3 height 3
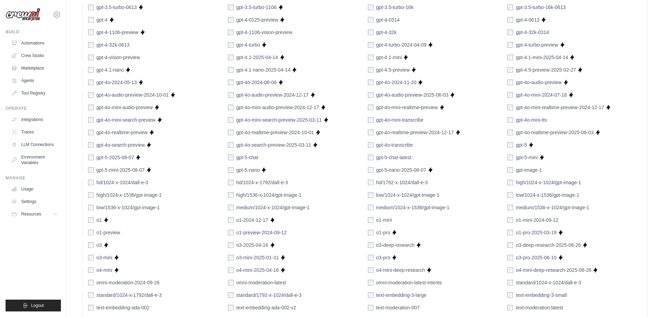
scroll to position [378, 0]
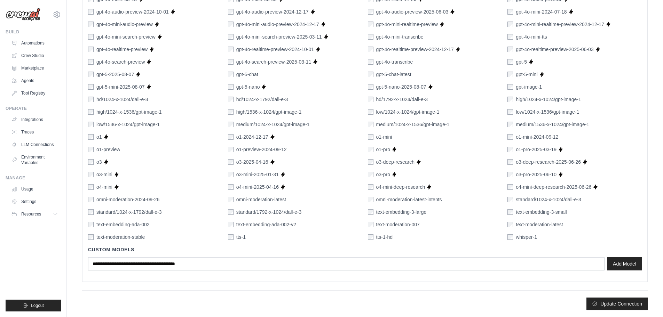
drag, startPoint x: 614, startPoint y: 307, endPoint x: 527, endPoint y: 244, distance: 107.5
click at [613, 307] on button "Update Connection" at bounding box center [616, 304] width 61 height 13
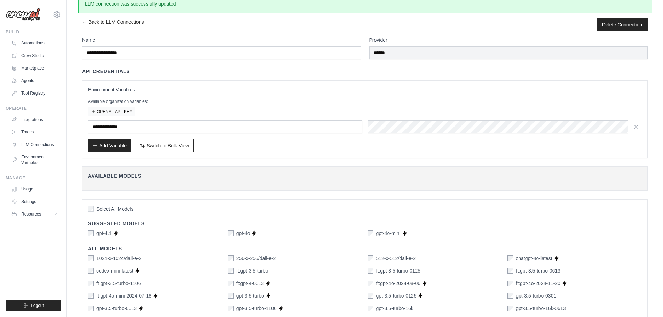
scroll to position [0, 0]
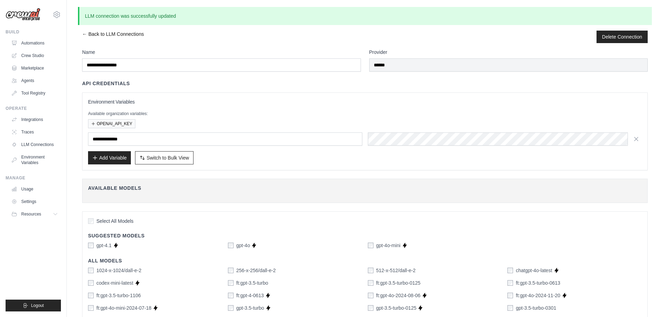
click at [89, 32] on link "← Back to LLM Connections" at bounding box center [113, 37] width 62 height 13
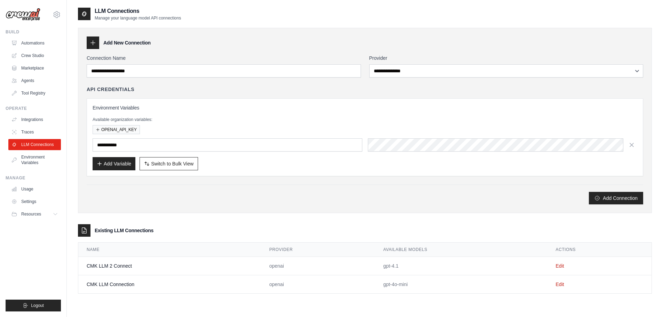
type input "**********"
click at [561, 266] on link "Edit" at bounding box center [559, 266] width 8 height 6
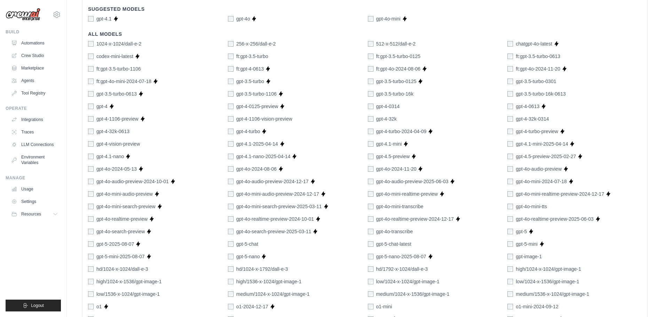
scroll to position [378, 0]
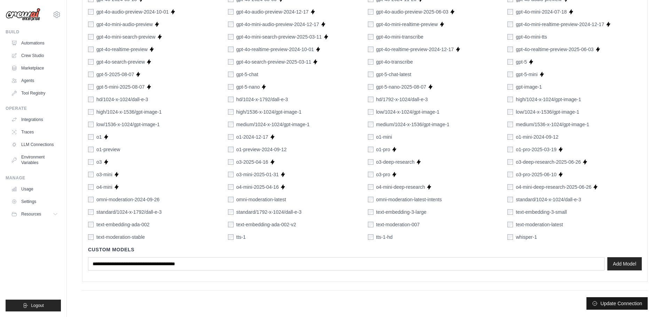
click at [606, 300] on button "Update Connection" at bounding box center [616, 303] width 61 height 13
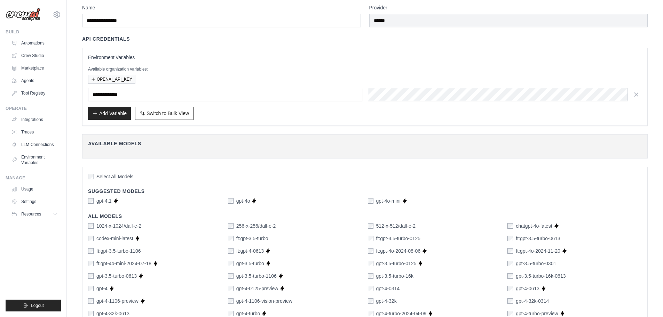
scroll to position [0, 0]
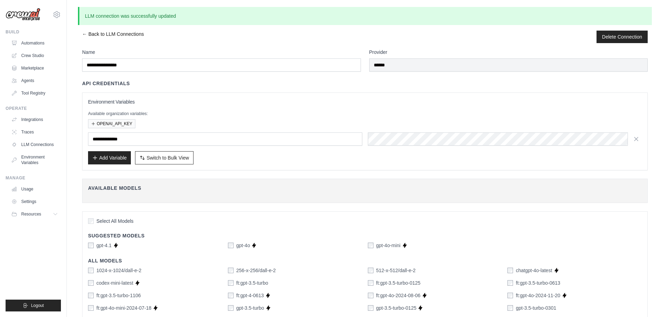
click at [89, 33] on link "← Back to LLM Connections" at bounding box center [113, 37] width 62 height 13
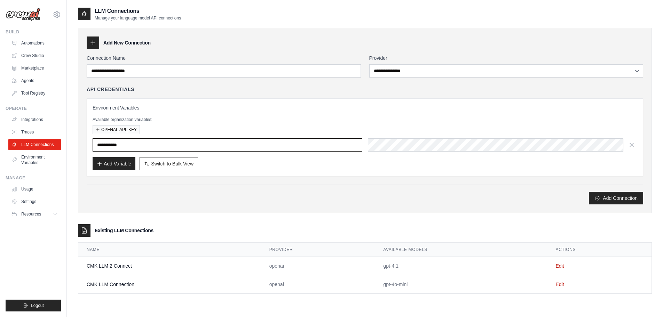
type input "**********"
click at [560, 285] on link "Edit" at bounding box center [559, 285] width 8 height 6
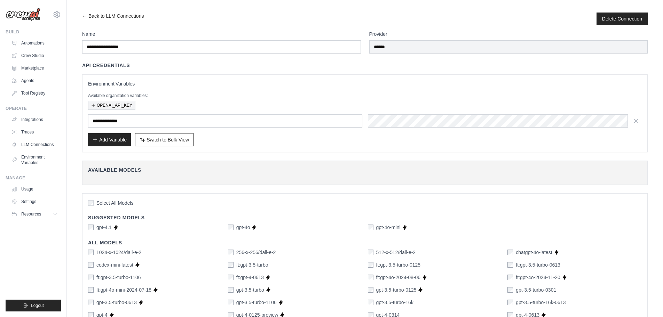
click at [117, 105] on button "OPENAI_API_KEY" at bounding box center [111, 105] width 47 height 9
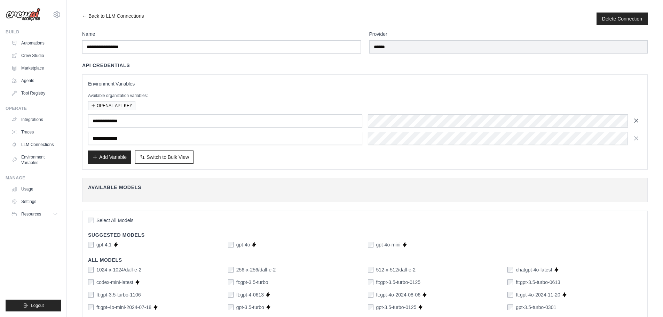
click at [635, 120] on icon "button" at bounding box center [635, 120] width 3 height 3
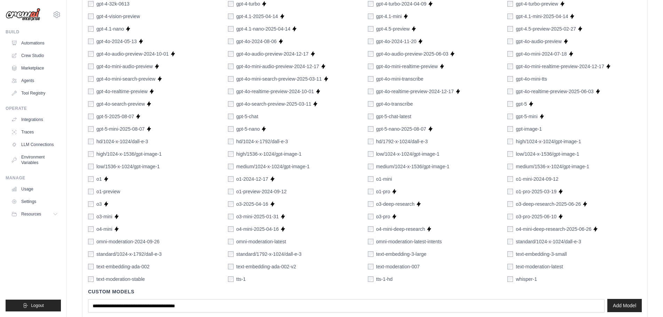
scroll to position [378, 0]
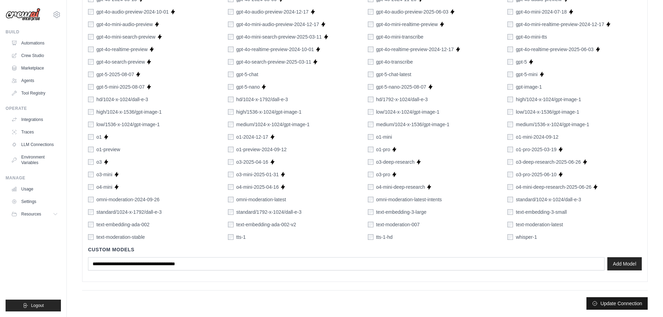
click at [607, 302] on button "Update Connection" at bounding box center [616, 303] width 61 height 13
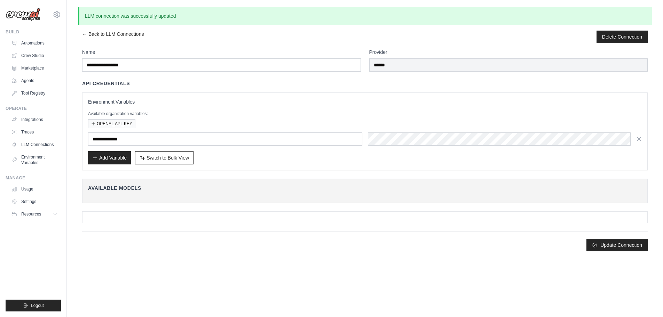
scroll to position [0, 0]
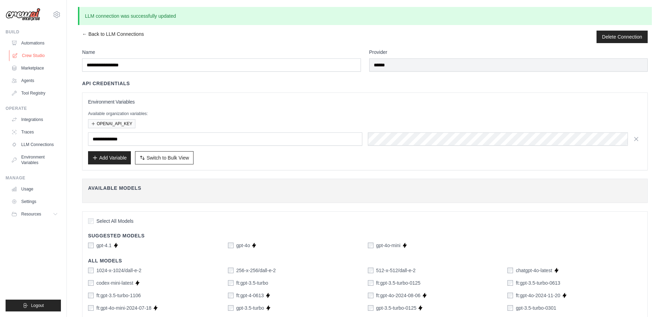
click at [33, 55] on link "Crew Studio" at bounding box center [35, 55] width 53 height 11
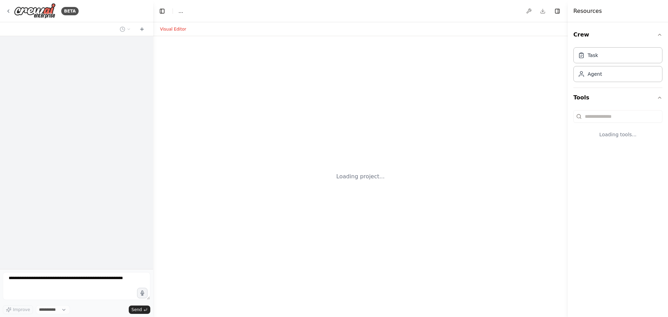
select select "****"
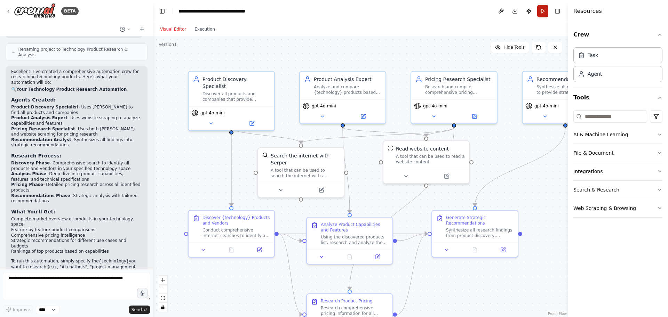
click at [541, 10] on button "Run" at bounding box center [542, 11] width 11 height 13
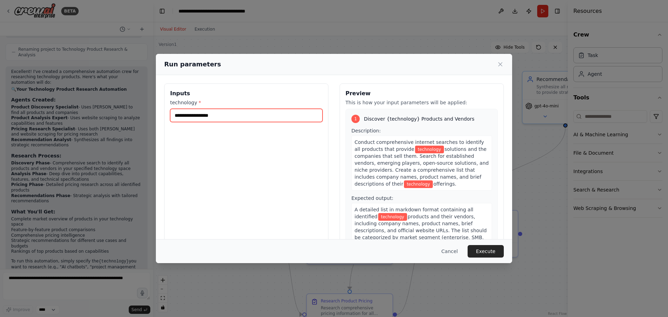
drag, startPoint x: 246, startPoint y: 118, endPoint x: 230, endPoint y: 118, distance: 16.0
click at [231, 118] on input "technology *" at bounding box center [246, 115] width 152 height 13
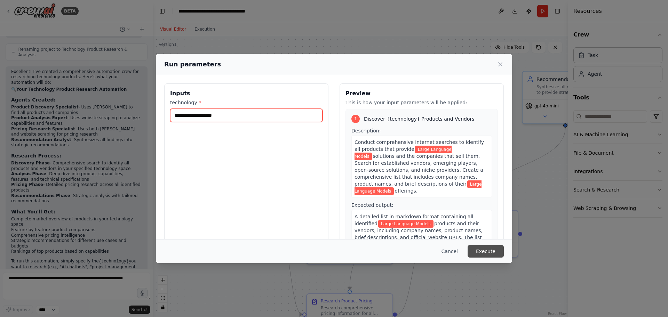
type input "**********"
click at [483, 253] on button "Execute" at bounding box center [485, 251] width 36 height 13
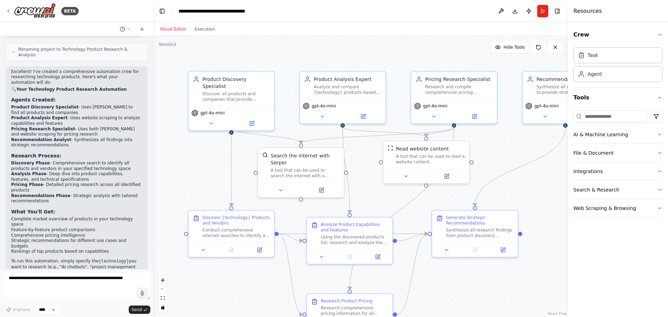
drag, startPoint x: 660, startPoint y: 305, endPoint x: 657, endPoint y: 309, distance: 4.8
click at [658, 309] on div "Crew Task Agent Tools AI & Machine Learning File & Document Integrations Search…" at bounding box center [618, 169] width 100 height 295
click at [558, 313] on link "React Flow" at bounding box center [557, 314] width 19 height 4
click at [659, 34] on icon "button" at bounding box center [660, 35] width 6 height 6
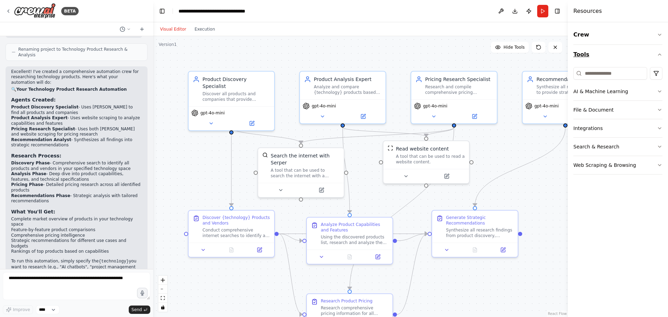
click at [659, 53] on icon "button" at bounding box center [660, 55] width 6 height 6
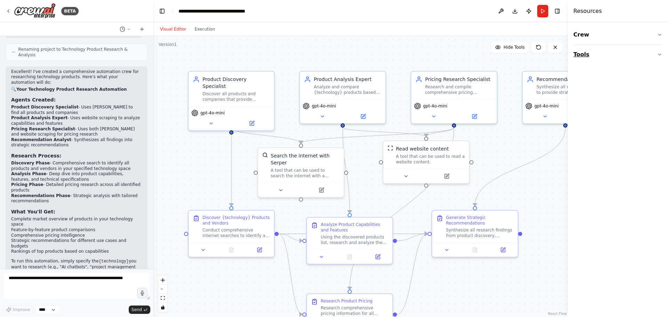
click at [659, 53] on icon "button" at bounding box center [660, 55] width 6 height 6
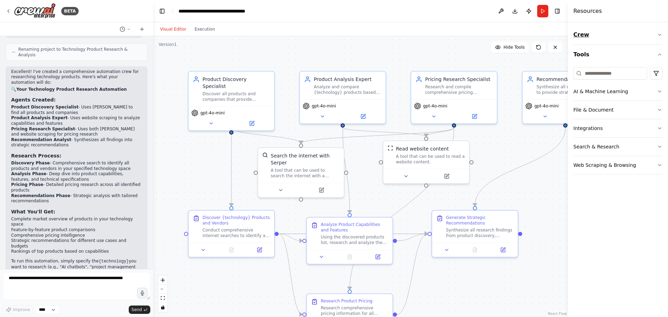
click at [657, 34] on icon "button" at bounding box center [660, 35] width 6 height 6
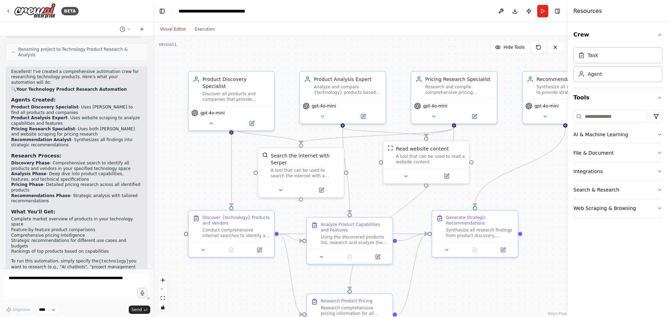
drag, startPoint x: 599, startPoint y: 11, endPoint x: 593, endPoint y: 11, distance: 5.9
click at [595, 11] on div "Resources" at bounding box center [618, 11] width 100 height 22
click at [584, 11] on h4 "Resources" at bounding box center [587, 11] width 29 height 8
click at [203, 35] on div "Visual Editor Execution" at bounding box center [187, 29] width 63 height 14
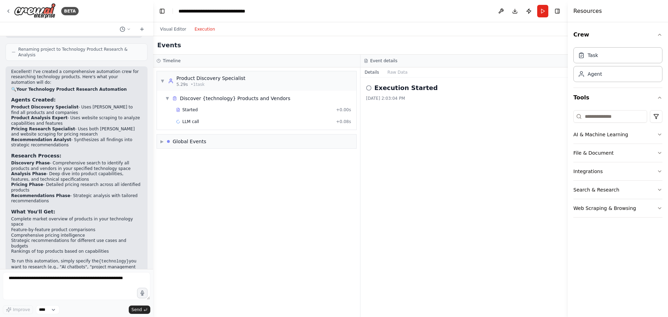
click at [200, 30] on button "Execution" at bounding box center [204, 29] width 29 height 8
click at [8, 12] on icon at bounding box center [9, 11] width 6 height 6
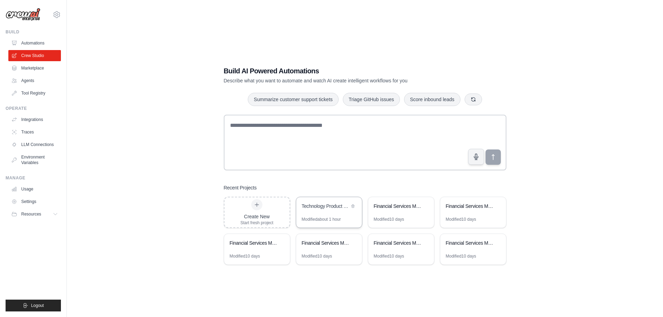
click at [328, 212] on div "Technology Product Research & Analysis" at bounding box center [329, 206] width 66 height 19
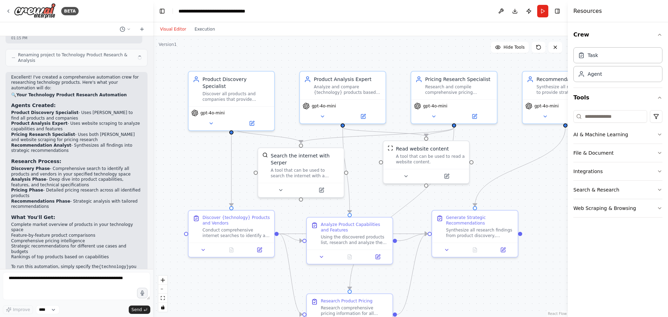
scroll to position [445, 0]
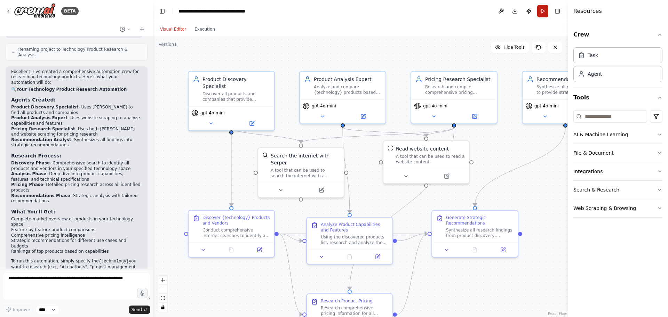
click at [541, 12] on button "Run" at bounding box center [542, 11] width 11 height 13
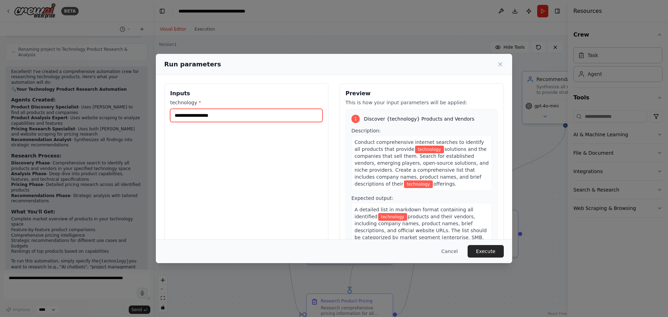
click at [226, 113] on input "technology *" at bounding box center [246, 115] width 152 height 13
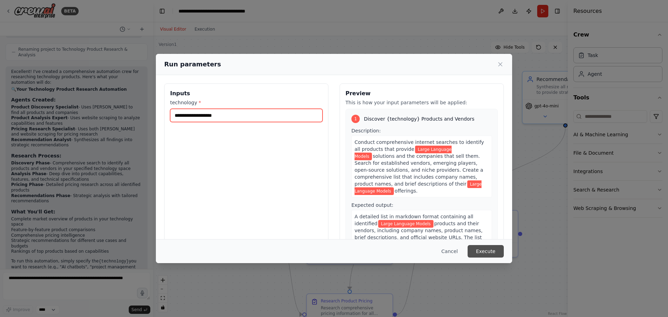
type input "**********"
click at [482, 250] on button "Execute" at bounding box center [485, 251] width 36 height 13
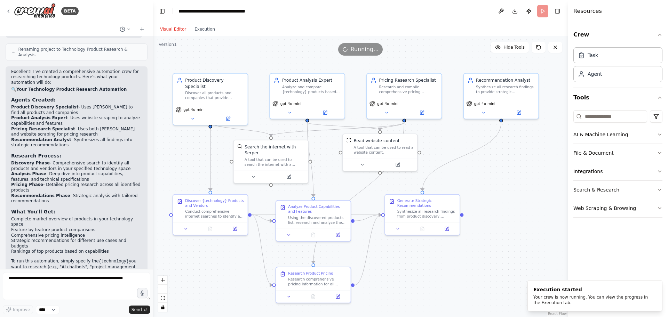
drag, startPoint x: 518, startPoint y: 128, endPoint x: 447, endPoint y: 138, distance: 71.9
click at [447, 138] on div ".deletable-edge-delete-btn { width: 20px; height: 20px; border: 0px solid #ffff…" at bounding box center [360, 176] width 415 height 281
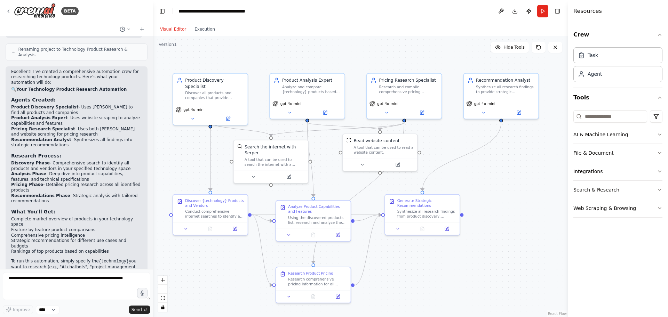
click at [584, 12] on h4 "Resources" at bounding box center [587, 11] width 29 height 8
click at [128, 27] on icon at bounding box center [129, 29] width 4 height 4
click at [126, 10] on div at bounding box center [76, 158] width 153 height 317
click at [498, 8] on button at bounding box center [500, 11] width 11 height 13
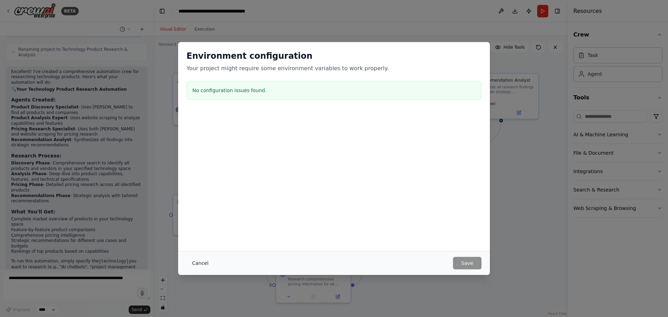
click at [202, 262] on button "Cancel" at bounding box center [199, 263] width 27 height 13
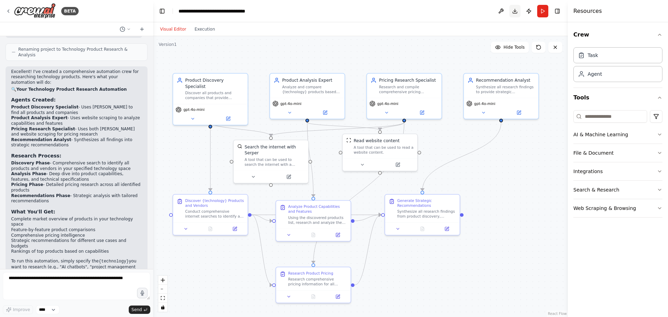
click at [513, 13] on button "Download" at bounding box center [514, 11] width 11 height 13
click at [537, 192] on div ".deletable-edge-delete-btn { width: 20px; height: 20px; border: 0px solid #ffff…" at bounding box center [360, 176] width 415 height 281
click at [660, 31] on button "Crew" at bounding box center [617, 34] width 89 height 19
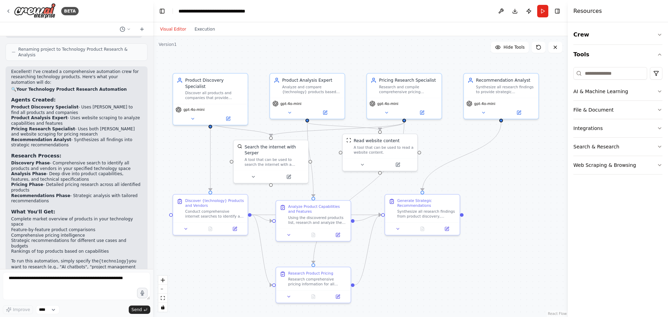
click at [595, 11] on h4 "Resources" at bounding box center [587, 11] width 29 height 8
click at [558, 8] on button "Toggle Right Sidebar" at bounding box center [557, 11] width 10 height 10
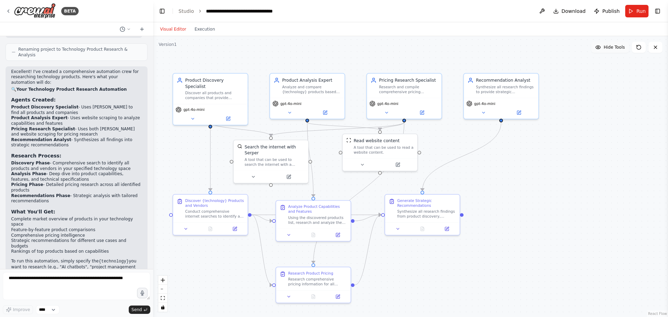
click at [610, 49] on span "Hide Tools" at bounding box center [613, 48] width 21 height 6
click at [610, 49] on span "Show Tools" at bounding box center [613, 48] width 23 height 6
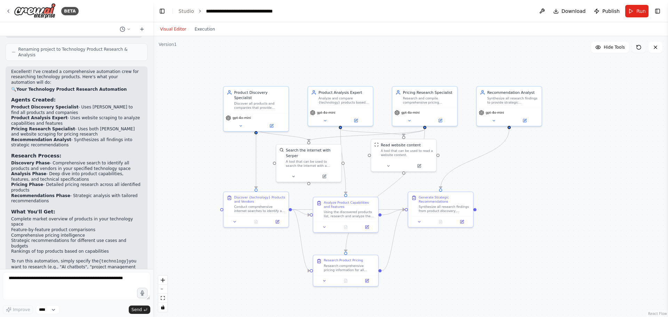
click at [639, 47] on icon at bounding box center [639, 48] width 6 height 6
click at [579, 58] on div ".deletable-edge-delete-btn { width: 20px; height: 20px; border: 0px solid #ffff…" at bounding box center [410, 176] width 515 height 281
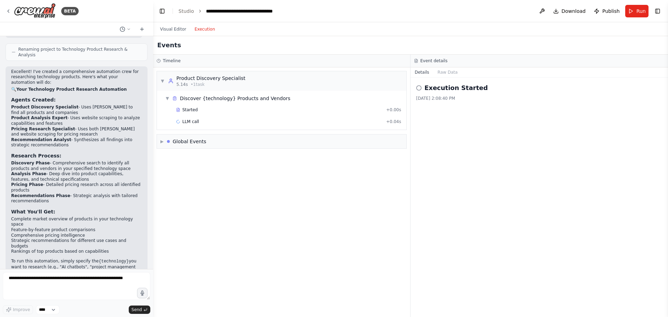
click at [208, 27] on button "Execution" at bounding box center [204, 29] width 29 height 8
click at [188, 10] on link "Studio" at bounding box center [186, 11] width 16 height 6
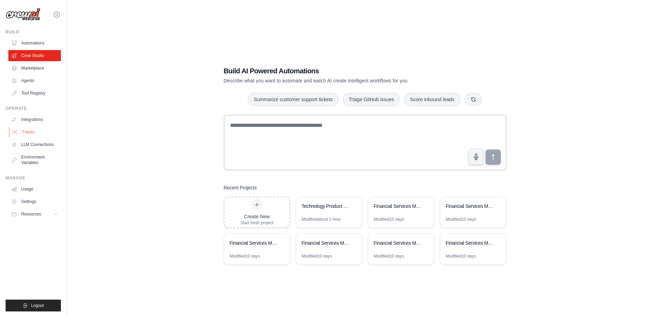
click at [33, 133] on link "Traces" at bounding box center [35, 132] width 53 height 11
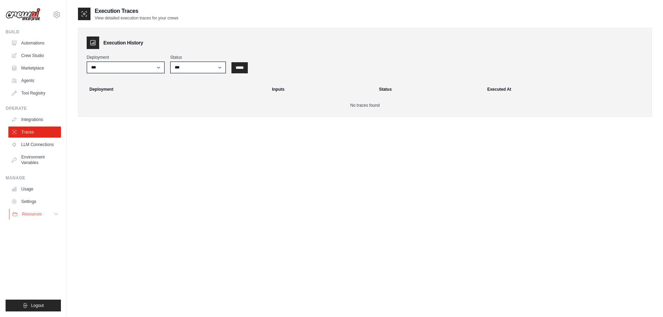
click at [34, 214] on span "Resources" at bounding box center [32, 214] width 20 height 6
click at [27, 217] on span "Resources" at bounding box center [32, 214] width 20 height 6
click at [39, 256] on link "Video Tutorials" at bounding box center [37, 260] width 48 height 10
click at [155, 68] on select "**********" at bounding box center [126, 68] width 78 height 12
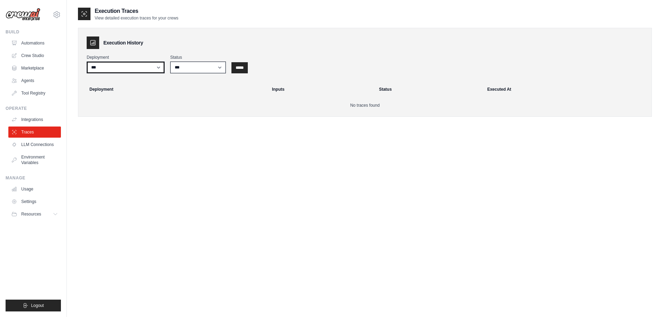
select select "******"
click at [87, 62] on select "**********" at bounding box center [126, 68] width 78 height 12
click at [205, 67] on select "*** ********* ******* *****" at bounding box center [198, 68] width 56 height 12
click at [241, 69] on input "*****" at bounding box center [239, 67] width 16 height 11
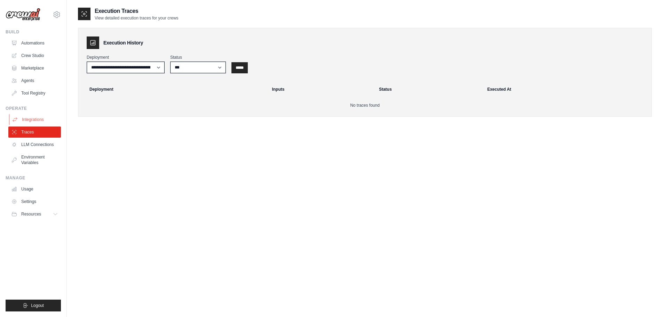
click at [34, 121] on link "Integrations" at bounding box center [35, 119] width 53 height 11
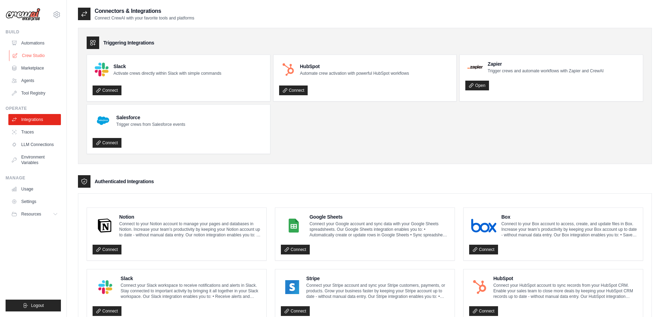
click at [29, 54] on link "Crew Studio" at bounding box center [35, 55] width 53 height 11
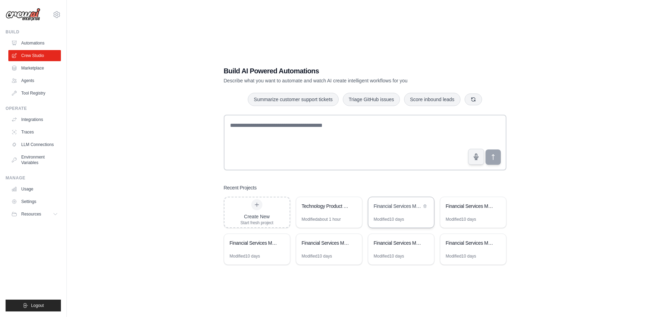
click at [406, 216] on div "Financial Services Market Data Research Automation" at bounding box center [401, 206] width 66 height 19
click at [35, 40] on link "Automations" at bounding box center [35, 43] width 53 height 11
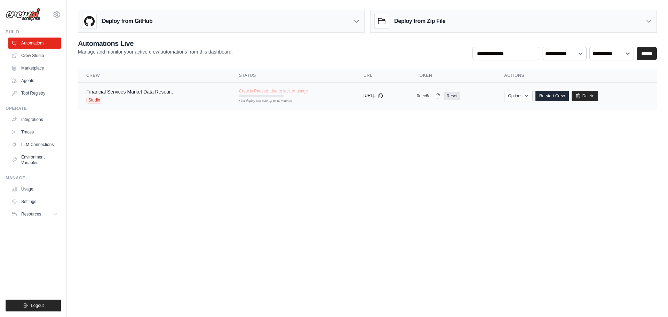
click at [383, 95] on icon at bounding box center [381, 96] width 4 height 5
click at [411, 147] on body "[EMAIL_ADDRESS][DOMAIN_NAME] Settings Build Automations Crew Studio GitHub" at bounding box center [334, 158] width 668 height 317
click at [529, 93] on icon "button" at bounding box center [527, 96] width 6 height 6
click at [556, 128] on body "[EMAIL_ADDRESS][DOMAIN_NAME] Settings Build Automations Crew Studio GitHub" at bounding box center [334, 158] width 668 height 317
click at [557, 95] on link "Re-start Crew" at bounding box center [551, 96] width 33 height 10
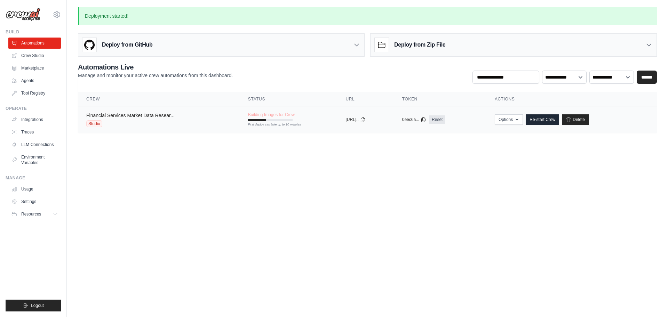
click at [127, 114] on link "Financial Services Market Data Resear..." at bounding box center [130, 116] width 88 height 6
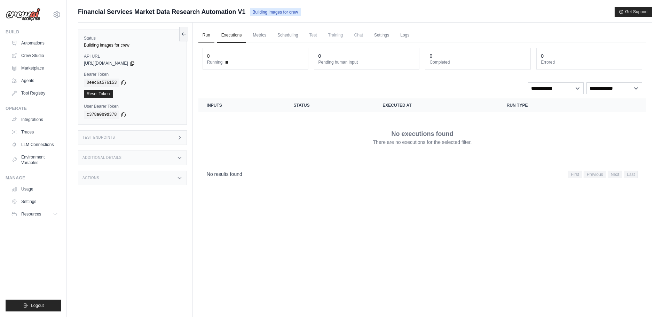
click at [205, 37] on link "Run" at bounding box center [206, 35] width 16 height 15
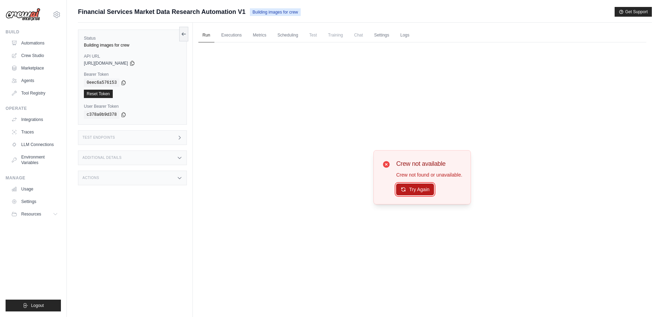
click at [408, 187] on button "Try Again" at bounding box center [415, 190] width 38 height 12
click at [387, 165] on icon at bounding box center [386, 164] width 8 height 8
click at [385, 164] on icon at bounding box center [386, 164] width 7 height 7
click at [183, 37] on button at bounding box center [183, 33] width 9 height 15
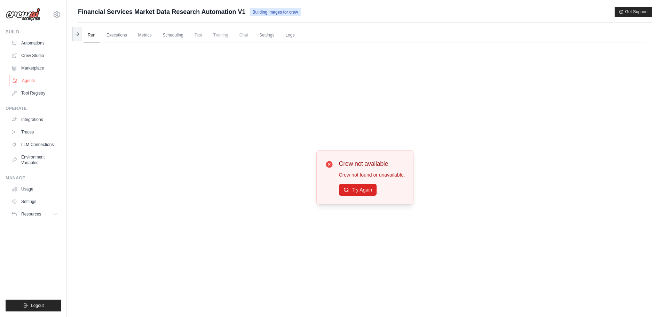
click at [30, 81] on link "Agents" at bounding box center [35, 80] width 53 height 11
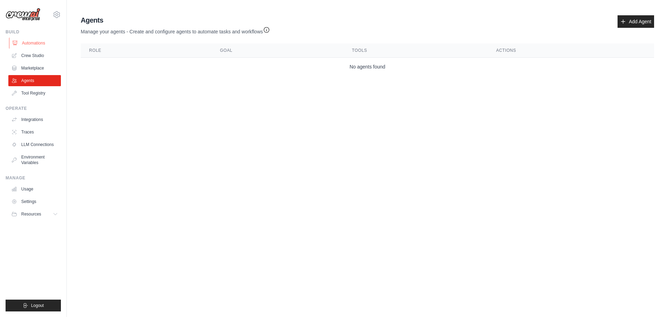
click at [30, 43] on link "Automations" at bounding box center [35, 43] width 53 height 11
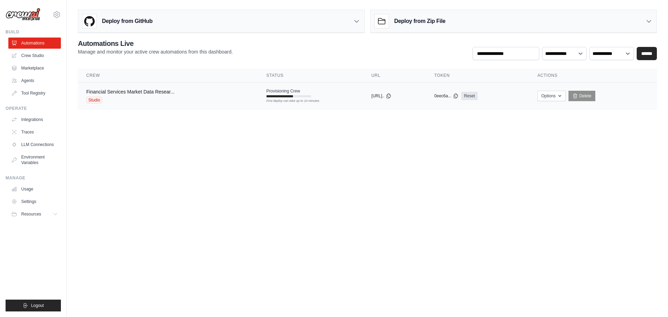
click at [97, 101] on span "Studio" at bounding box center [94, 100] width 16 height 7
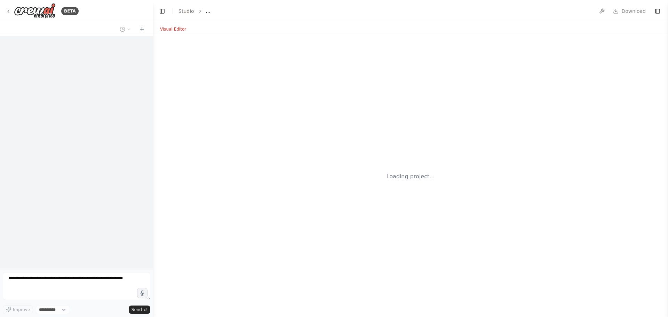
select select "****"
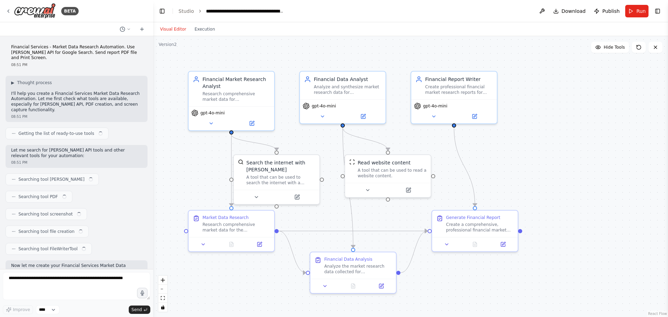
scroll to position [481, 0]
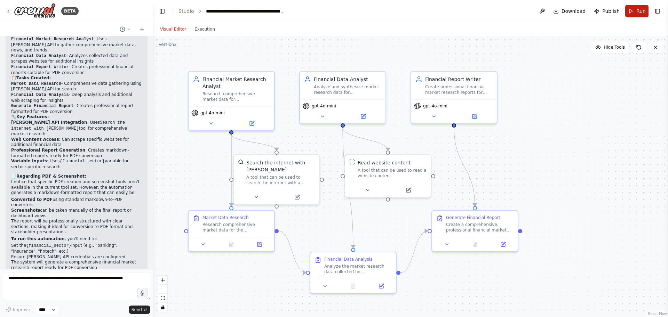
click at [637, 11] on span "Run" at bounding box center [640, 11] width 9 height 7
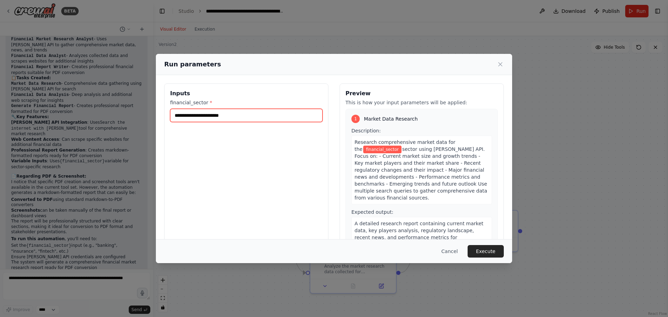
click at [233, 119] on input "financial_sector *" at bounding box center [246, 115] width 152 height 13
type input "**********"
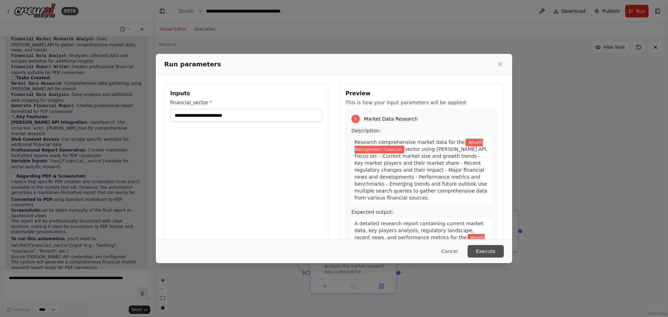
click at [486, 251] on button "Execute" at bounding box center [485, 251] width 36 height 13
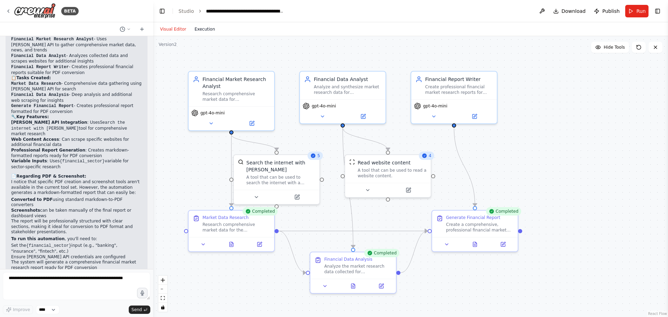
click at [194, 29] on button "Execution" at bounding box center [204, 29] width 29 height 8
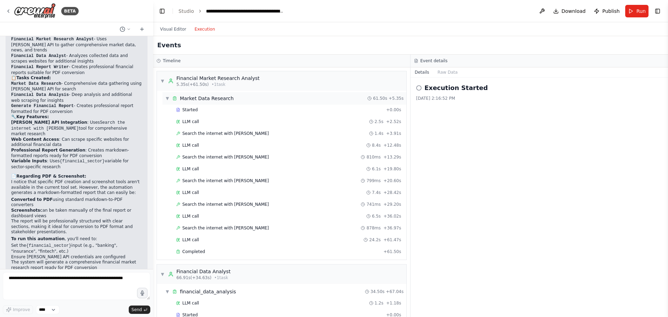
click at [167, 99] on span "▼" at bounding box center [167, 99] width 4 height 6
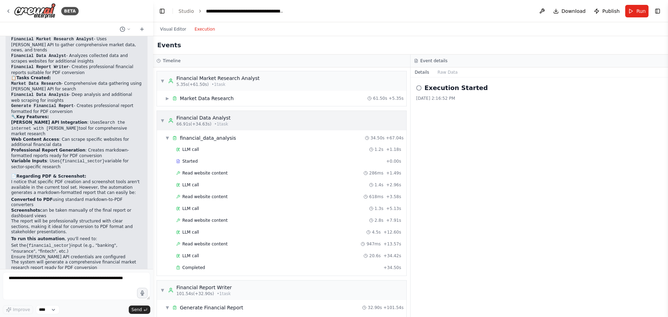
click at [162, 120] on span "▼" at bounding box center [162, 121] width 4 height 6
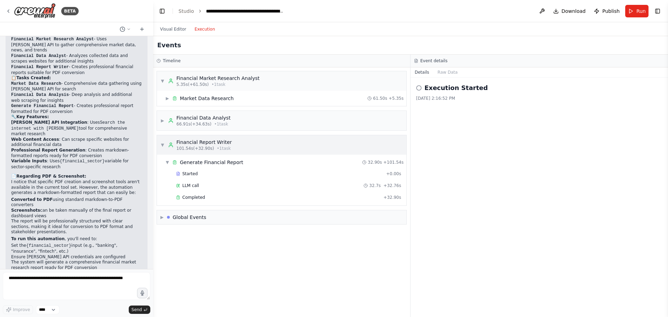
click at [160, 143] on div "▼ Financial Report Writer 101.54s (+32.90s) • 1 task" at bounding box center [281, 144] width 249 height 19
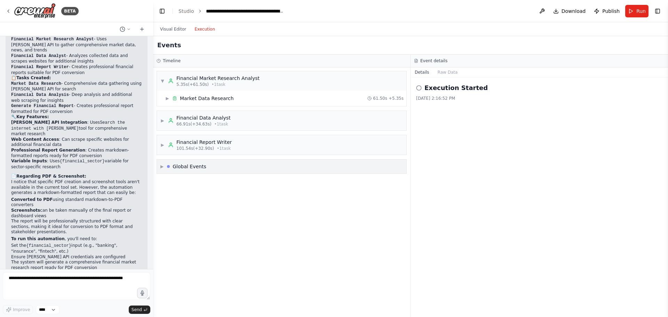
click at [163, 167] on span "▶" at bounding box center [161, 167] width 3 height 6
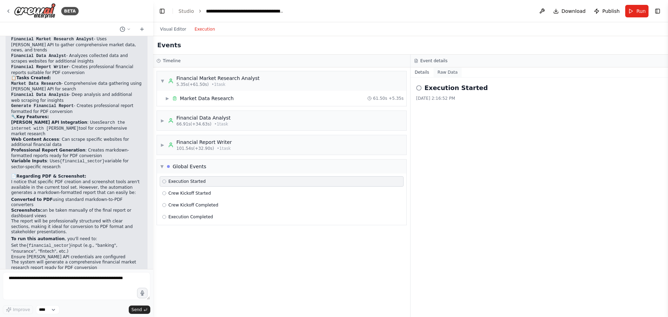
click at [444, 72] on button "Raw Data" at bounding box center [447, 72] width 29 height 10
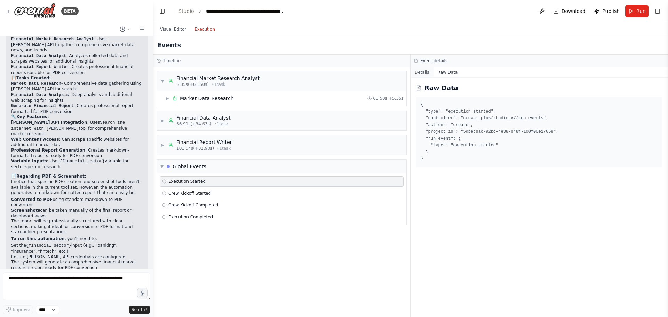
click at [420, 74] on button "Details" at bounding box center [421, 72] width 23 height 10
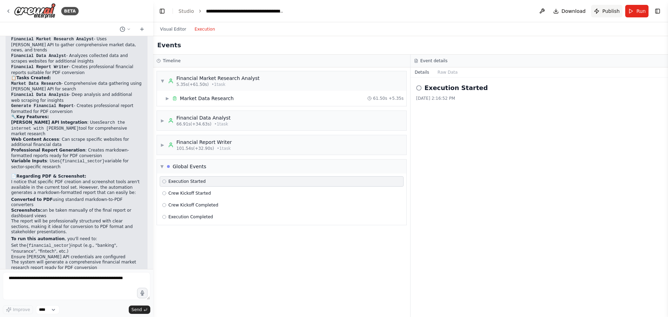
click at [606, 12] on span "Publish" at bounding box center [610, 11] width 17 height 7
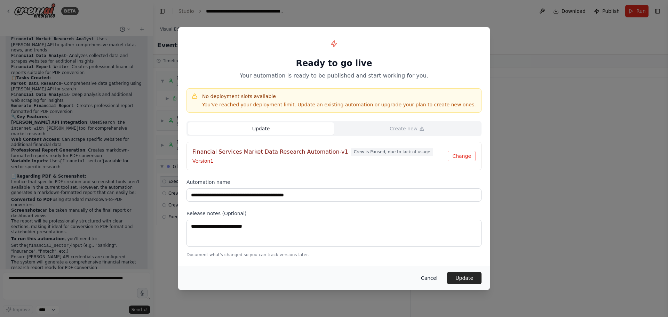
click at [430, 275] on button "Cancel" at bounding box center [428, 278] width 27 height 13
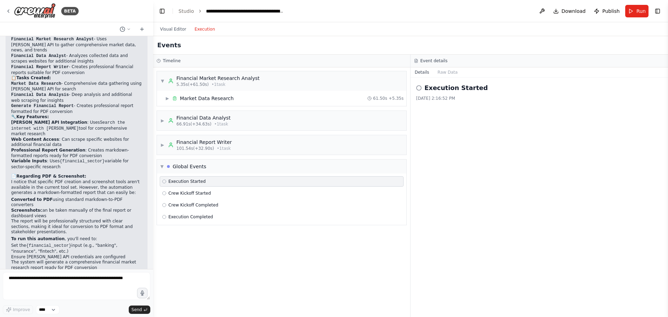
click at [187, 179] on span "Execution Started" at bounding box center [186, 182] width 37 height 6
click at [442, 70] on button "Raw Data" at bounding box center [447, 72] width 29 height 10
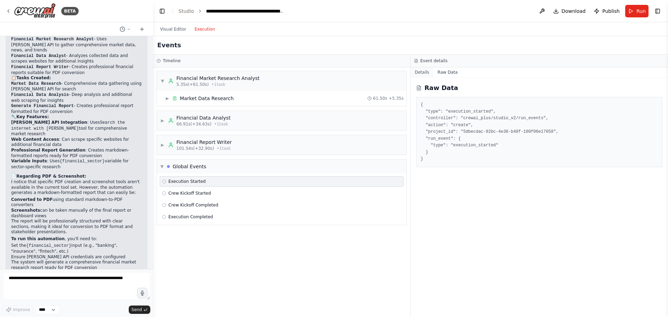
click at [424, 71] on button "Details" at bounding box center [421, 72] width 23 height 10
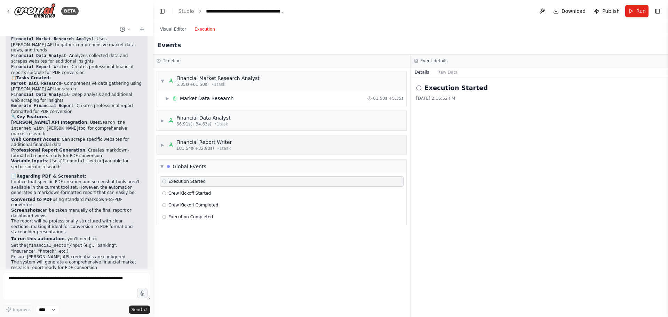
click at [198, 141] on div "Financial Report Writer" at bounding box center [203, 142] width 55 height 7
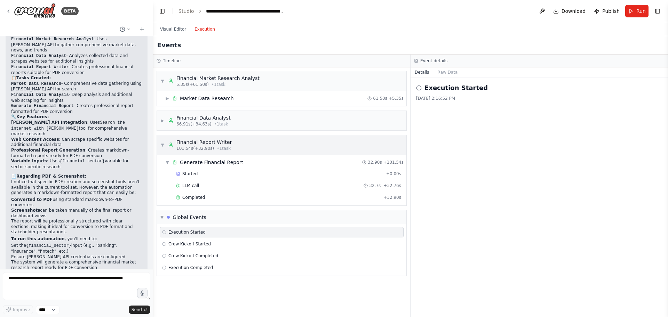
click at [195, 142] on div "Financial Report Writer" at bounding box center [203, 142] width 55 height 7
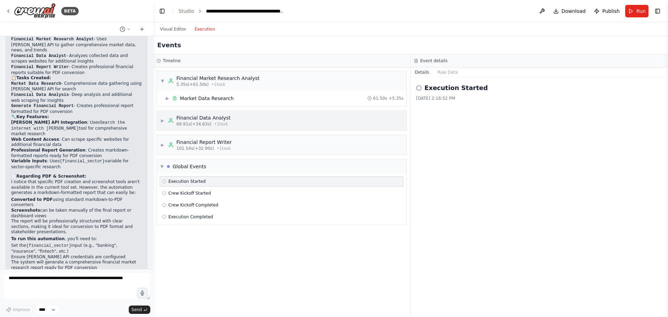
click at [185, 121] on div "Financial Data Analyst" at bounding box center [203, 117] width 54 height 7
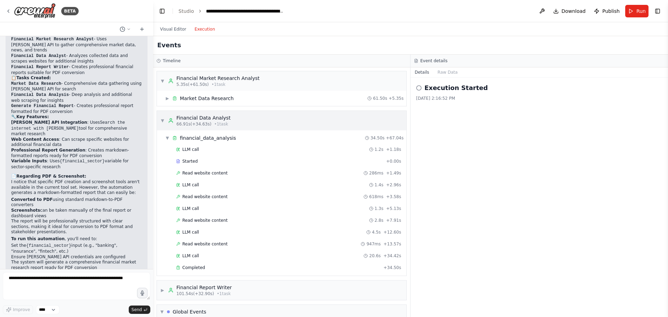
click at [185, 121] on div "Financial Data Analyst" at bounding box center [203, 117] width 54 height 7
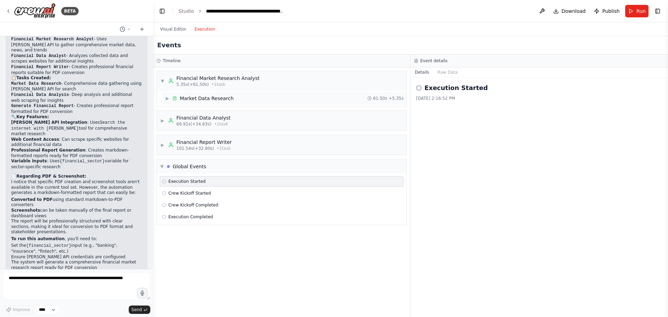
click at [198, 95] on div "Market Data Research" at bounding box center [207, 98] width 54 height 7
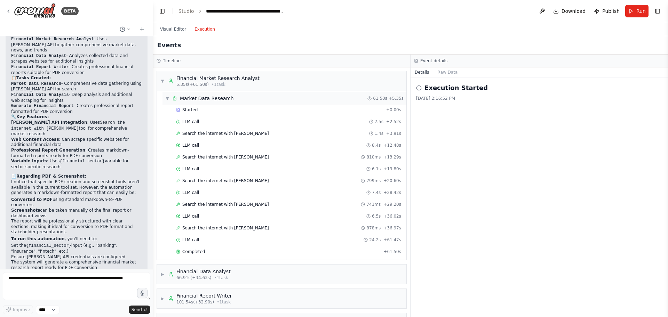
click at [198, 95] on div "Market Data Research" at bounding box center [207, 98] width 54 height 7
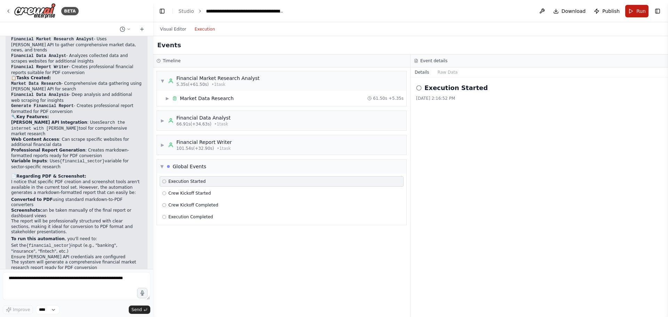
click at [635, 12] on button "Run" at bounding box center [636, 11] width 23 height 13
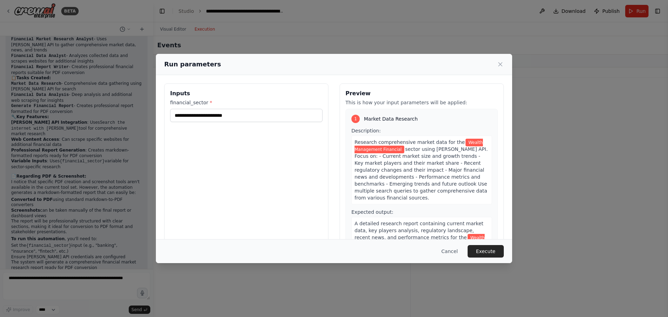
scroll to position [17, 0]
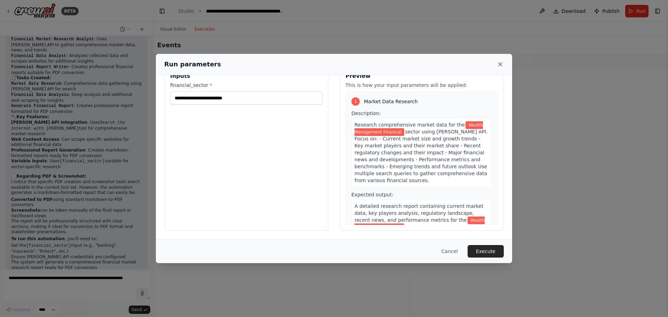
click at [501, 64] on icon at bounding box center [500, 64] width 7 height 7
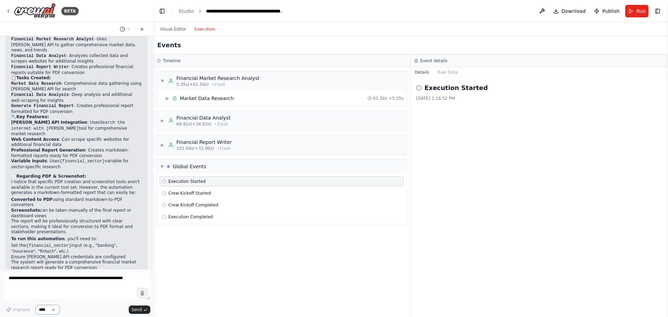
click at [54, 310] on select "****" at bounding box center [48, 309] width 24 height 9
drag, startPoint x: 54, startPoint y: 310, endPoint x: 66, endPoint y: 310, distance: 12.5
click at [54, 310] on select "****" at bounding box center [48, 309] width 24 height 9
click at [9, 10] on icon at bounding box center [9, 11] width 6 height 6
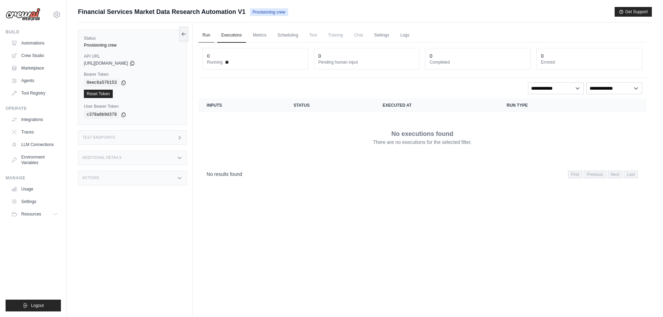
click at [205, 34] on link "Run" at bounding box center [206, 35] width 16 height 15
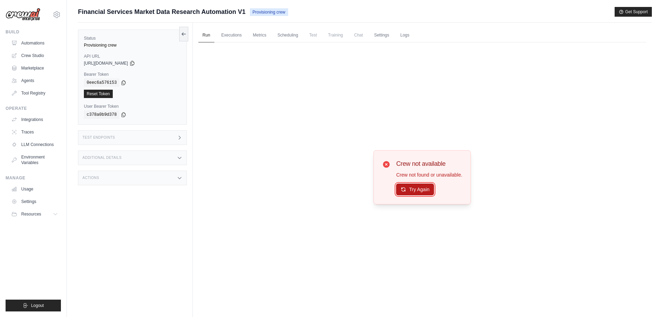
click at [418, 190] on button "Try Again" at bounding box center [415, 190] width 38 height 12
click at [40, 44] on link "Automations" at bounding box center [35, 43] width 53 height 11
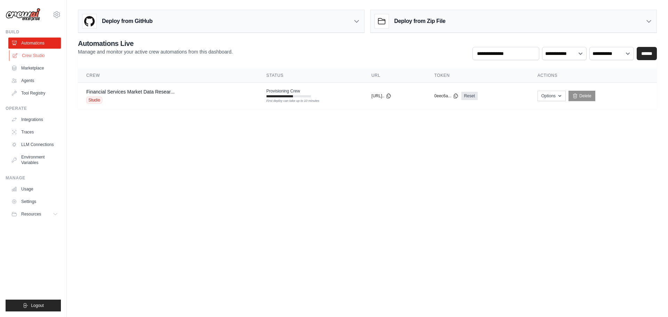
click at [30, 53] on link "Crew Studio" at bounding box center [35, 55] width 53 height 11
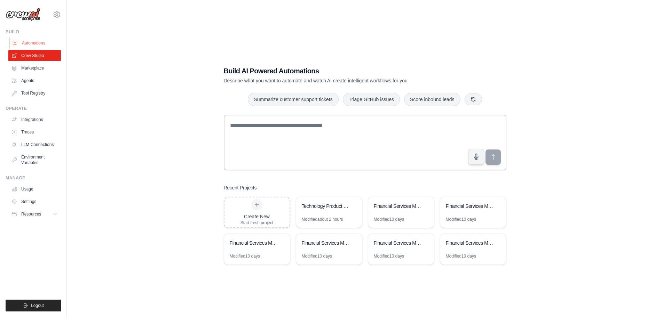
click at [30, 42] on link "Automations" at bounding box center [35, 43] width 53 height 11
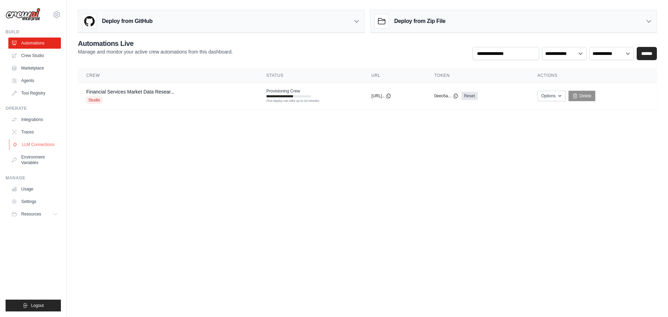
click at [25, 144] on link "LLM Connections" at bounding box center [35, 144] width 53 height 11
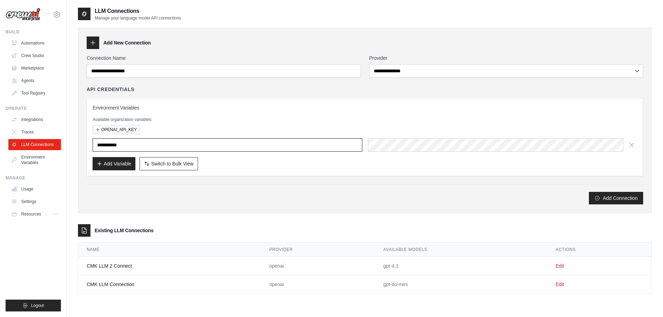
type input "**********"
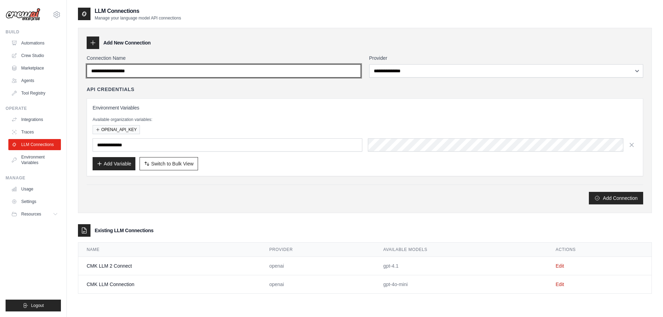
click at [164, 75] on input "Connection Name" at bounding box center [224, 70] width 274 height 13
type input "**********"
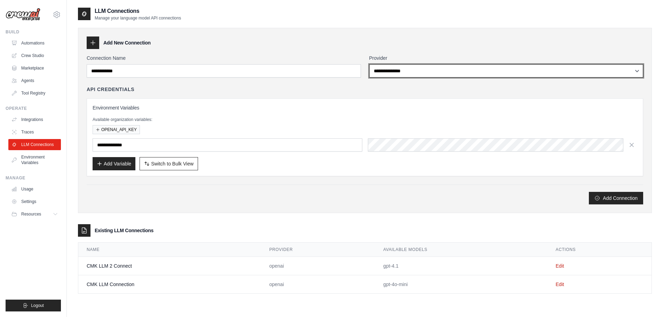
click at [388, 72] on select "**********" at bounding box center [506, 70] width 274 height 13
select select "******"
click at [369, 64] on select "**********" at bounding box center [506, 70] width 274 height 13
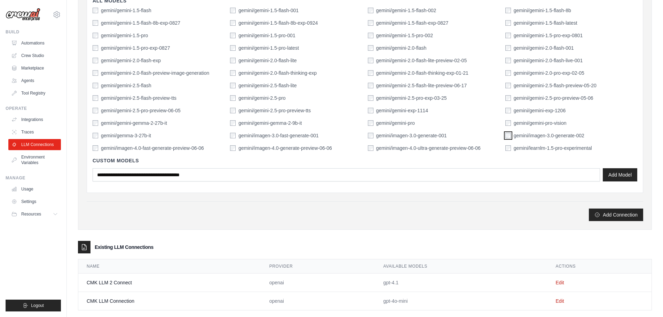
scroll to position [243, 0]
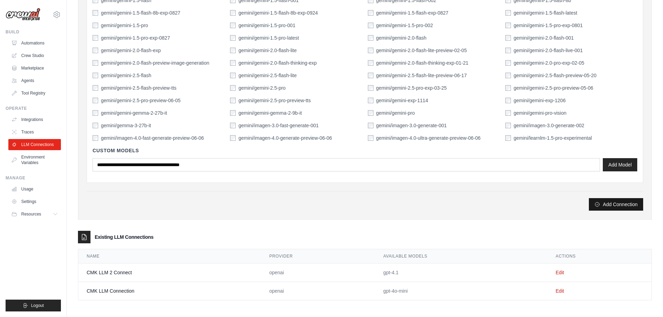
click at [614, 206] on button "Add Connection" at bounding box center [615, 204] width 54 height 13
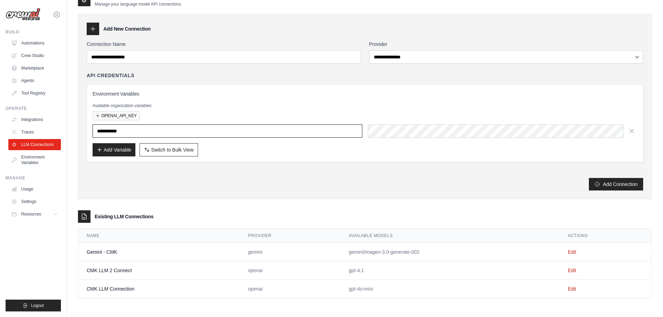
type input "**********"
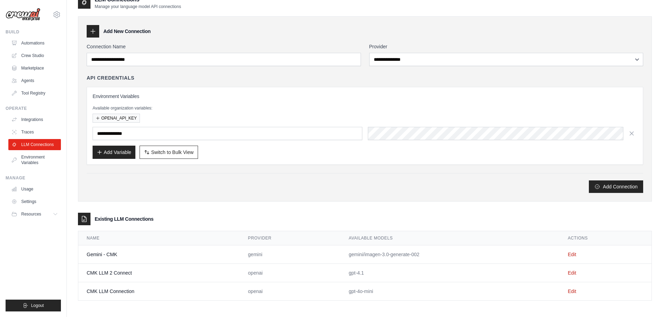
scroll to position [38, 0]
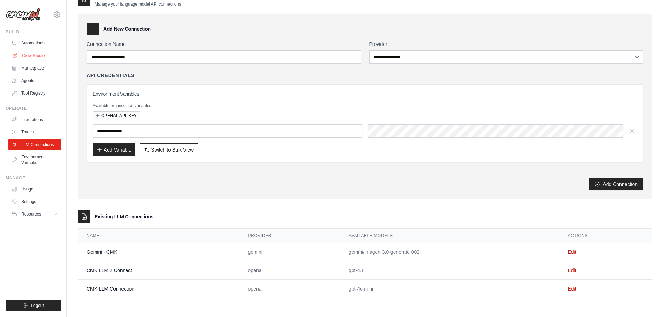
click at [32, 57] on link "Crew Studio" at bounding box center [35, 55] width 53 height 11
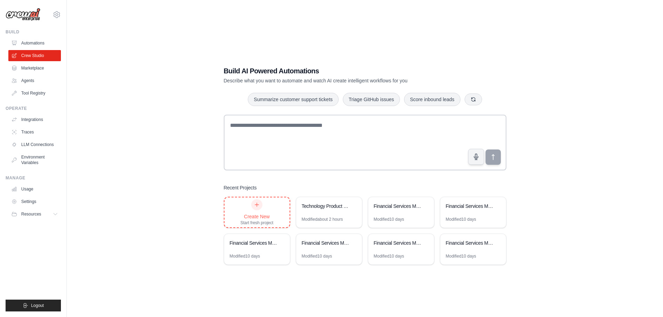
click at [258, 209] on div at bounding box center [256, 204] width 11 height 11
click at [26, 43] on link "Automations" at bounding box center [35, 43] width 53 height 11
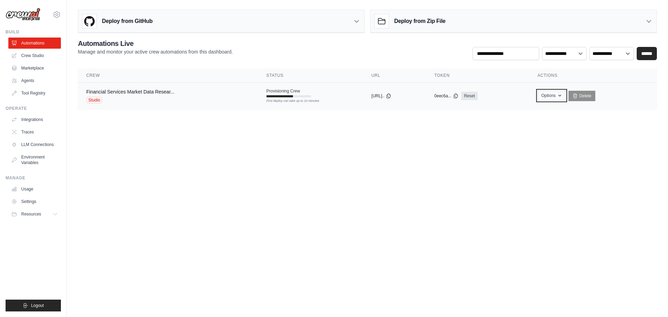
click at [562, 95] on icon "button" at bounding box center [560, 96] width 6 height 6
click at [625, 125] on body "[EMAIL_ADDRESS][DOMAIN_NAME] Settings Build Automations Crew Studio GitHub" at bounding box center [334, 158] width 668 height 317
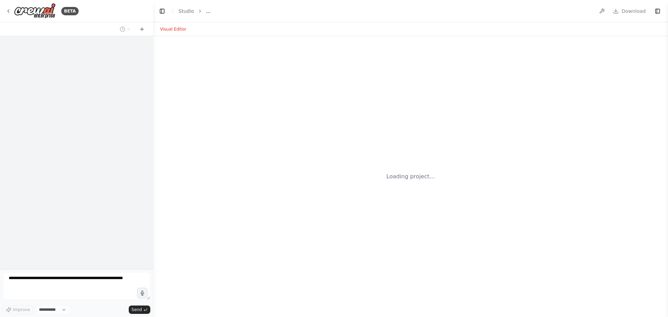
select select "****"
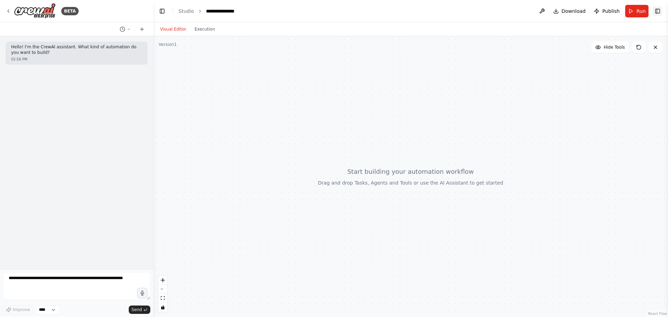
click at [660, 14] on button "Toggle Right Sidebar" at bounding box center [657, 11] width 10 height 10
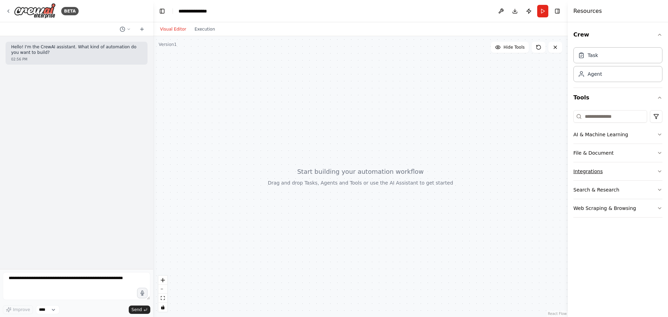
click at [600, 166] on button "Integrations" at bounding box center [617, 171] width 89 height 18
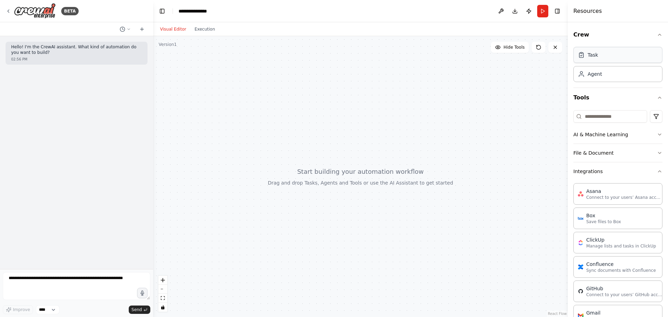
click at [597, 57] on div "Task" at bounding box center [617, 55] width 89 height 16
click at [596, 77] on div "Agent" at bounding box center [594, 73] width 14 height 7
click at [659, 170] on div "Crew Task Agent Tools AI & Machine Learning File & Document Integrations Asana …" at bounding box center [618, 169] width 100 height 295
click at [517, 48] on span "Hide Tools" at bounding box center [513, 48] width 21 height 6
click at [516, 48] on span "Show Tools" at bounding box center [512, 48] width 23 height 6
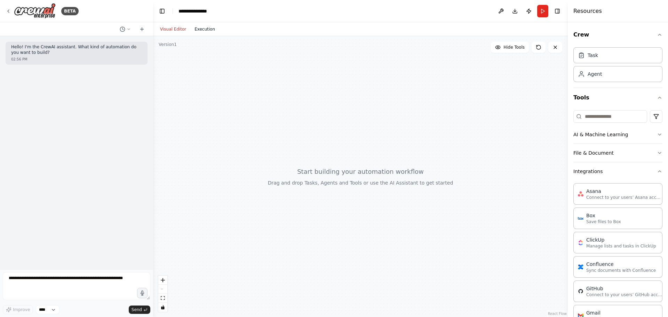
click at [200, 32] on button "Execution" at bounding box center [204, 29] width 29 height 8
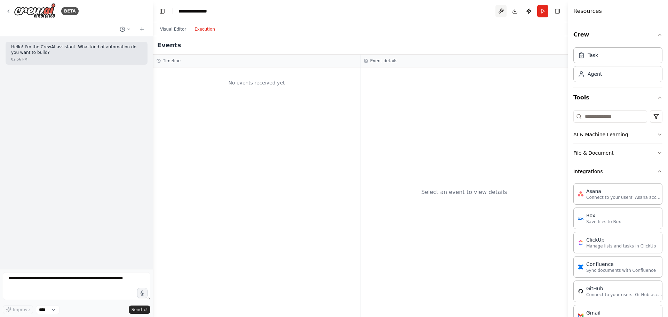
click at [496, 11] on button at bounding box center [500, 11] width 11 height 13
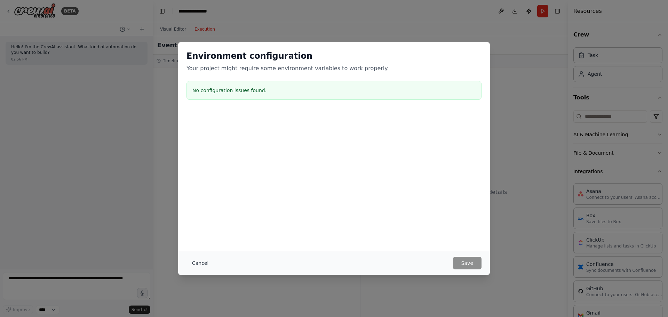
click at [202, 262] on button "Cancel" at bounding box center [199, 263] width 27 height 13
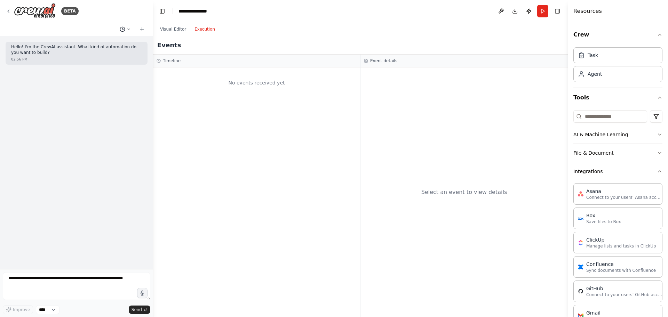
click at [129, 30] on icon at bounding box center [129, 29] width 4 height 4
click at [129, 5] on div at bounding box center [76, 158] width 153 height 317
click at [9, 10] on icon at bounding box center [9, 11] width 6 height 6
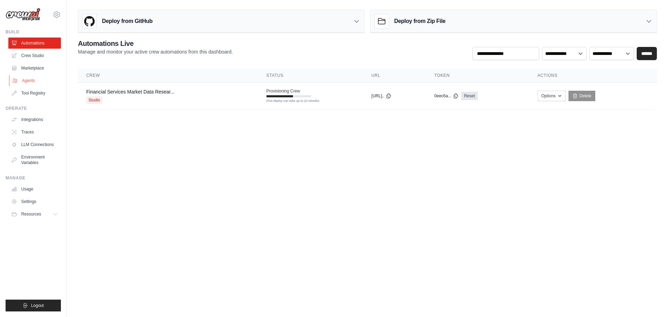
click at [27, 79] on link "Agents" at bounding box center [35, 80] width 53 height 11
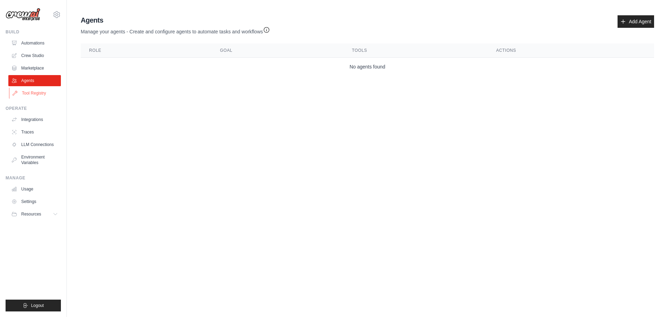
click at [39, 92] on link "Tool Registry" at bounding box center [35, 93] width 53 height 11
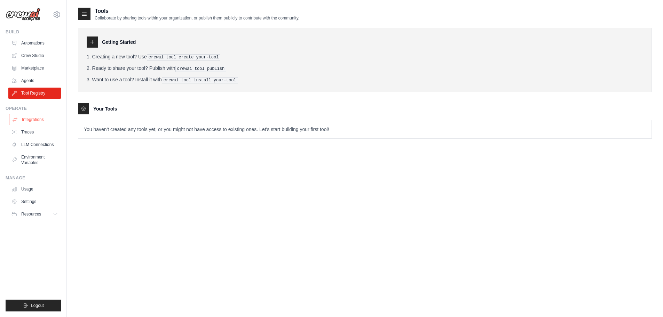
click at [35, 117] on link "Integrations" at bounding box center [35, 119] width 53 height 11
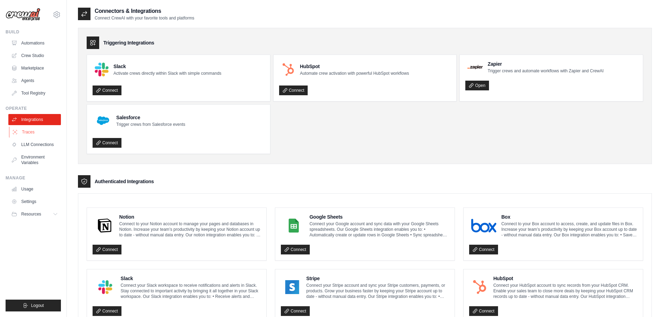
click at [34, 130] on link "Traces" at bounding box center [35, 132] width 53 height 11
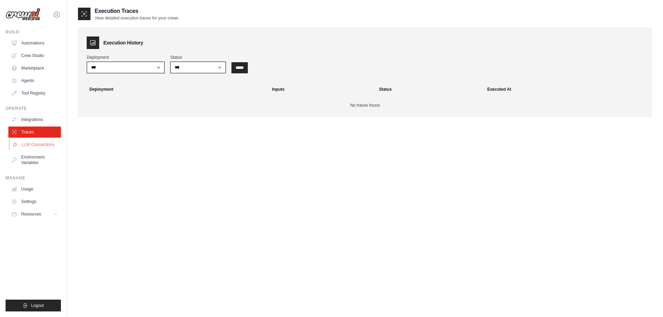
click at [41, 149] on link "LLM Connections" at bounding box center [35, 144] width 53 height 11
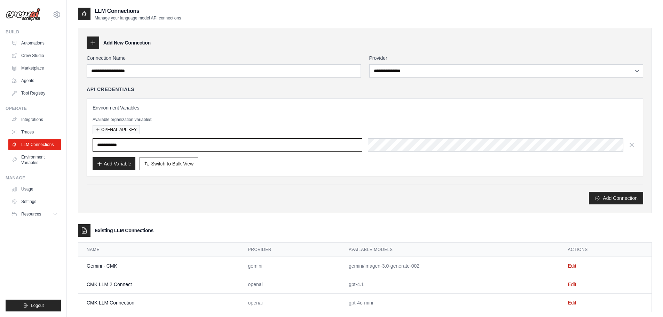
type input "**********"
click at [37, 159] on link "Environment Variables" at bounding box center [35, 160] width 53 height 17
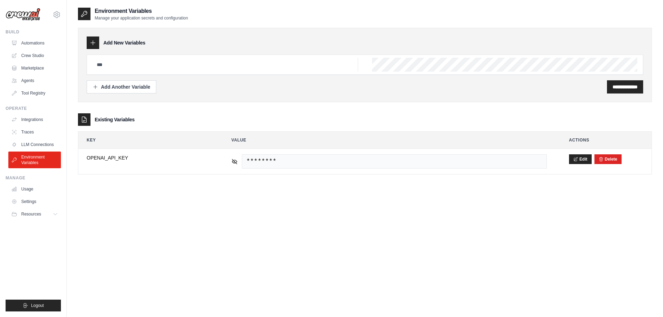
type input "**********"
click at [27, 190] on link "Usage" at bounding box center [35, 189] width 53 height 11
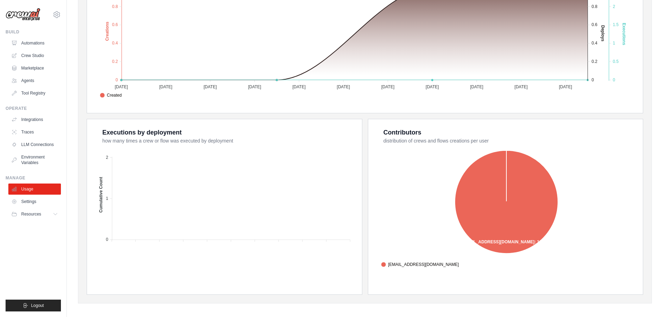
scroll to position [187, 0]
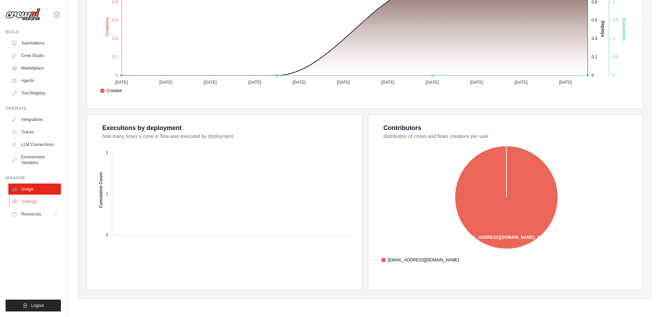
click at [31, 202] on link "Settings" at bounding box center [35, 201] width 53 height 11
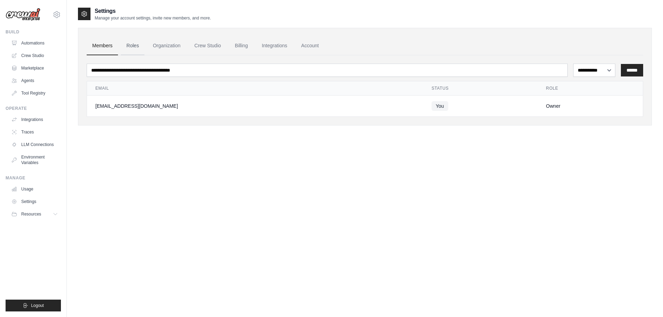
click at [126, 45] on link "Roles" at bounding box center [133, 46] width 24 height 19
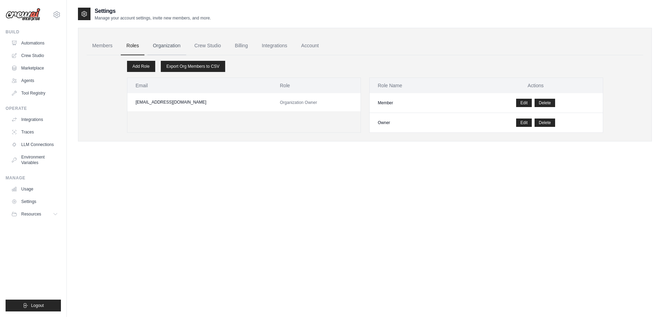
click at [172, 44] on link "Organization" at bounding box center [166, 46] width 39 height 19
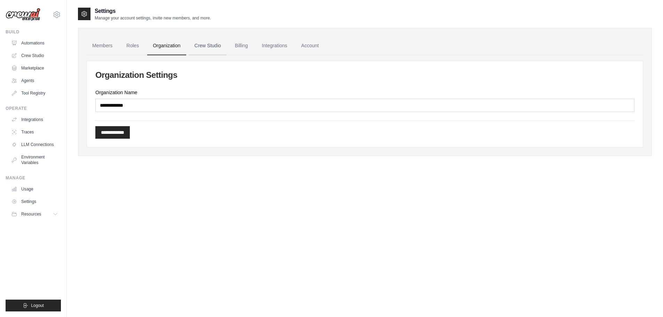
click at [199, 41] on link "Crew Studio" at bounding box center [208, 46] width 38 height 19
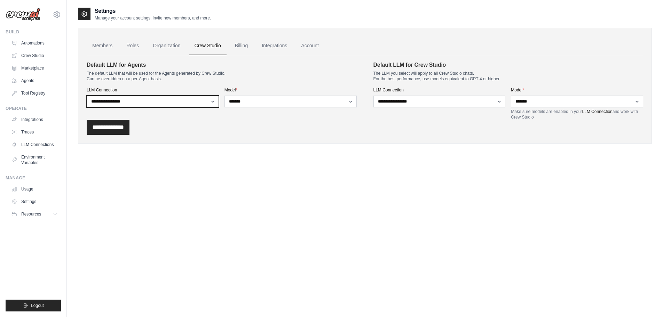
click at [207, 102] on select "**********" at bounding box center [153, 102] width 132 height 12
select select "******"
click at [87, 96] on select "**********" at bounding box center [153, 102] width 132 height 12
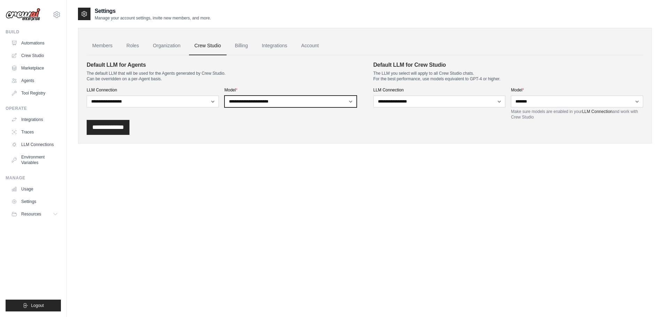
click at [317, 101] on select "**********" at bounding box center [290, 102] width 132 height 12
select select "**********"
click at [224, 96] on select "**********" at bounding box center [290, 102] width 132 height 12
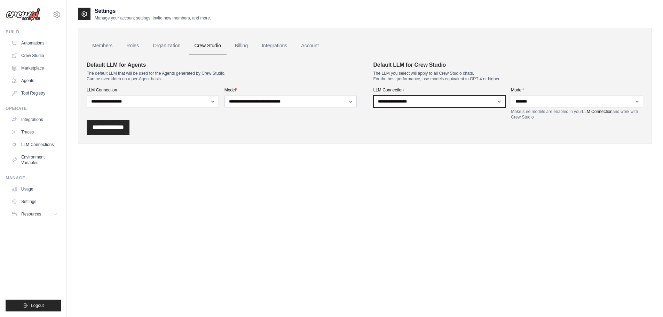
click at [448, 98] on select "**********" at bounding box center [439, 102] width 132 height 12
click at [325, 138] on div "**********" at bounding box center [364, 86] width 573 height 116
click at [118, 128] on input "**********" at bounding box center [108, 127] width 43 height 15
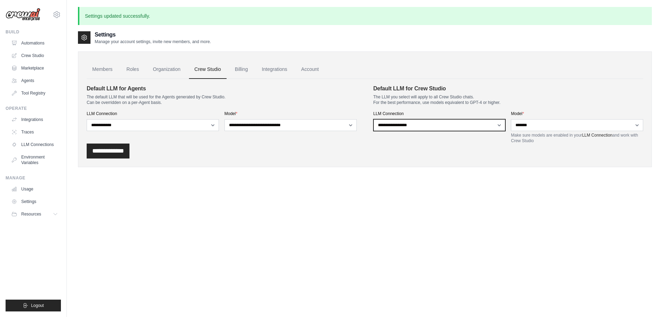
click at [436, 125] on select "**********" at bounding box center [439, 125] width 132 height 12
drag, startPoint x: 535, startPoint y: 161, endPoint x: 538, endPoint y: 151, distance: 11.4
click at [535, 161] on div "**********" at bounding box center [364, 109] width 573 height 116
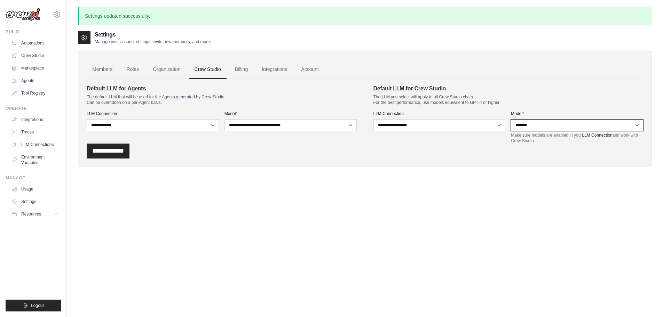
click at [535, 130] on select "**********" at bounding box center [577, 125] width 132 height 12
click at [33, 57] on link "Crew Studio" at bounding box center [35, 55] width 53 height 11
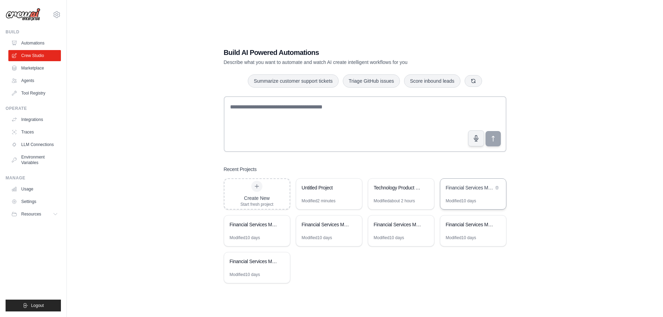
click at [455, 197] on div "Financial Services Market Data Research Automation" at bounding box center [473, 188] width 66 height 19
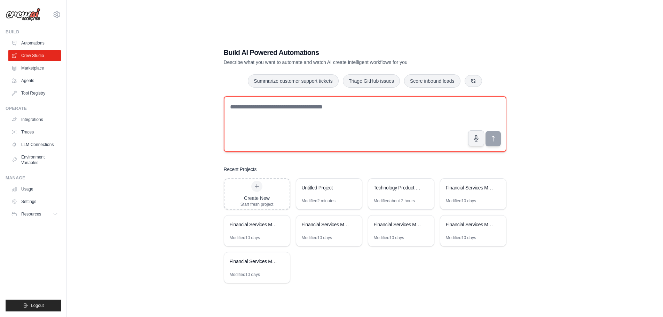
click at [250, 105] on textarea at bounding box center [365, 124] width 282 height 56
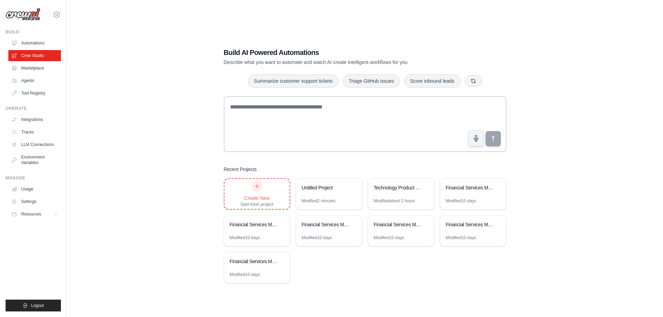
click at [268, 199] on div "Create New" at bounding box center [256, 198] width 33 height 7
click at [32, 79] on link "Agents" at bounding box center [35, 80] width 53 height 11
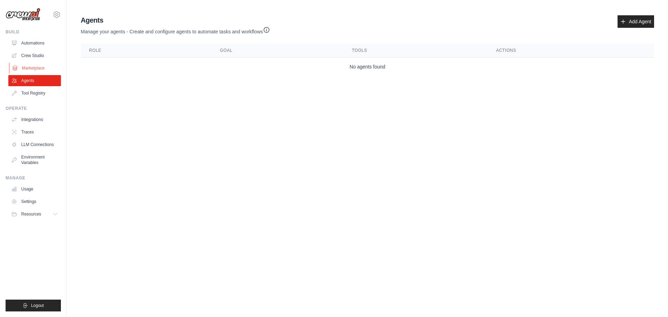
click at [38, 67] on link "Marketplace" at bounding box center [35, 68] width 53 height 11
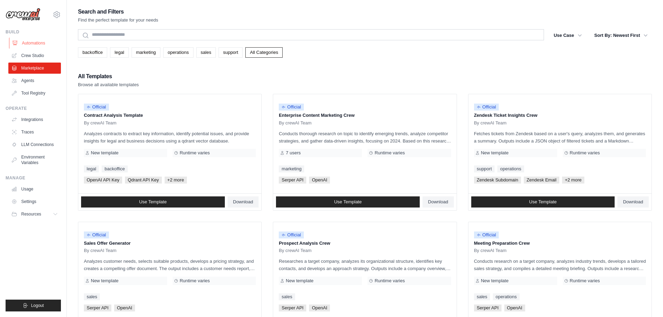
click at [33, 42] on link "Automations" at bounding box center [35, 43] width 53 height 11
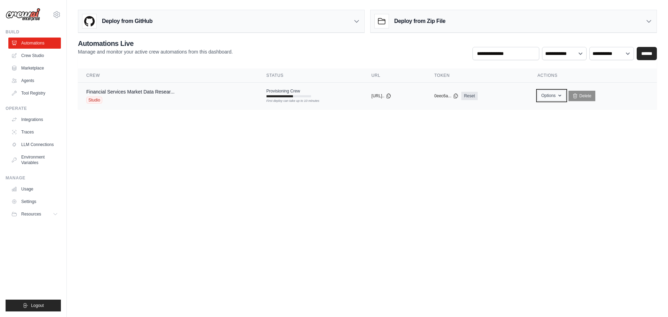
click at [560, 92] on button "Options" at bounding box center [551, 95] width 28 height 10
click at [601, 116] on main "Deploy from GitHub Deploy your project directly from GitHub. Select a repositor…" at bounding box center [367, 62] width 601 height 125
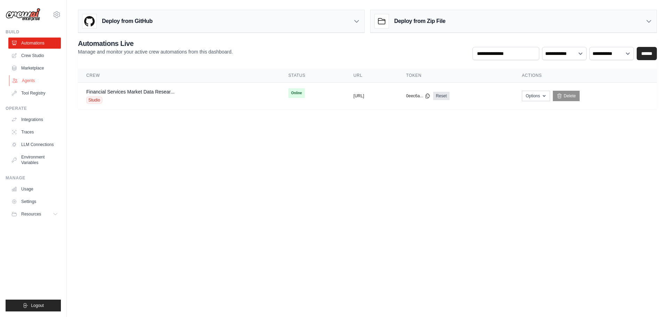
click at [26, 80] on link "Agents" at bounding box center [35, 80] width 53 height 11
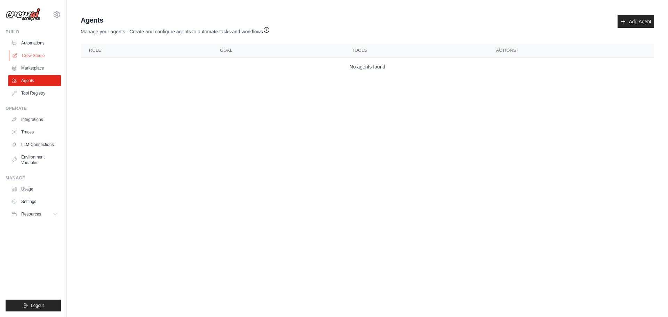
click at [30, 57] on link "Crew Studio" at bounding box center [35, 55] width 53 height 11
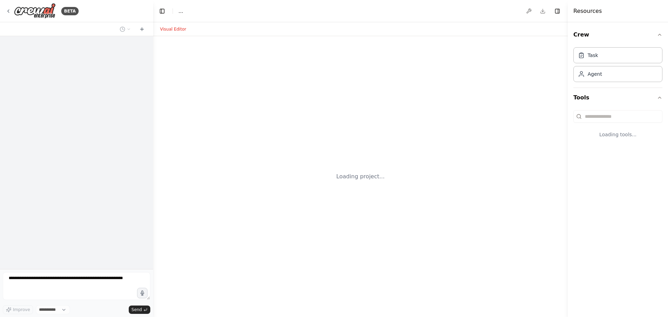
select select "****"
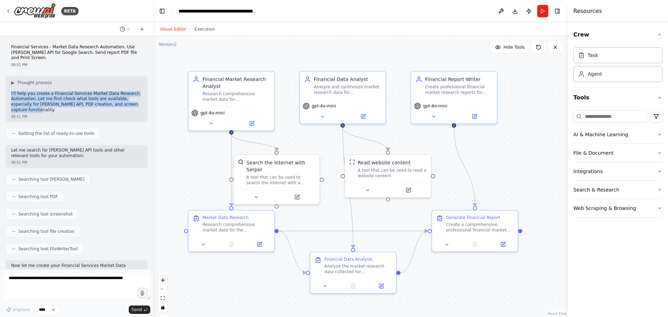
drag, startPoint x: 128, startPoint y: 100, endPoint x: 16, endPoint y: 90, distance: 112.4
click at [11, 91] on p "I'll help you create a Financial Services Market Data Research Automation. Let …" at bounding box center [76, 102] width 131 height 22
copy p "I'll help you create a Financial Services Market Data Research Automation. Let …"
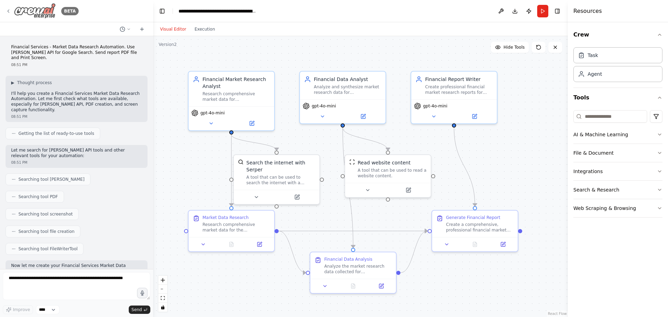
click at [9, 9] on icon at bounding box center [9, 11] width 6 height 6
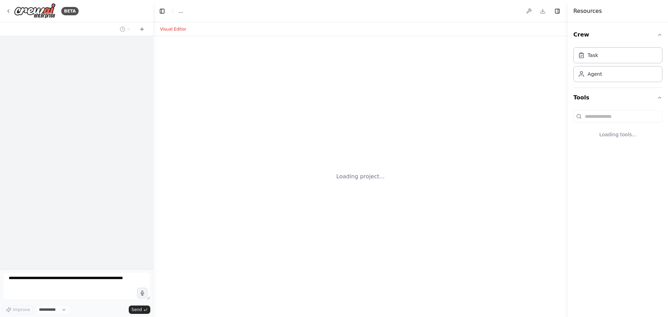
select select "****"
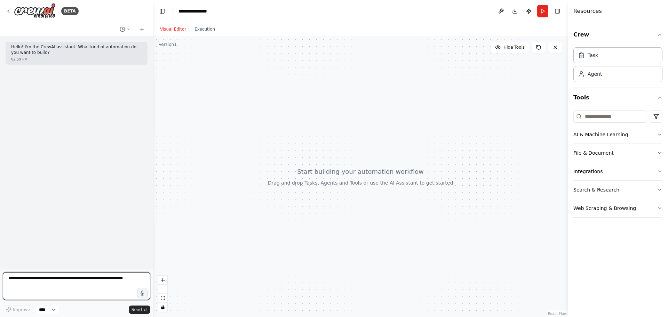
click at [49, 279] on textarea at bounding box center [76, 286] width 147 height 28
paste textarea "**********"
type textarea "**********"
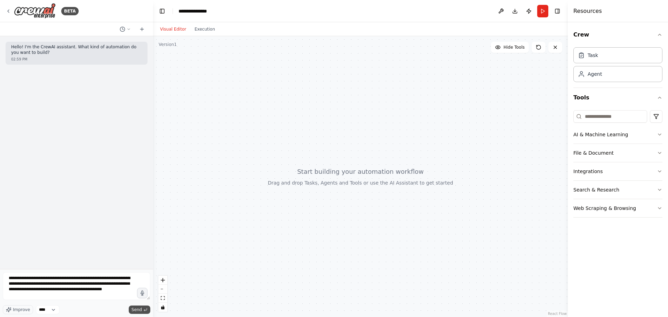
click at [136, 310] on span "Send" at bounding box center [136, 310] width 10 height 6
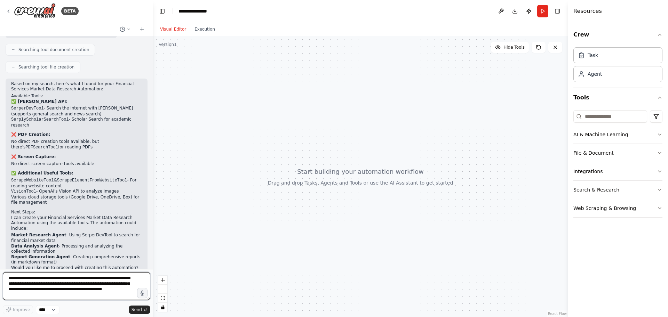
scroll to position [244, 0]
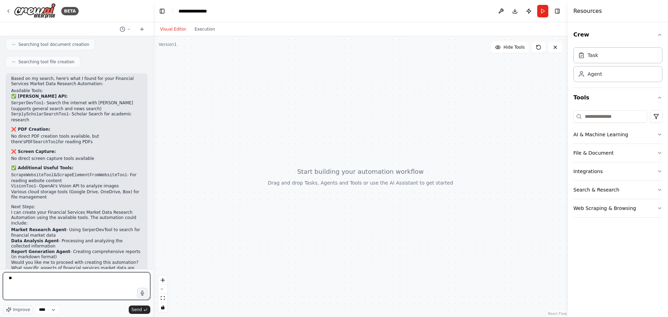
type textarea "*"
type textarea "**********"
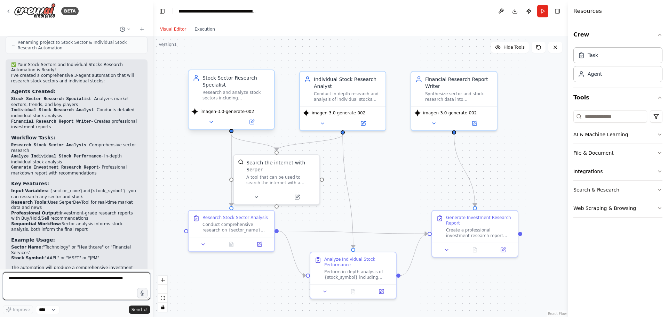
scroll to position [840, 0]
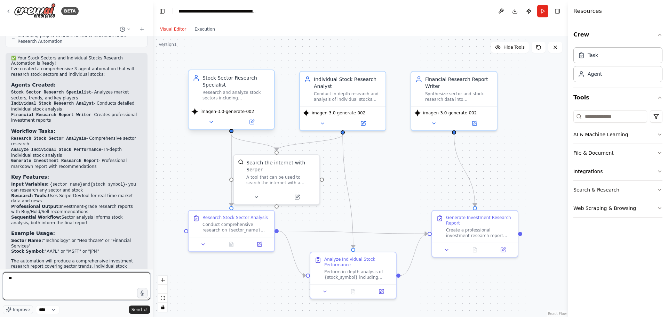
type textarea "***"
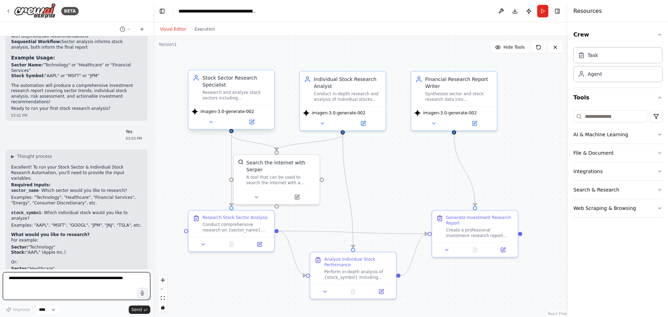
scroll to position [1028, 0]
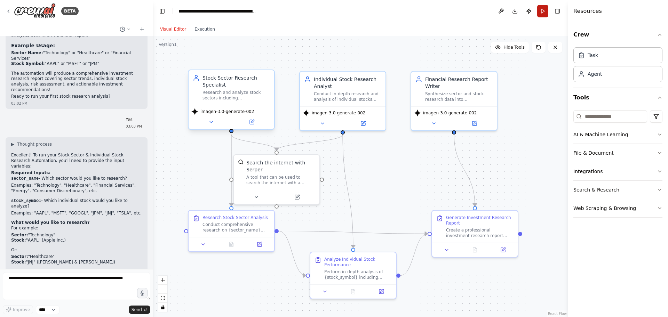
click at [543, 13] on button "Run" at bounding box center [542, 11] width 11 height 13
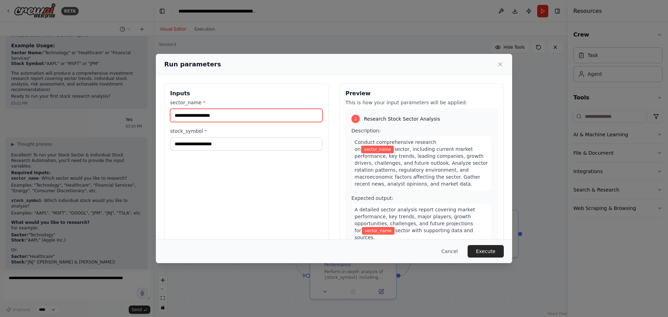
click at [220, 114] on input "sector_name *" at bounding box center [246, 115] width 152 height 13
type input "**********"
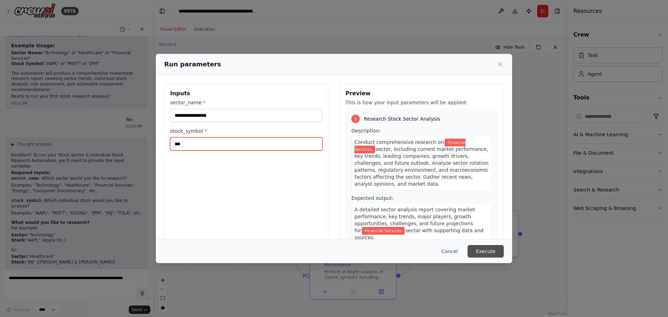
type input "***"
click at [488, 250] on button "Execute" at bounding box center [485, 251] width 36 height 13
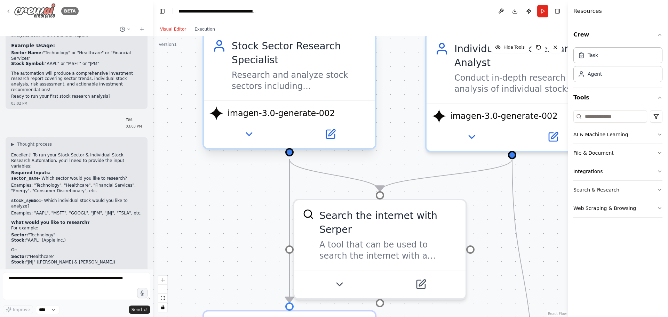
click at [9, 8] on div "BETA" at bounding box center [42, 11] width 73 height 16
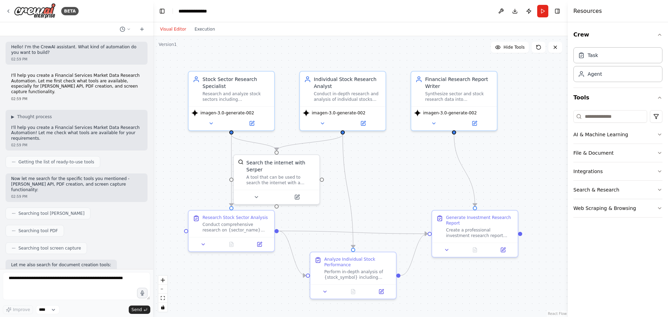
click at [220, 12] on header "**********" at bounding box center [360, 11] width 415 height 22
click at [203, 10] on div "**********" at bounding box center [195, 11] width 35 height 7
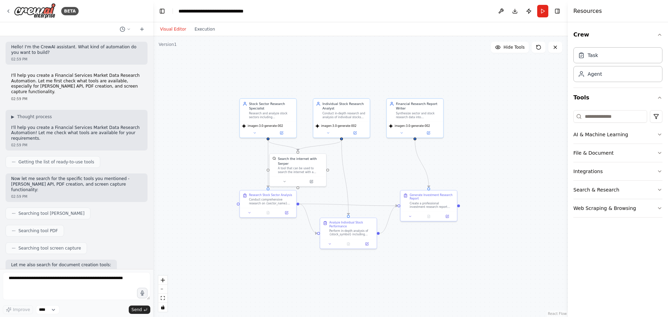
click at [193, 174] on div ".deletable-edge-delete-btn { width: 20px; height: 20px; border: 0px solid #ffff…" at bounding box center [360, 176] width 415 height 281
click at [9, 12] on icon at bounding box center [9, 11] width 6 height 6
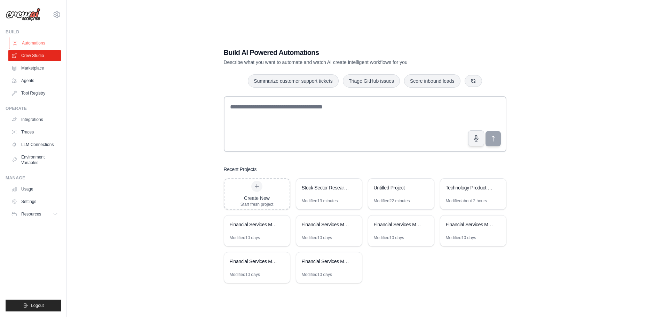
click at [30, 44] on link "Automations" at bounding box center [35, 43] width 53 height 11
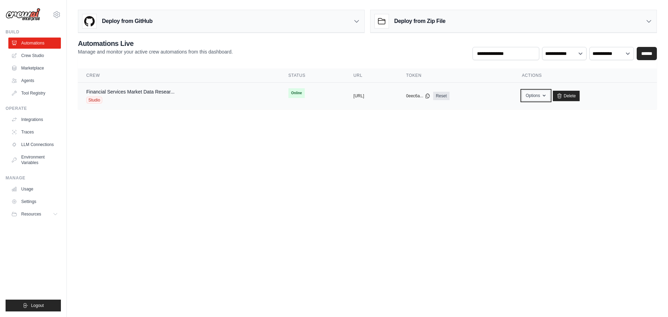
click at [550, 97] on button "Options" at bounding box center [536, 95] width 28 height 10
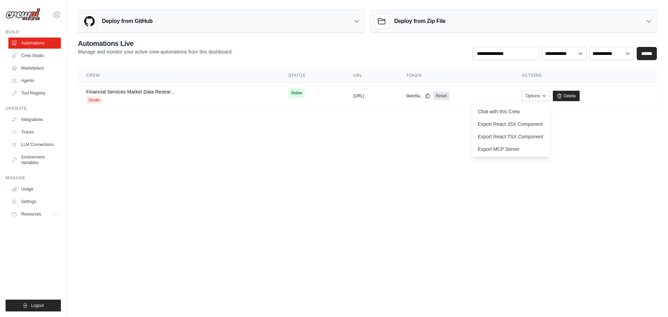
click at [372, 143] on body "[EMAIL_ADDRESS][DOMAIN_NAME] Settings Build Automations Crew Studio GitHub" at bounding box center [334, 158] width 668 height 317
click at [27, 82] on link "Agents" at bounding box center [35, 80] width 53 height 11
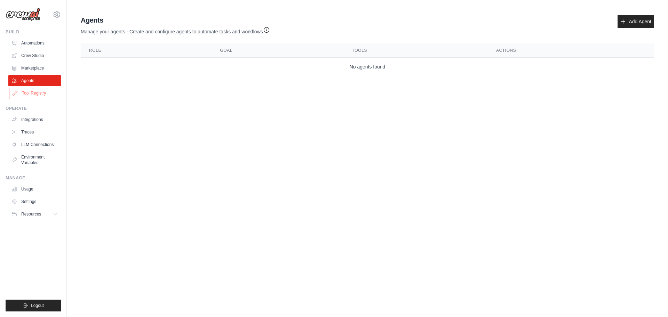
click at [31, 91] on link "Tool Registry" at bounding box center [35, 93] width 53 height 11
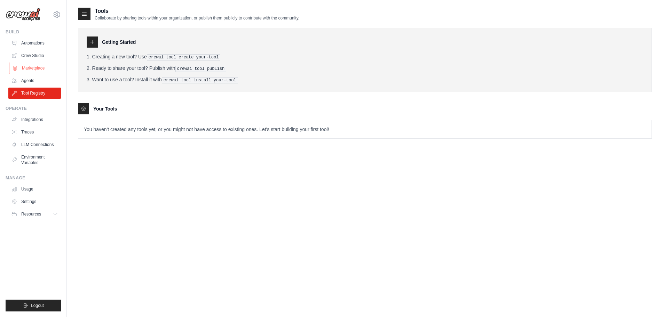
click at [35, 70] on link "Marketplace" at bounding box center [35, 68] width 53 height 11
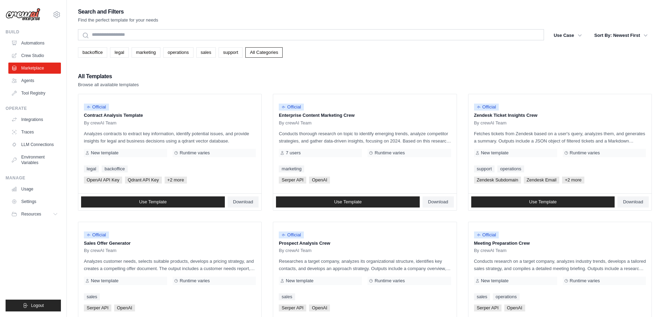
click at [33, 56] on link "Crew Studio" at bounding box center [34, 55] width 53 height 11
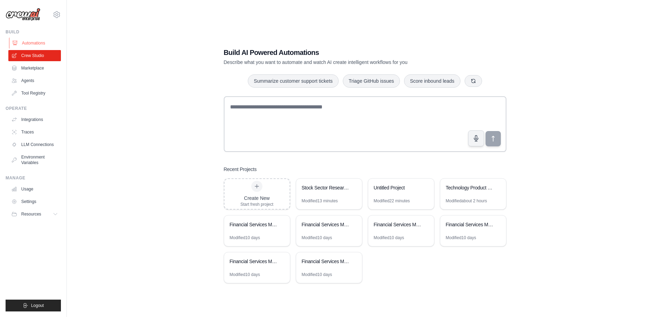
click at [29, 44] on link "Automations" at bounding box center [35, 43] width 53 height 11
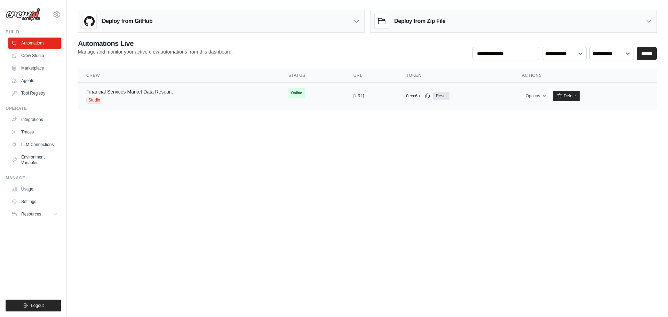
click at [143, 90] on link "Financial Services Market Data Resear..." at bounding box center [130, 92] width 88 height 6
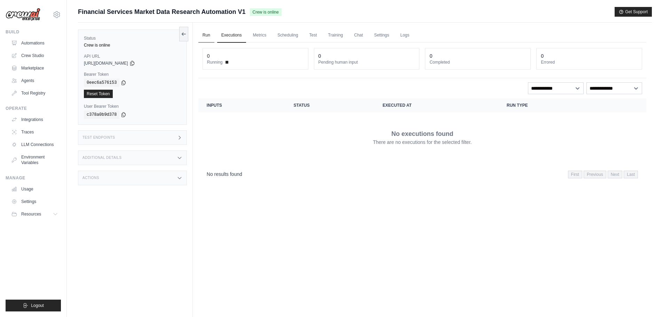
click at [207, 35] on link "Run" at bounding box center [206, 35] width 16 height 15
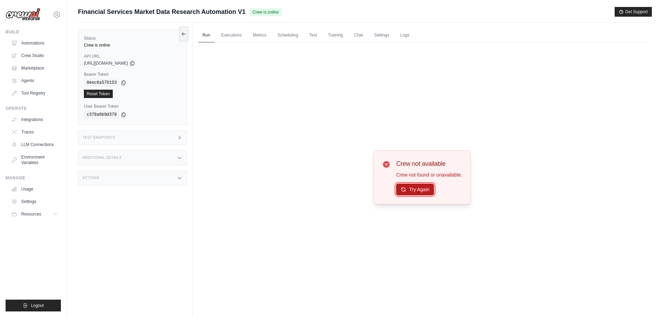
click at [410, 191] on button "Try Again" at bounding box center [415, 190] width 38 height 12
click at [384, 164] on icon at bounding box center [386, 164] width 7 height 7
click at [385, 164] on icon at bounding box center [386, 164] width 7 height 7
click at [179, 178] on icon at bounding box center [180, 178] width 6 height 6
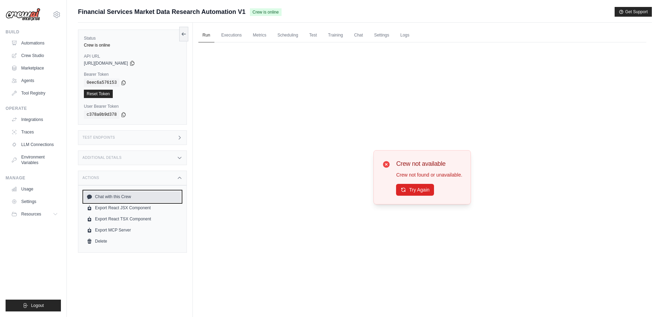
click at [109, 194] on link "Chat with this Crew" at bounding box center [132, 196] width 97 height 11
click at [42, 42] on link "Automations" at bounding box center [35, 43] width 53 height 11
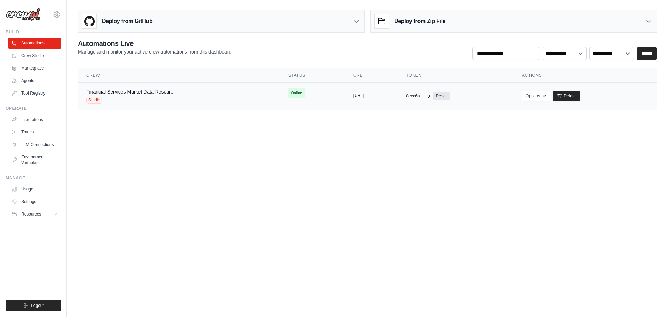
click at [353, 96] on button "[URL]" at bounding box center [358, 96] width 11 height 6
click at [547, 97] on icon "button" at bounding box center [544, 96] width 6 height 6
click at [376, 133] on body "[EMAIL_ADDRESS][DOMAIN_NAME] Settings Build Automations Crew Studio GitHub" at bounding box center [334, 158] width 668 height 317
click at [146, 91] on link "Financial Services Market Data Resear..." at bounding box center [130, 92] width 88 height 6
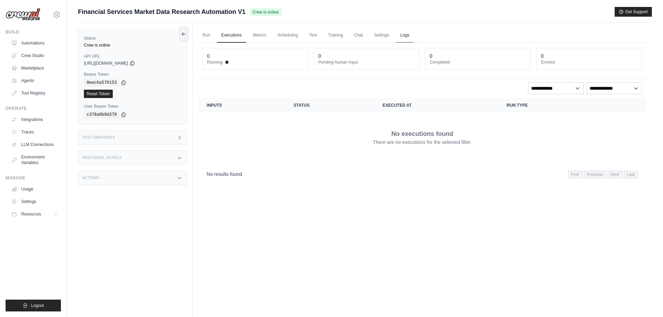
click at [406, 34] on link "Logs" at bounding box center [404, 35] width 17 height 15
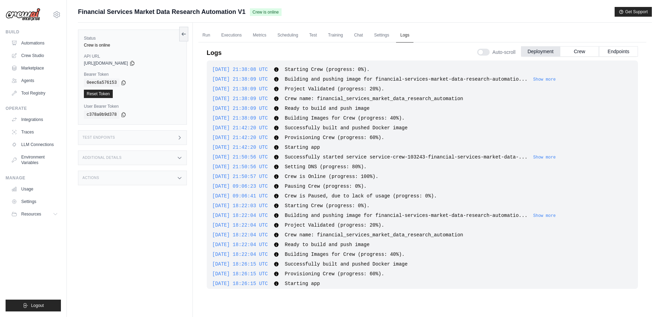
scroll to position [123, 0]
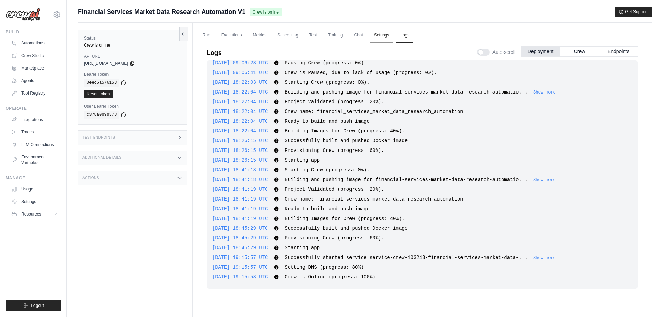
click at [372, 35] on link "Settings" at bounding box center [381, 35] width 23 height 15
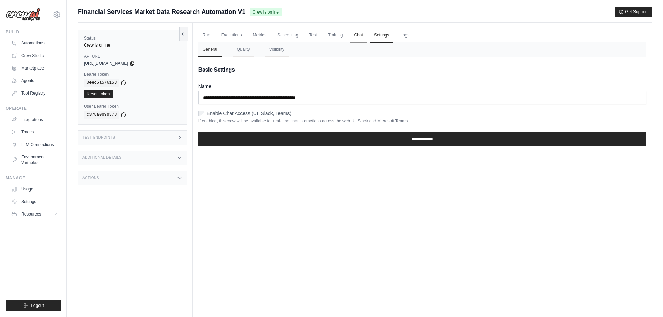
click at [358, 36] on link "Chat" at bounding box center [358, 35] width 17 height 15
click at [333, 35] on link "Training" at bounding box center [335, 35] width 23 height 15
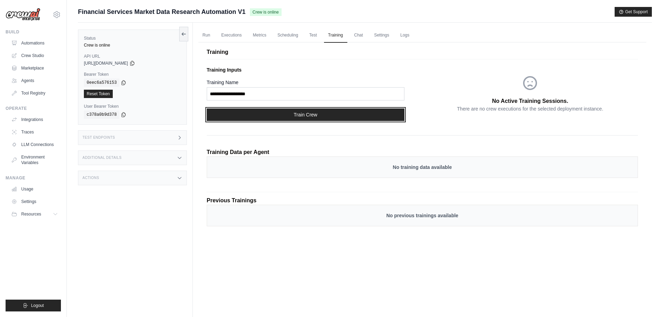
click at [305, 117] on button "Train Crew" at bounding box center [306, 115] width 198 height 13
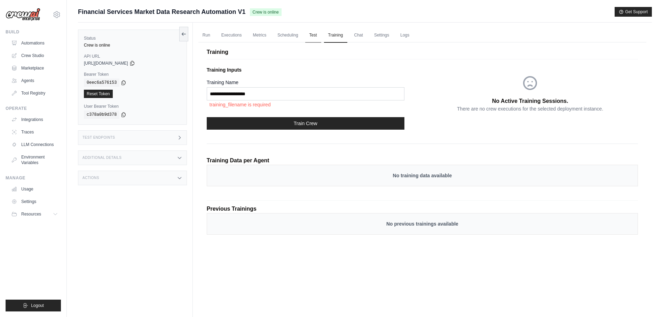
click at [310, 36] on link "Test" at bounding box center [313, 35] width 16 height 15
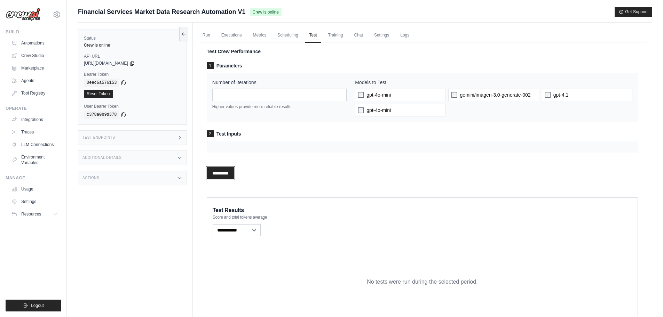
click at [226, 169] on input "*********" at bounding box center [220, 173] width 27 height 13
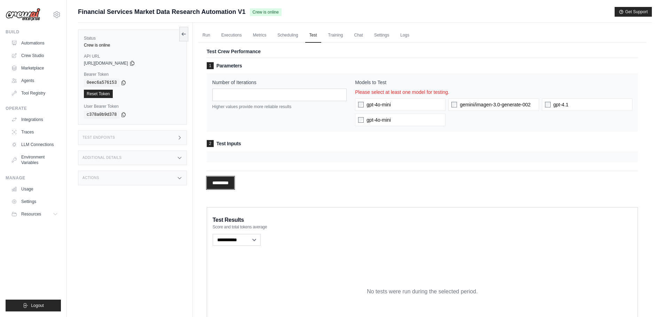
click at [222, 183] on input "*********" at bounding box center [220, 183] width 27 height 13
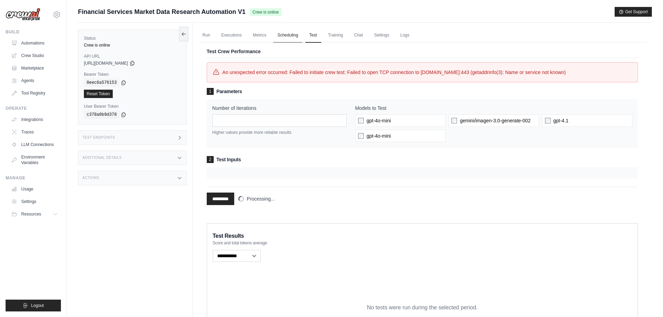
click at [285, 35] on link "Scheduling" at bounding box center [287, 35] width 29 height 15
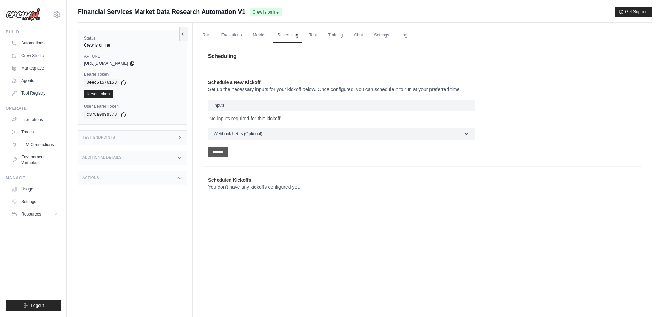
click at [222, 149] on input "******" at bounding box center [217, 152] width 19 height 10
click at [398, 225] on button "Schedule" at bounding box center [399, 225] width 29 height 10
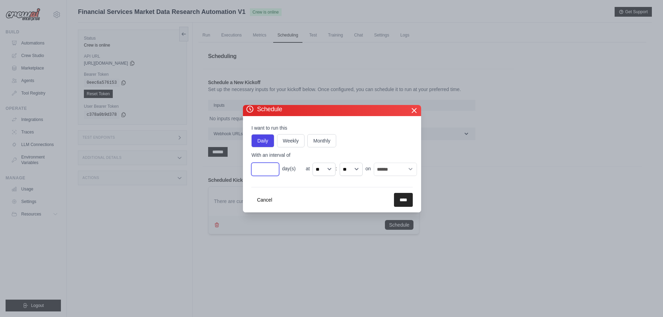
click at [270, 174] on input "*" at bounding box center [265, 169] width 28 height 13
click at [272, 171] on input "*" at bounding box center [265, 169] width 28 height 13
click at [272, 168] on input "*" at bounding box center [265, 169] width 28 height 13
click at [271, 172] on input "*" at bounding box center [265, 169] width 28 height 13
click at [272, 172] on input "*" at bounding box center [265, 169] width 28 height 13
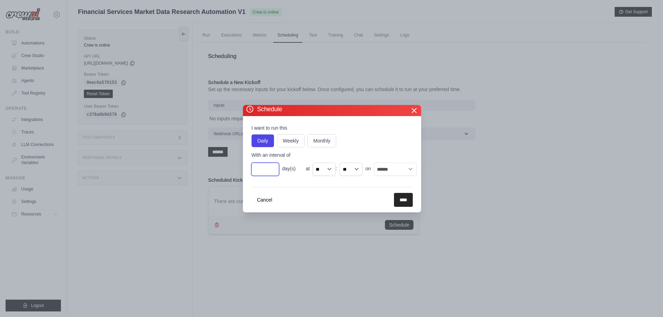
click at [272, 167] on input "*" at bounding box center [265, 169] width 28 height 13
click at [272, 172] on input "*" at bounding box center [265, 169] width 28 height 13
click at [322, 171] on select "** ** ** ** ** ** ** ** ** ** ** ** ** ** ** ** ** ** ** ** ** ** ** **" at bounding box center [323, 169] width 23 height 13
click at [357, 170] on select "** ** ** **" at bounding box center [350, 169] width 23 height 13
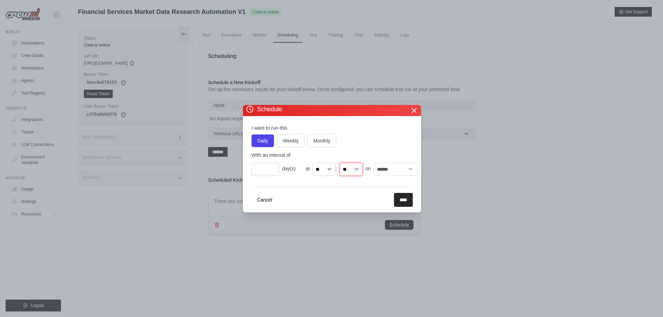
click at [354, 170] on select "** ** ** **" at bounding box center [350, 169] width 23 height 13
click at [326, 169] on select "** ** ** ** ** ** ** ** ** ** ** ** ** ** ** ** ** ** ** ** ** ** ** **" at bounding box center [323, 169] width 23 height 13
click at [265, 168] on input "*" at bounding box center [265, 169] width 28 height 13
type input "*"
click at [273, 168] on input "*" at bounding box center [265, 169] width 28 height 13
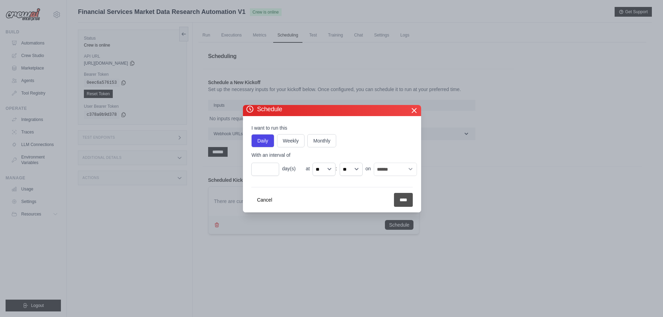
click at [401, 199] on input "****" at bounding box center [403, 200] width 19 height 14
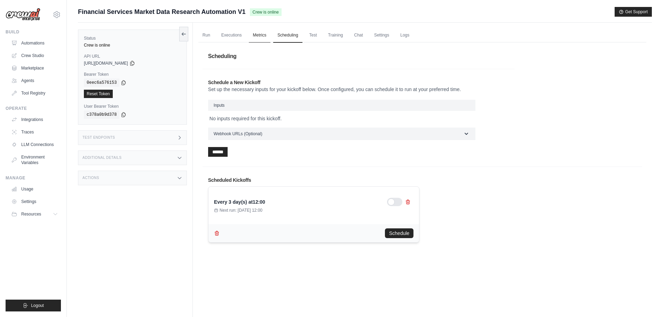
click at [258, 35] on link "Metrics" at bounding box center [260, 35] width 22 height 15
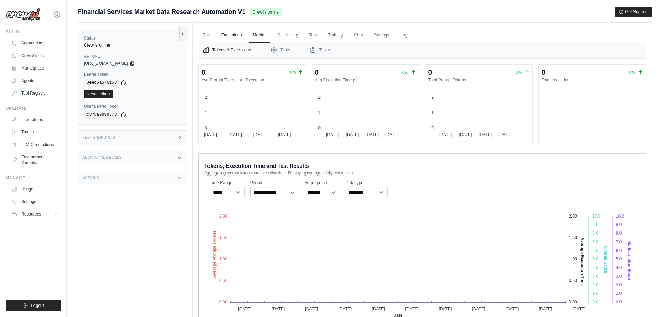
click at [234, 33] on link "Executions" at bounding box center [231, 35] width 29 height 15
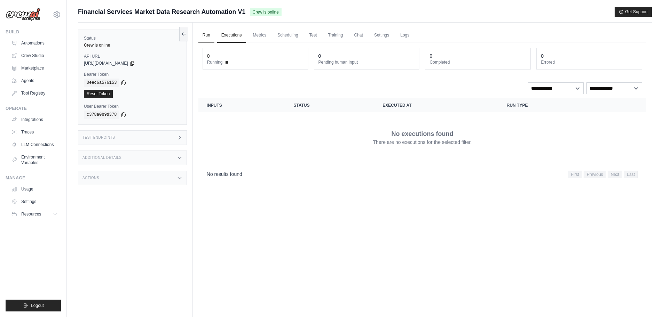
click at [207, 35] on link "Run" at bounding box center [206, 35] width 16 height 15
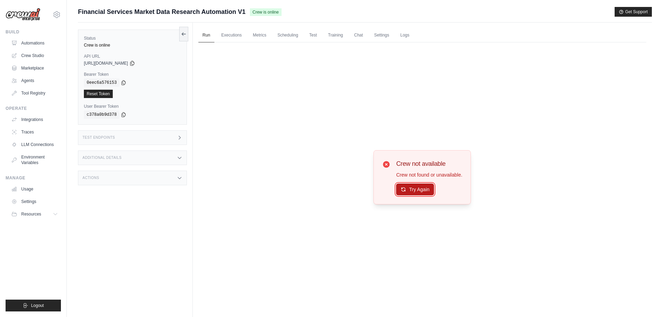
click at [410, 187] on button "Try Again" at bounding box center [415, 190] width 38 height 12
click at [32, 55] on link "Crew Studio" at bounding box center [35, 55] width 53 height 11
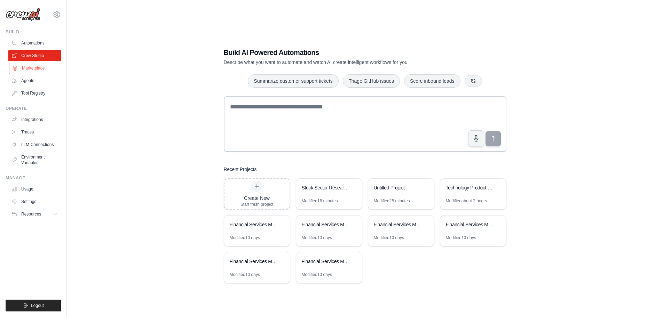
click at [32, 65] on link "Marketplace" at bounding box center [35, 68] width 53 height 11
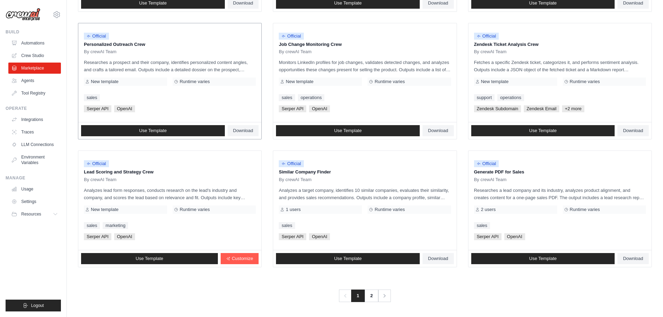
scroll to position [327, 0]
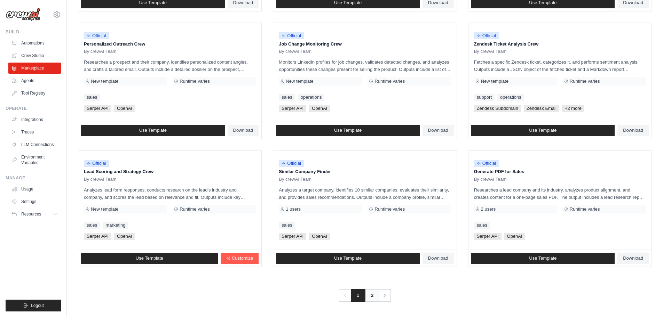
click at [373, 298] on link "2" at bounding box center [372, 295] width 14 height 13
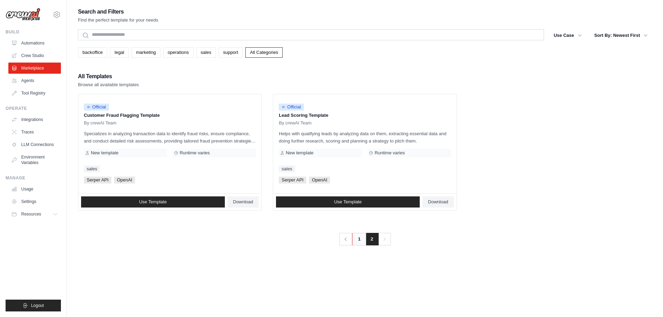
click at [355, 239] on link "1" at bounding box center [359, 239] width 14 height 13
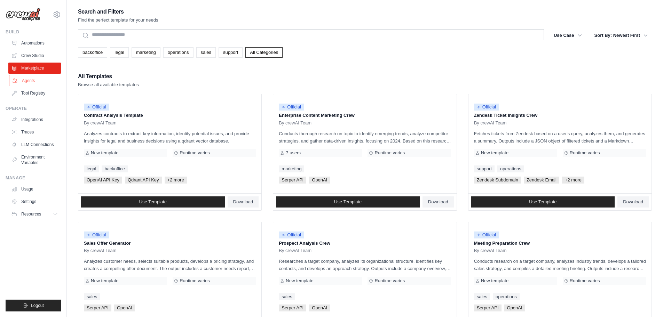
click at [31, 80] on link "Agents" at bounding box center [35, 80] width 53 height 11
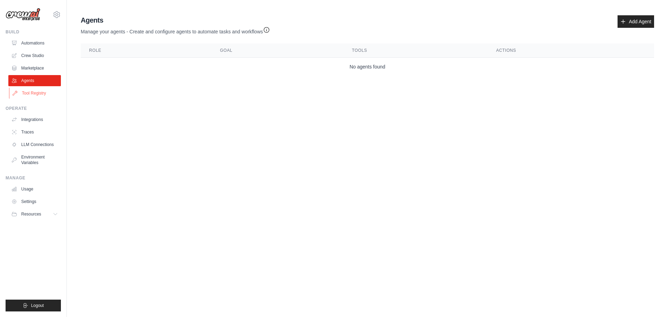
click at [37, 91] on link "Tool Registry" at bounding box center [35, 93] width 53 height 11
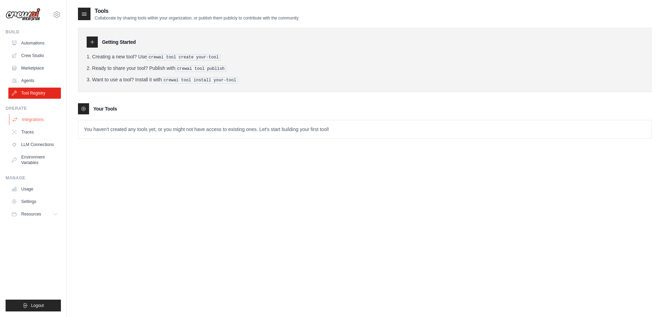
click at [35, 117] on link "Integrations" at bounding box center [35, 119] width 53 height 11
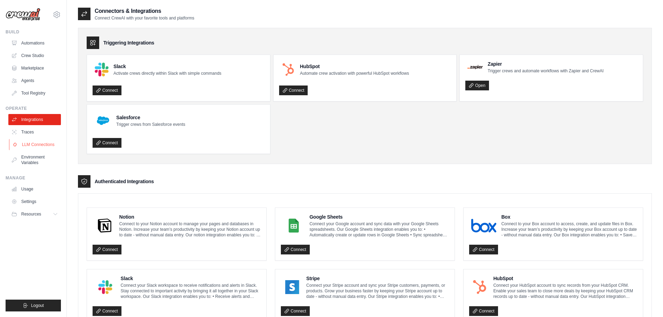
click at [48, 146] on link "LLM Connections" at bounding box center [35, 144] width 53 height 11
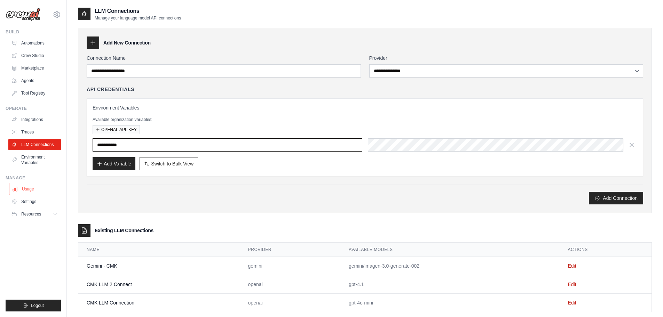
type input "**********"
click at [23, 188] on link "Usage" at bounding box center [35, 189] width 53 height 11
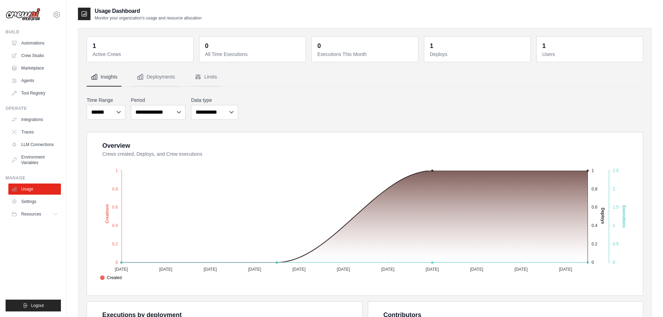
click at [440, 54] on dt "Deploys" at bounding box center [478, 54] width 96 height 7
click at [108, 53] on dt "Active Crews" at bounding box center [141, 54] width 96 height 7
click at [28, 40] on link "Automations" at bounding box center [35, 43] width 53 height 11
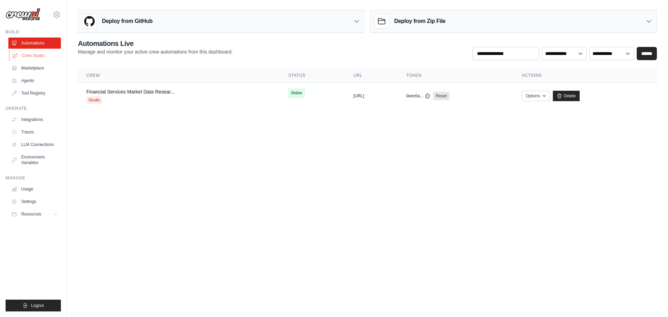
click at [38, 56] on link "Crew Studio" at bounding box center [35, 55] width 53 height 11
click at [160, 89] on link "Financial Services Market Data Resear..." at bounding box center [130, 92] width 88 height 6
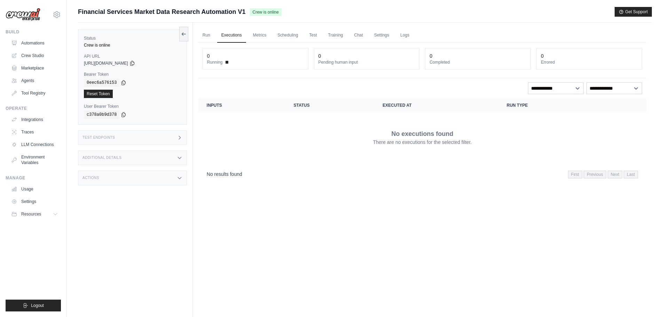
click at [180, 154] on div "Additional Details" at bounding box center [132, 158] width 109 height 15
click at [180, 179] on icon at bounding box center [180, 178] width 6 height 6
click at [206, 143] on td "No executions found There are no executions for the selected filter." at bounding box center [422, 137] width 448 height 50
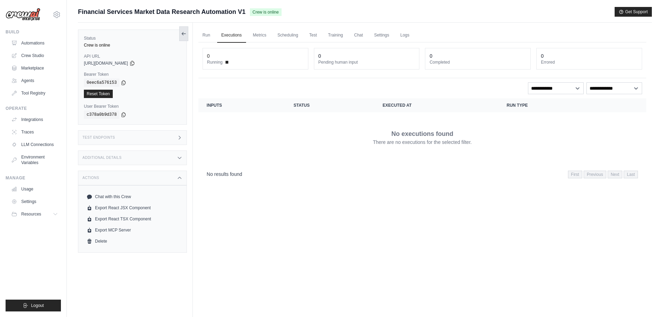
click at [182, 32] on icon at bounding box center [184, 34] width 6 height 6
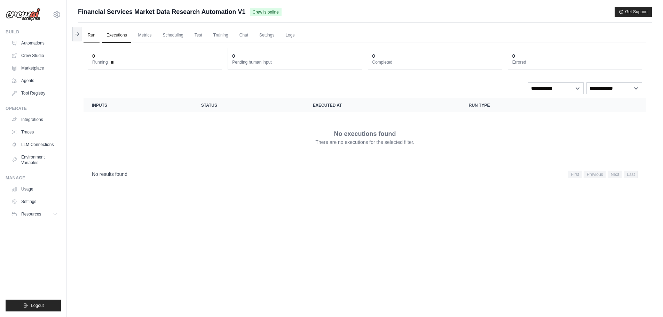
click at [91, 32] on link "Run" at bounding box center [91, 35] width 16 height 15
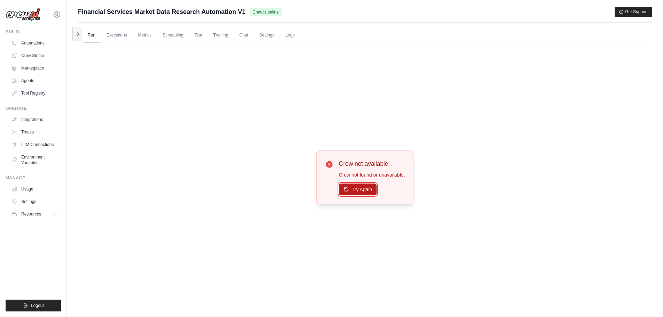
click at [359, 187] on button "Try Again" at bounding box center [358, 190] width 38 height 12
click at [328, 167] on icon at bounding box center [329, 164] width 7 height 7
click at [33, 56] on link "Crew Studio" at bounding box center [35, 55] width 53 height 11
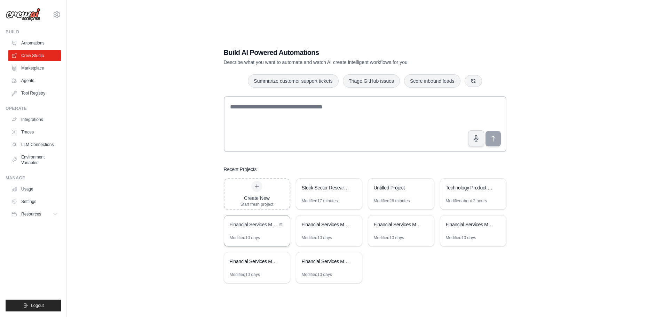
click at [235, 230] on div "Financial Services Market Data Research Automation" at bounding box center [257, 225] width 66 height 19
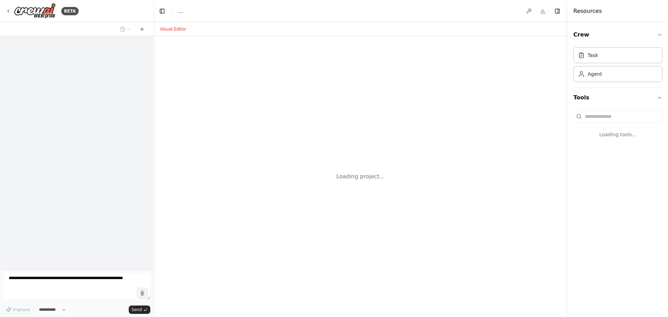
select select "****"
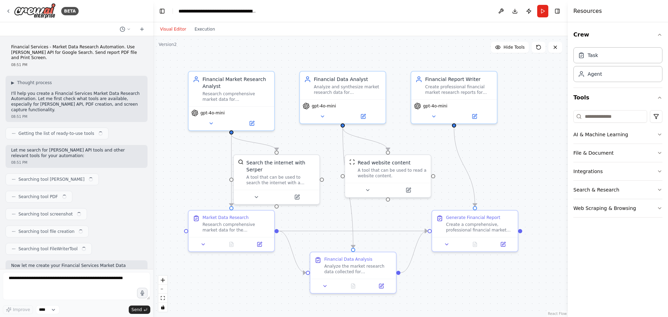
scroll to position [481, 0]
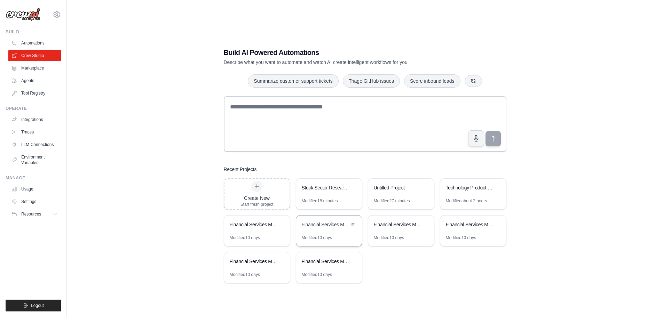
click at [321, 229] on div "Financial Services Market Data Research Automation" at bounding box center [326, 225] width 48 height 8
click at [25, 64] on link "Marketplace" at bounding box center [35, 68] width 53 height 11
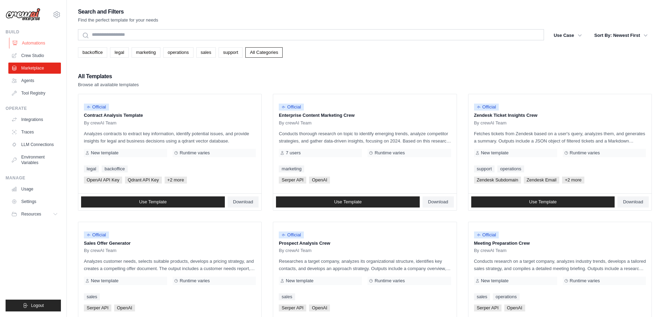
click at [22, 43] on link "Automations" at bounding box center [35, 43] width 53 height 11
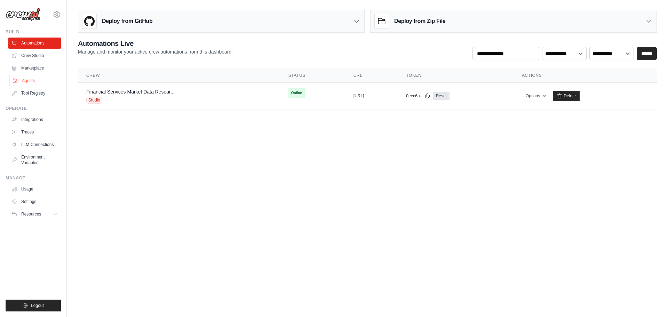
click at [27, 82] on link "Agents" at bounding box center [35, 80] width 53 height 11
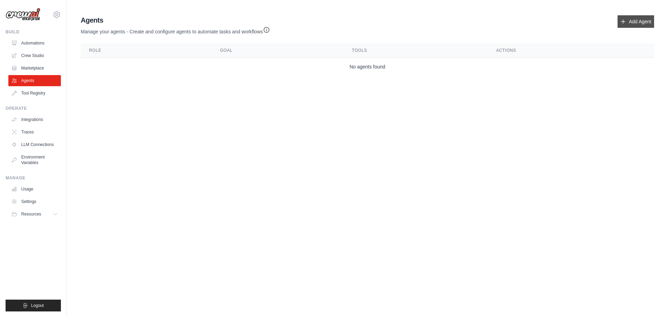
click at [637, 22] on link "Add Agent" at bounding box center [635, 21] width 37 height 13
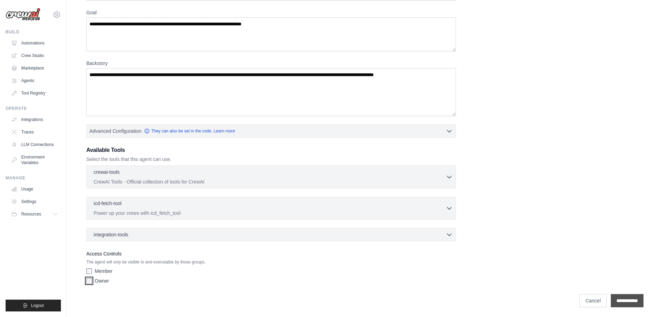
scroll to position [56, 0]
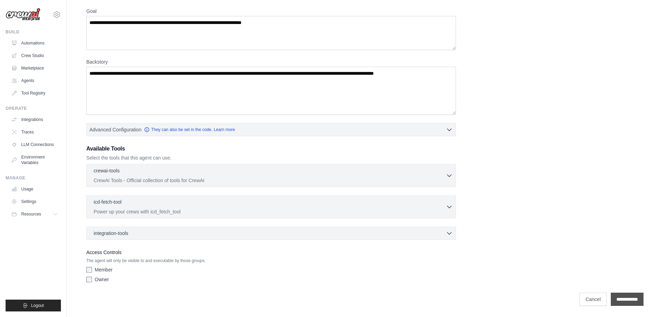
click at [627, 300] on input "**********" at bounding box center [626, 299] width 33 height 13
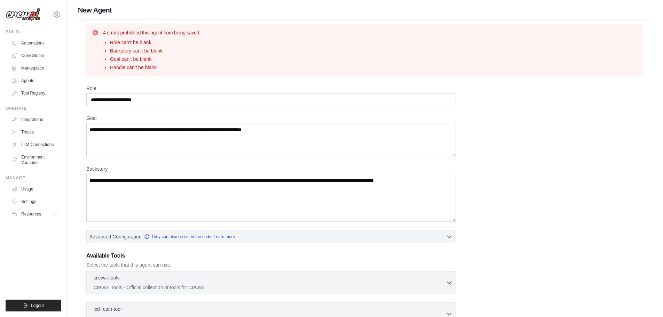
scroll to position [0, 0]
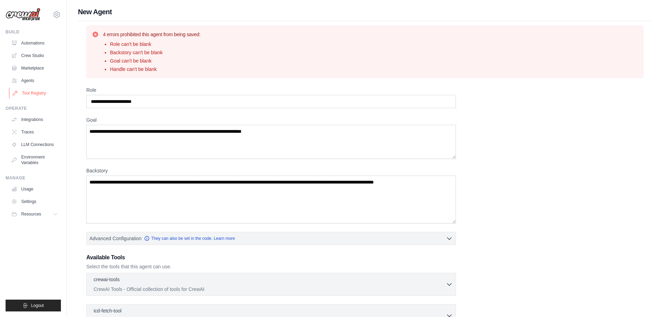
click at [34, 93] on link "Tool Registry" at bounding box center [35, 93] width 53 height 11
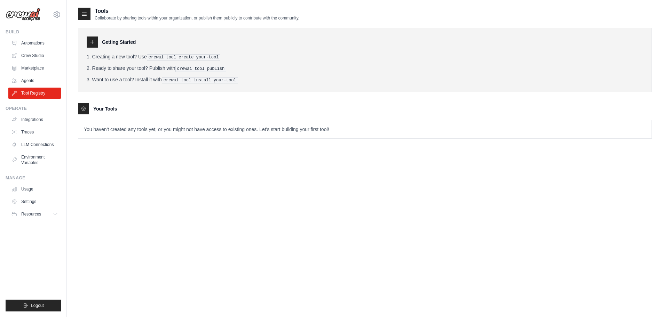
click at [30, 62] on ul "Automations Crew Studio Marketplace Agents Tool Registry" at bounding box center [34, 68] width 53 height 61
click at [30, 70] on link "Marketplace" at bounding box center [35, 68] width 53 height 11
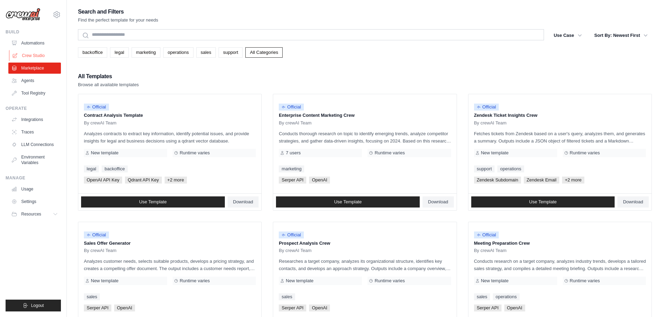
click at [29, 54] on link "Crew Studio" at bounding box center [35, 55] width 53 height 11
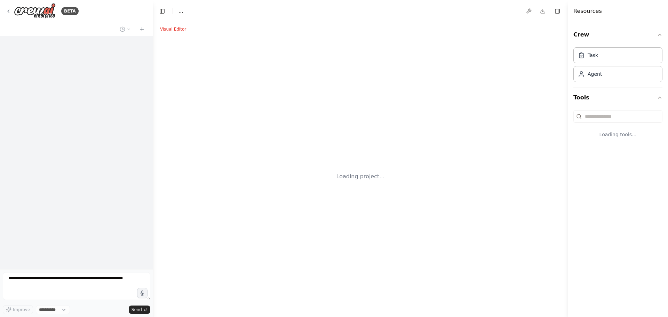
select select "****"
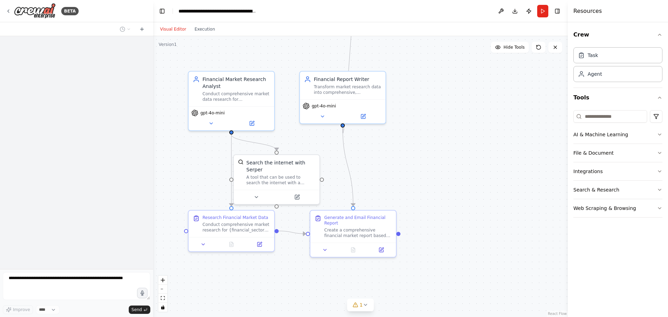
scroll to position [418, 0]
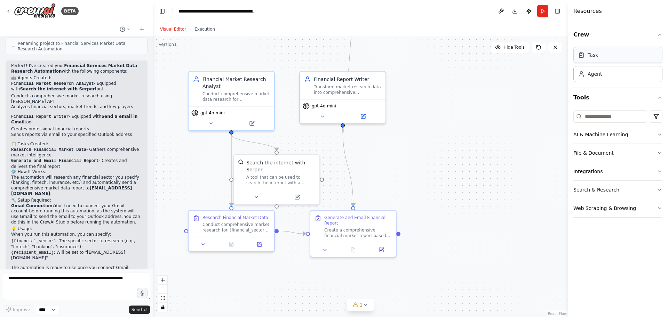
click at [628, 59] on div "Task" at bounding box center [617, 55] width 89 height 16
click at [595, 74] on div "Agent" at bounding box center [594, 73] width 14 height 7
click at [8, 11] on icon at bounding box center [8, 11] width 1 height 3
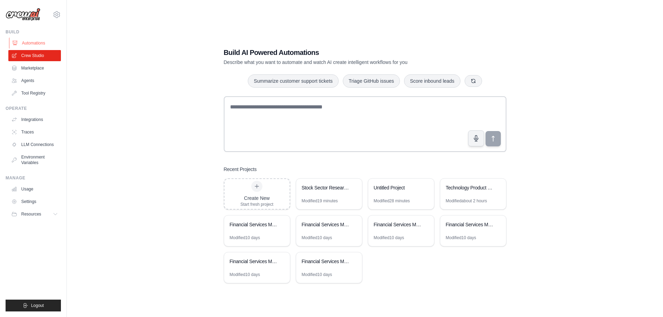
click at [31, 46] on link "Automations" at bounding box center [35, 43] width 53 height 11
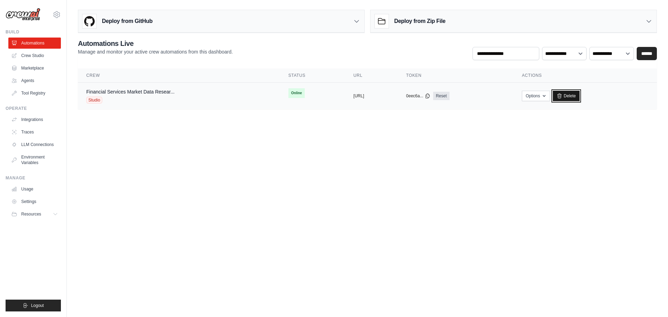
click at [579, 95] on link "Delete" at bounding box center [566, 96] width 27 height 10
click at [550, 96] on button "Options" at bounding box center [536, 95] width 28 height 10
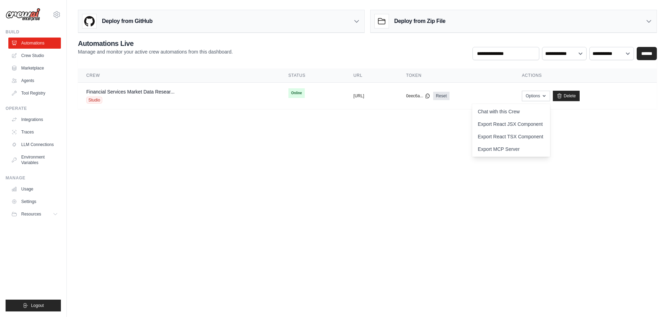
click at [598, 128] on body "[EMAIL_ADDRESS][DOMAIN_NAME] Settings Build Automations Crew Studio GitHub" at bounding box center [334, 158] width 668 height 317
